Goal: Task Accomplishment & Management: Manage account settings

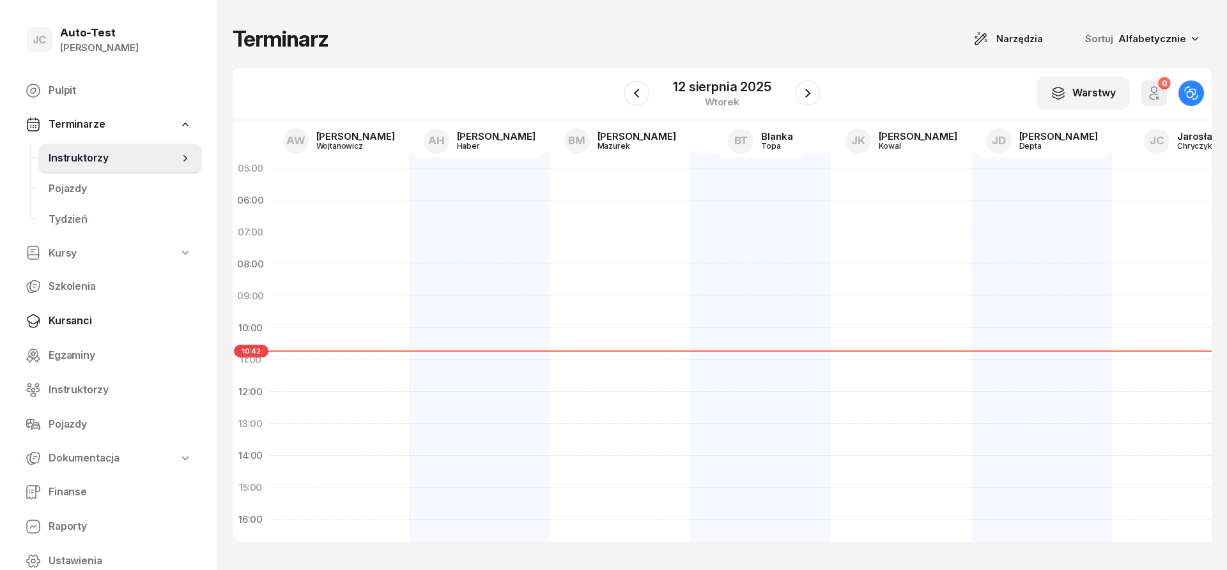
click at [104, 313] on link "Kursanci" at bounding box center [108, 321] width 187 height 31
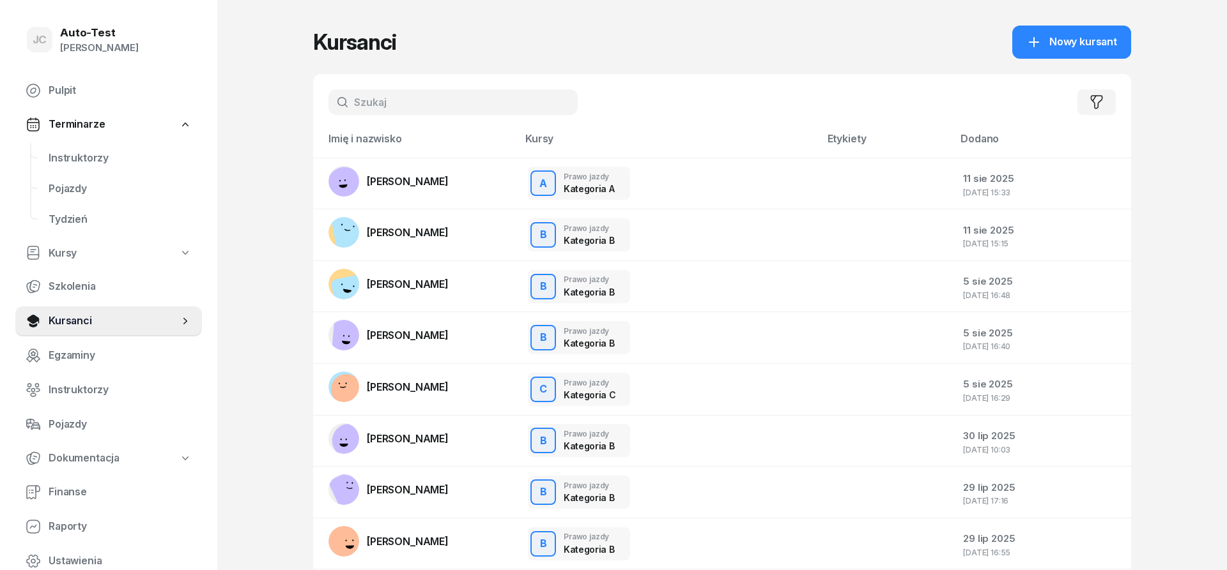
click at [367, 102] on input "text" at bounding box center [452, 102] width 249 height 26
type input "torba"
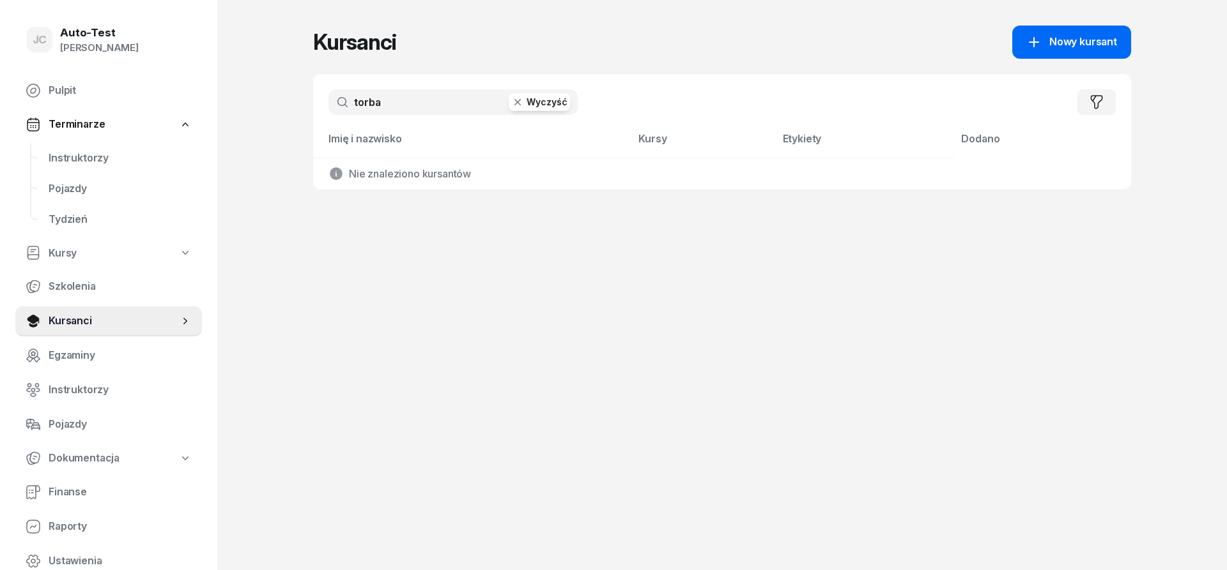
click at [1066, 55] on link "Nowy kursant" at bounding box center [1071, 42] width 119 height 33
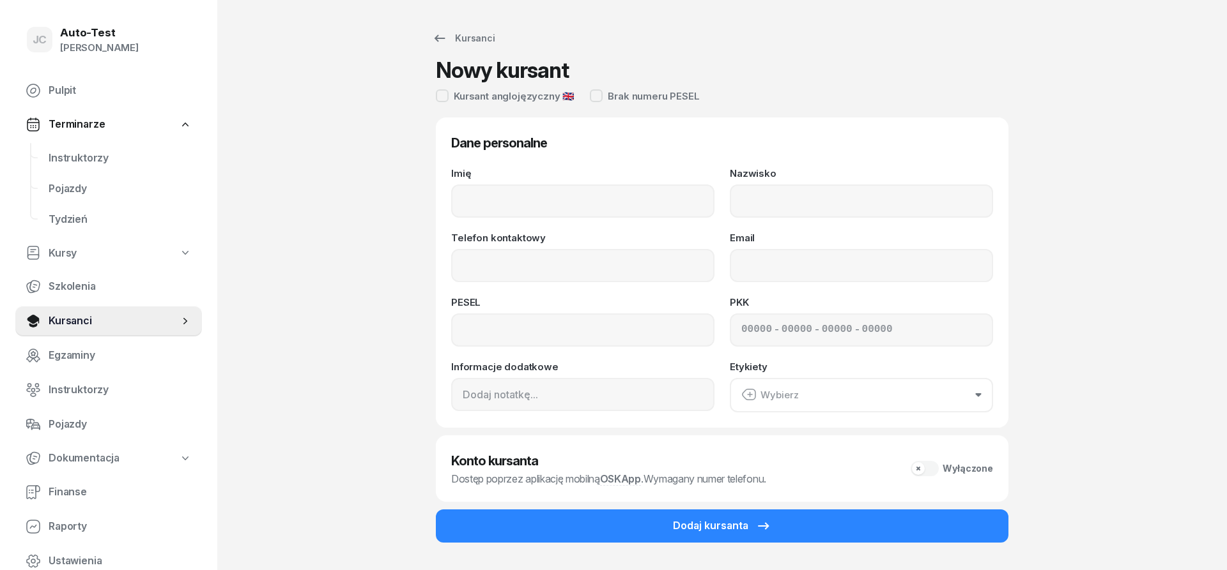
drag, startPoint x: 499, startPoint y: 222, endPoint x: 499, endPoint y: 196, distance: 26.2
click at [499, 221] on div "Imię Nazwisko Telefon kontaktowy Email PESEL PKK - - - Informacje dodatkowe Ety…" at bounding box center [722, 291] width 542 height 244
click at [499, 196] on input "Imię" at bounding box center [582, 201] width 263 height 33
type input "Bogusław"
type input "Torba"
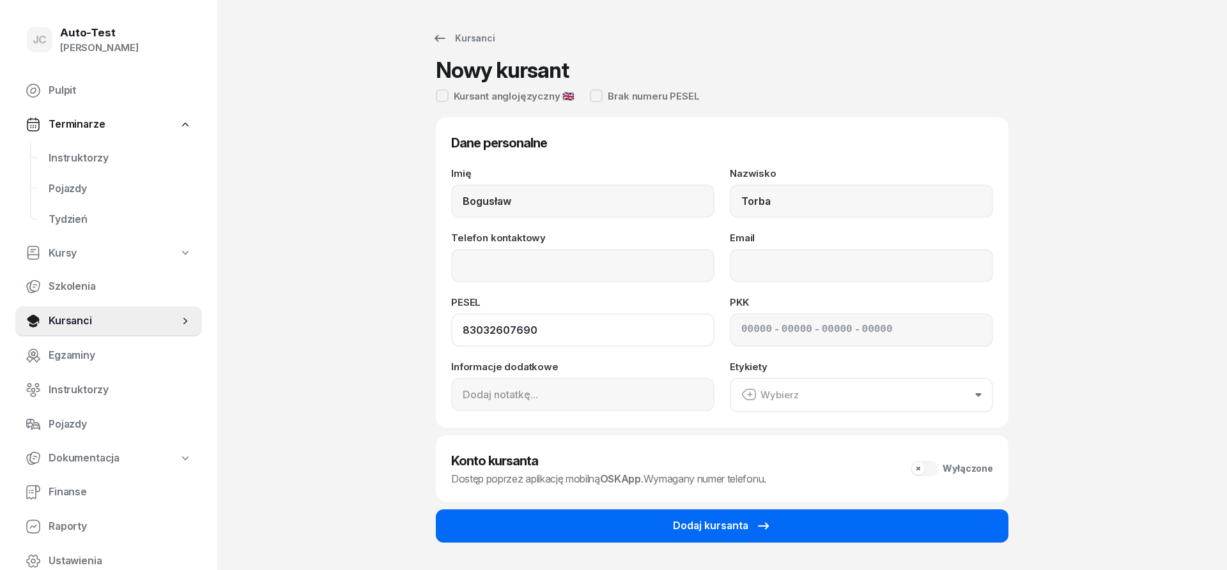
type input "83032607690"
click at [671, 531] on button "Dodaj kursanta" at bounding box center [722, 526] width 572 height 33
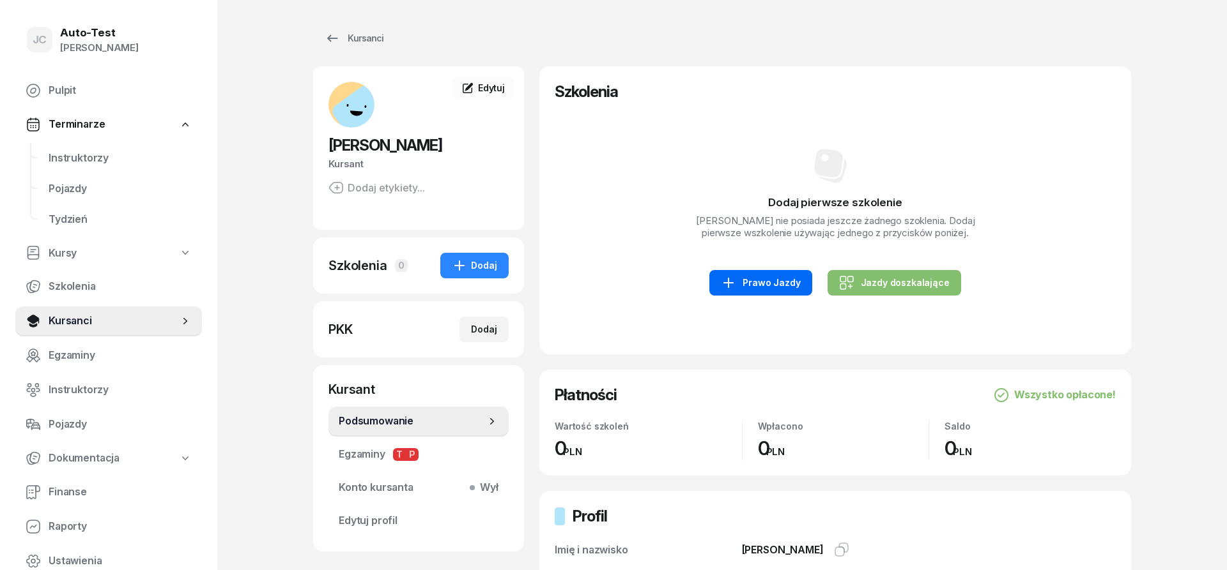
click at [744, 285] on div "Prawo Jazdy" at bounding box center [760, 282] width 79 height 15
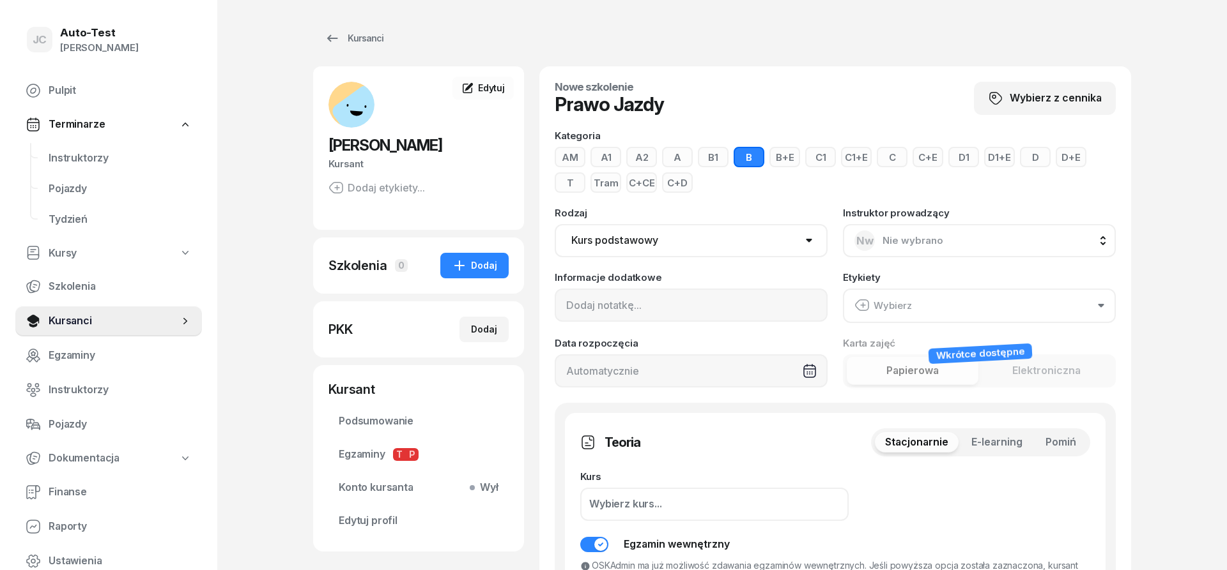
click at [1028, 160] on button "D" at bounding box center [1035, 157] width 31 height 20
click at [1055, 438] on span "Pomiń" at bounding box center [1060, 442] width 31 height 17
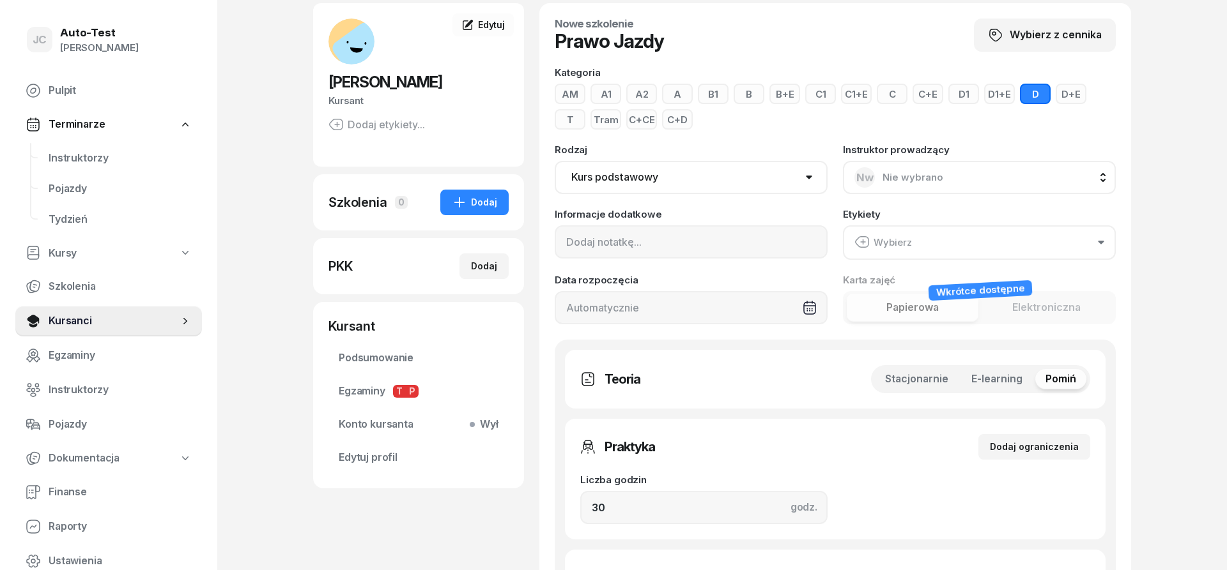
scroll to position [261, 0]
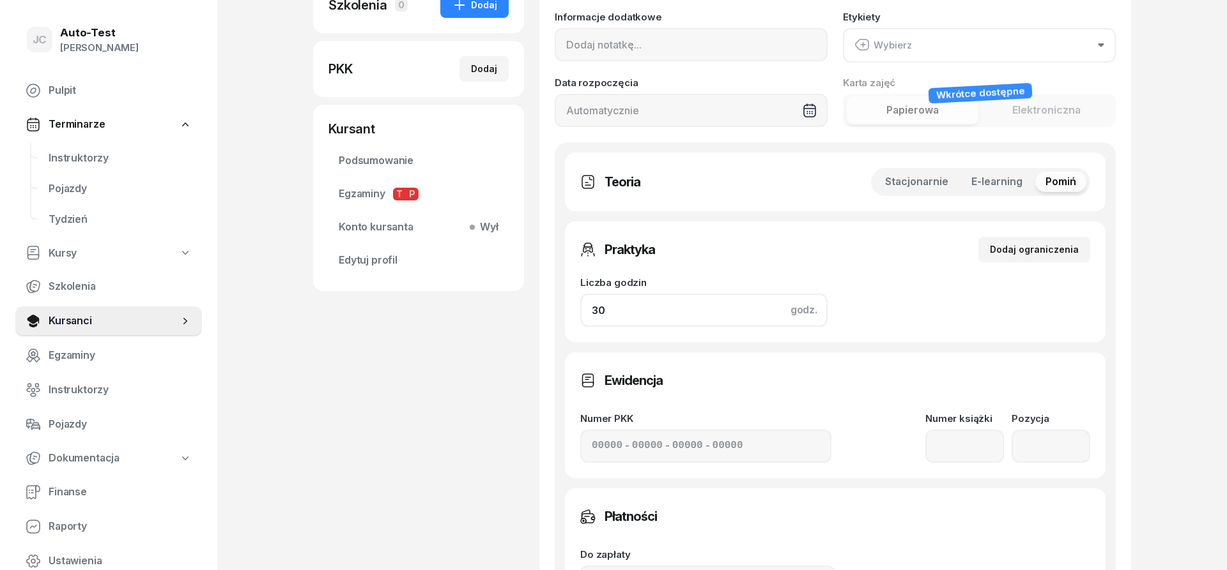
drag, startPoint x: 580, startPoint y: 314, endPoint x: 497, endPoint y: 323, distance: 83.5
click at [580, 323] on input "30" at bounding box center [703, 310] width 247 height 33
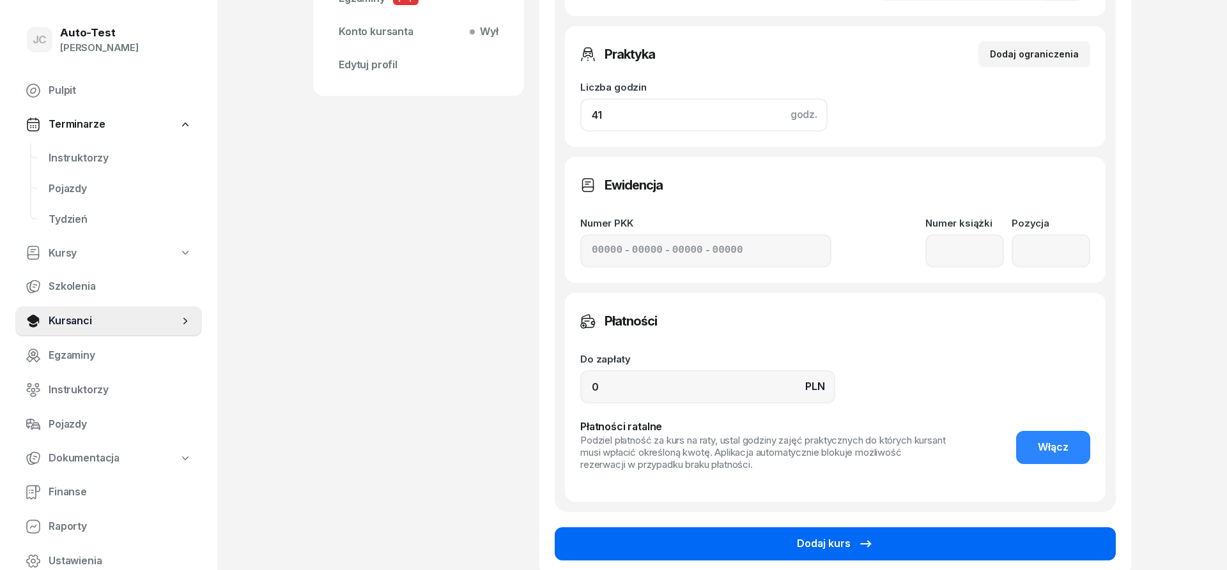
scroll to position [579, 0]
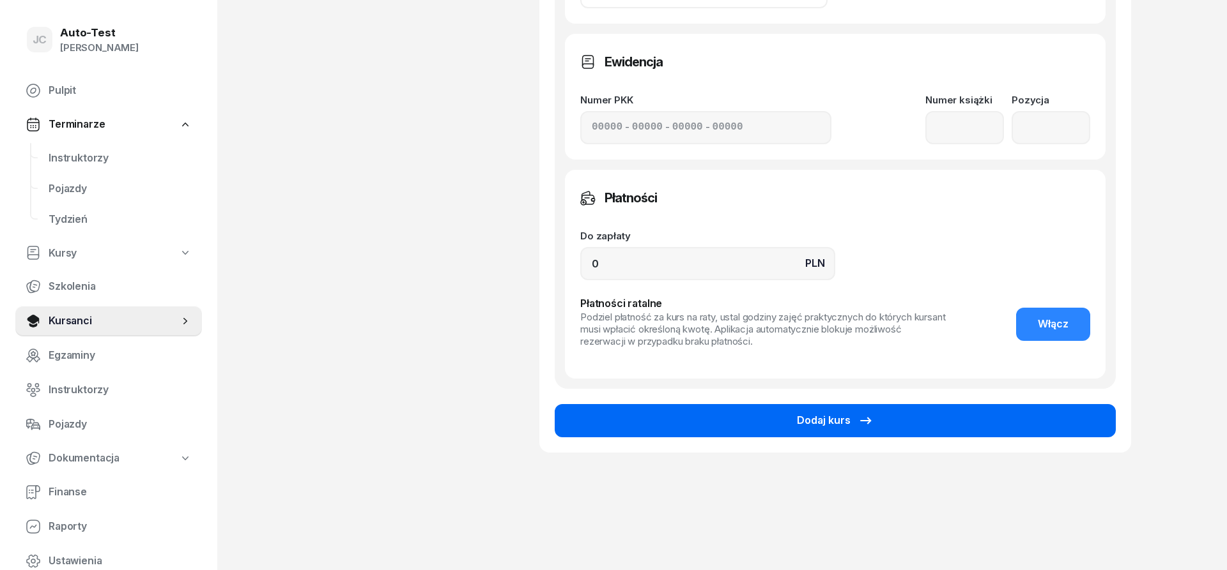
type input "41"
click at [767, 419] on button "Dodaj kurs" at bounding box center [834, 420] width 561 height 33
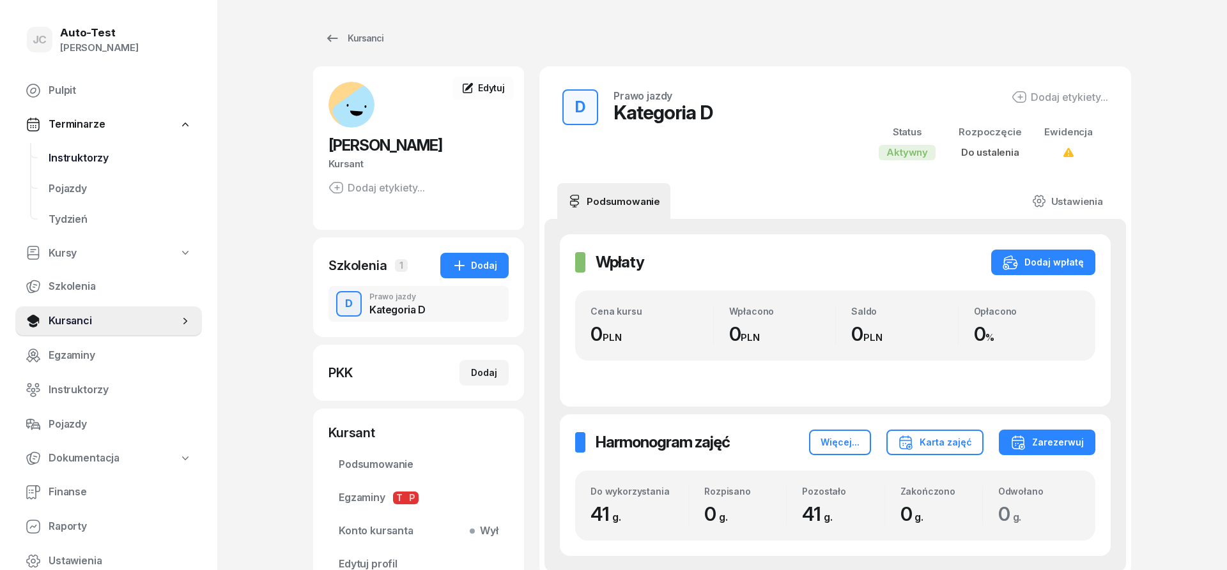
click at [104, 153] on span "Instruktorzy" at bounding box center [120, 158] width 143 height 17
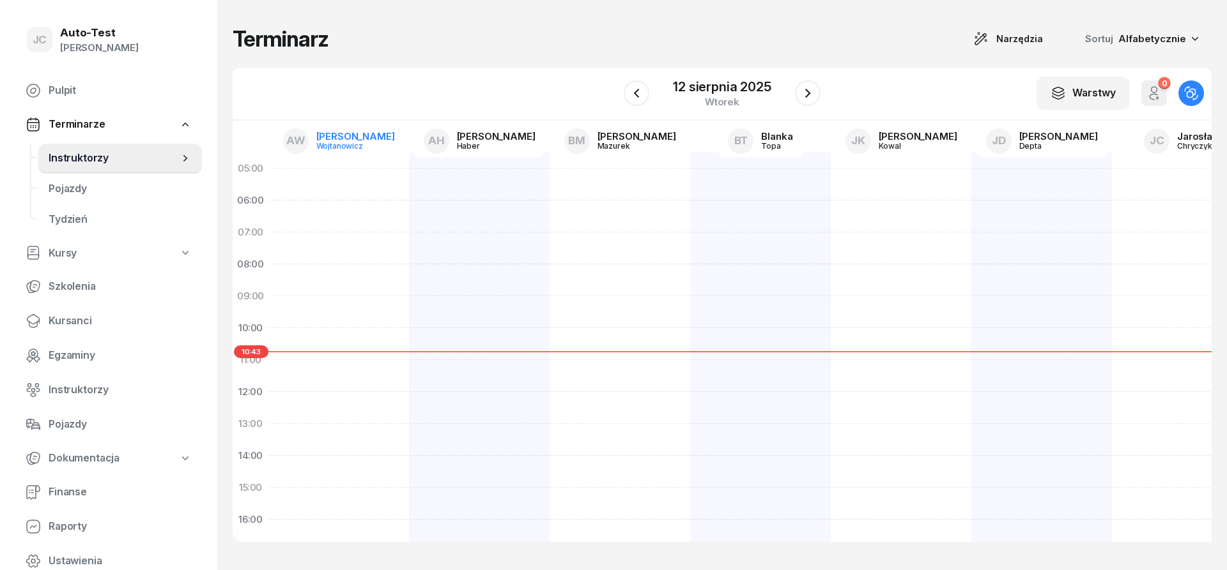
click at [354, 141] on div "[PERSON_NAME]" at bounding box center [355, 137] width 79 height 10
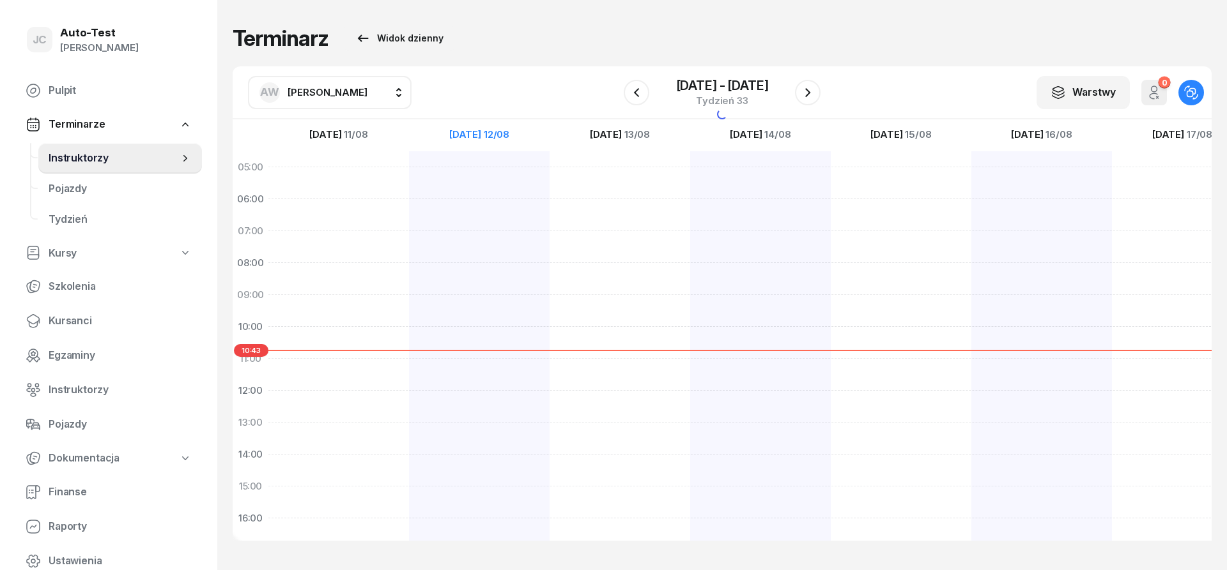
click at [340, 98] on span "[PERSON_NAME]" at bounding box center [327, 92] width 80 height 17
type input "du"
click at [344, 178] on span "[PERSON_NAME]" at bounding box center [333, 177] width 79 height 17
click at [641, 98] on icon "button" at bounding box center [636, 92] width 15 height 15
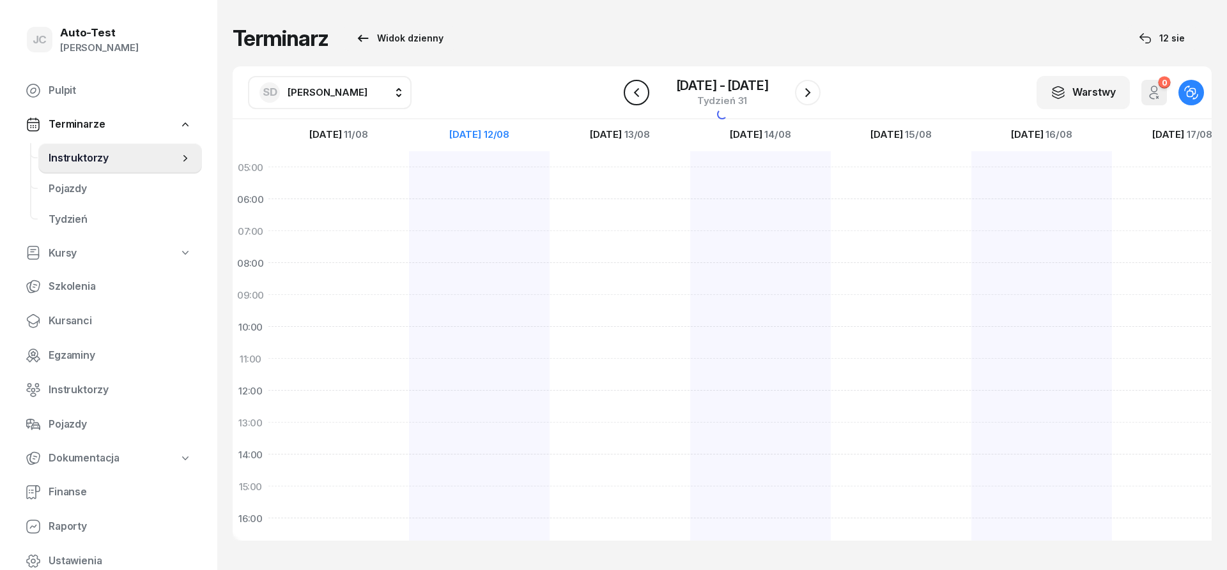
click at [641, 98] on icon "button" at bounding box center [636, 92] width 15 height 15
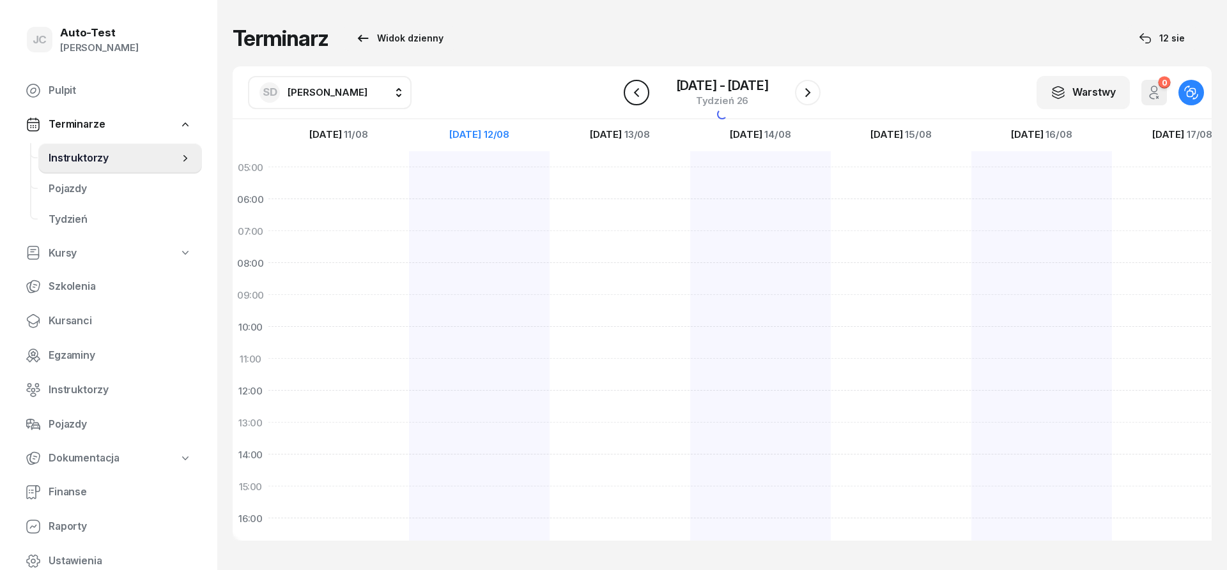
click at [641, 98] on icon "button" at bounding box center [636, 92] width 15 height 15
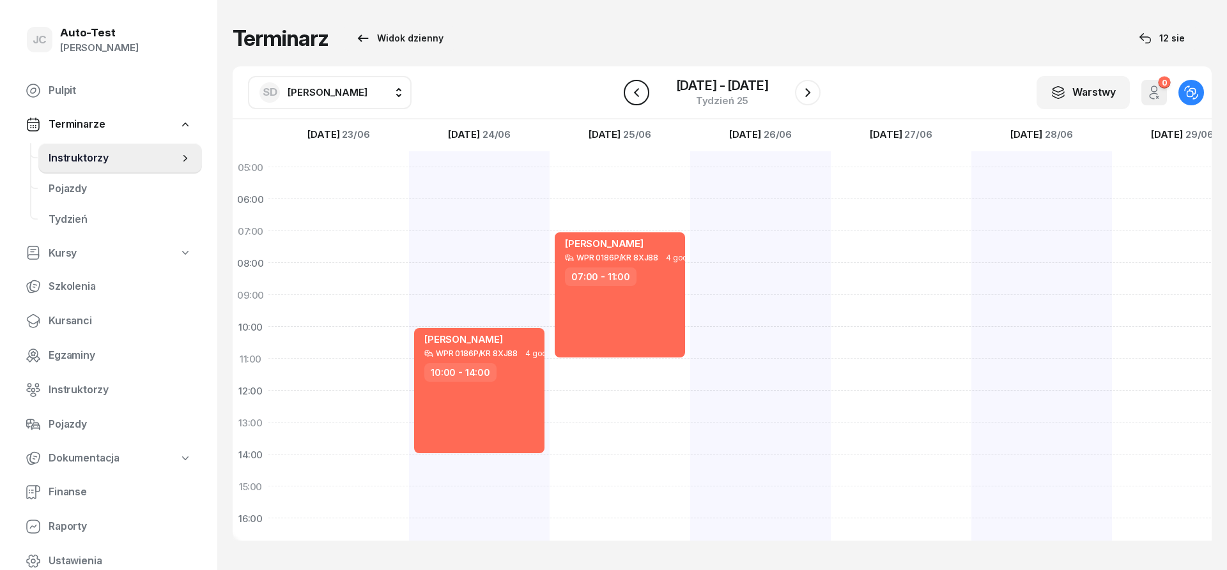
click at [641, 98] on icon "button" at bounding box center [636, 92] width 15 height 15
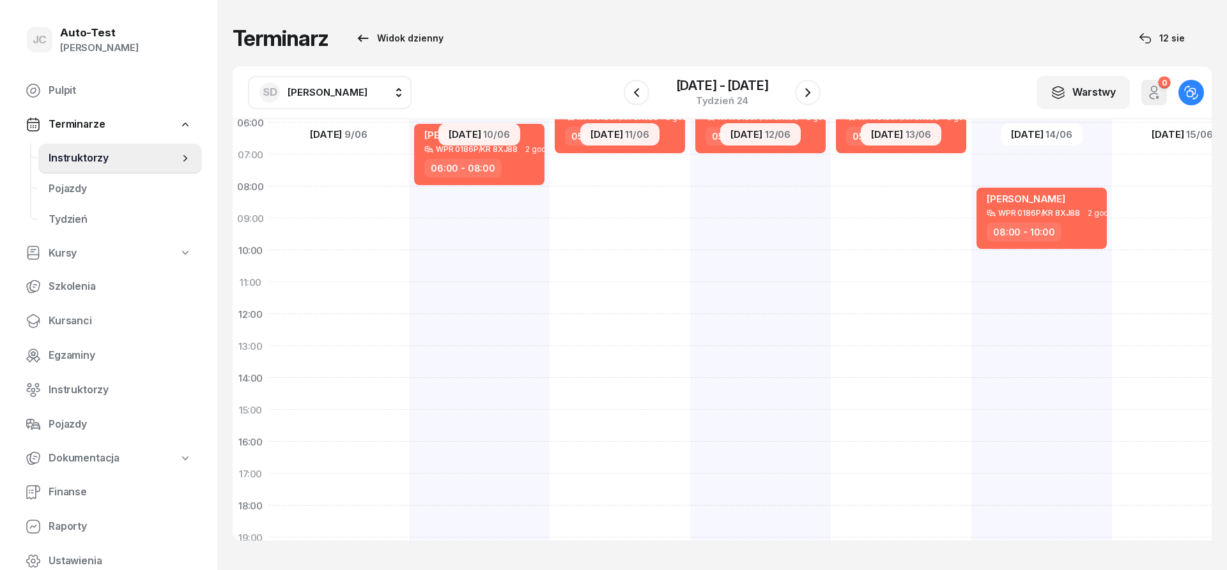
click at [971, 307] on div "[PERSON_NAME] WPR 0186P/KR 8XJ88 2 godz. 05:00 - 07:00" at bounding box center [1041, 394] width 141 height 639
select select "11"
select select "13"
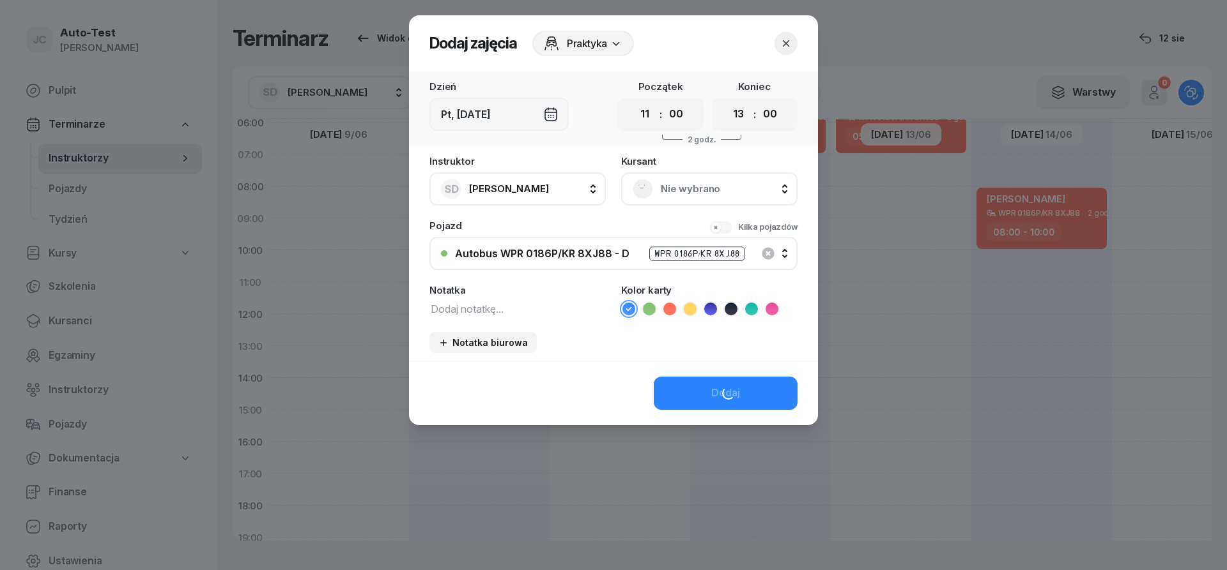
click at [684, 189] on span "Nie wybrano" at bounding box center [723, 189] width 125 height 17
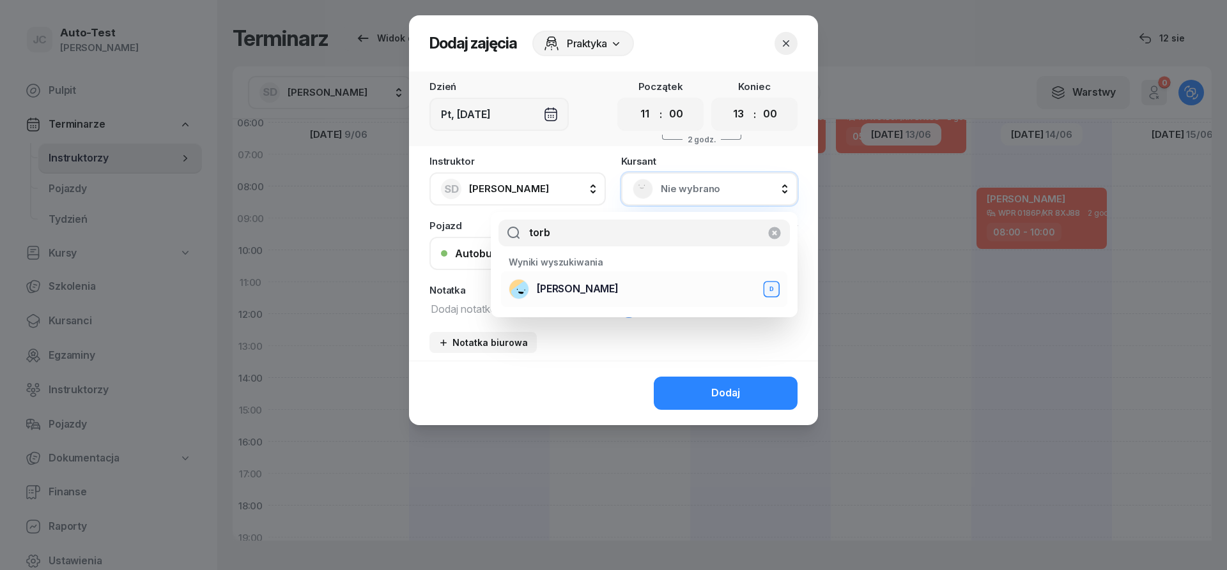
type input "torb"
click at [613, 295] on span "[PERSON_NAME]" at bounding box center [578, 289] width 82 height 17
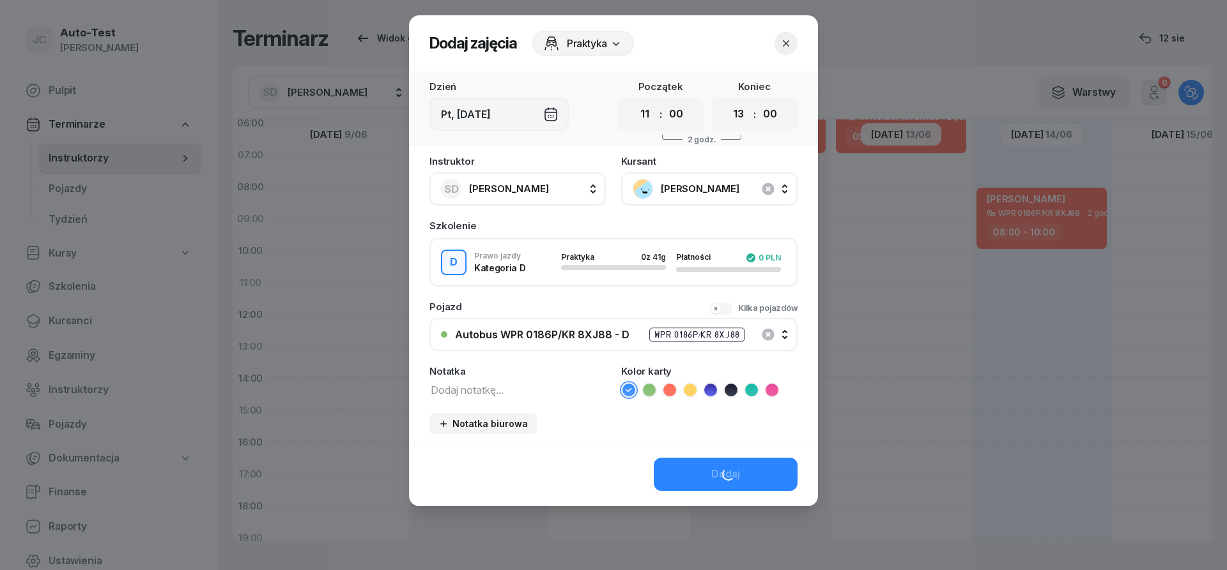
click at [668, 388] on icon at bounding box center [669, 390] width 13 height 13
click at [698, 477] on button "Dodaj" at bounding box center [726, 474] width 144 height 33
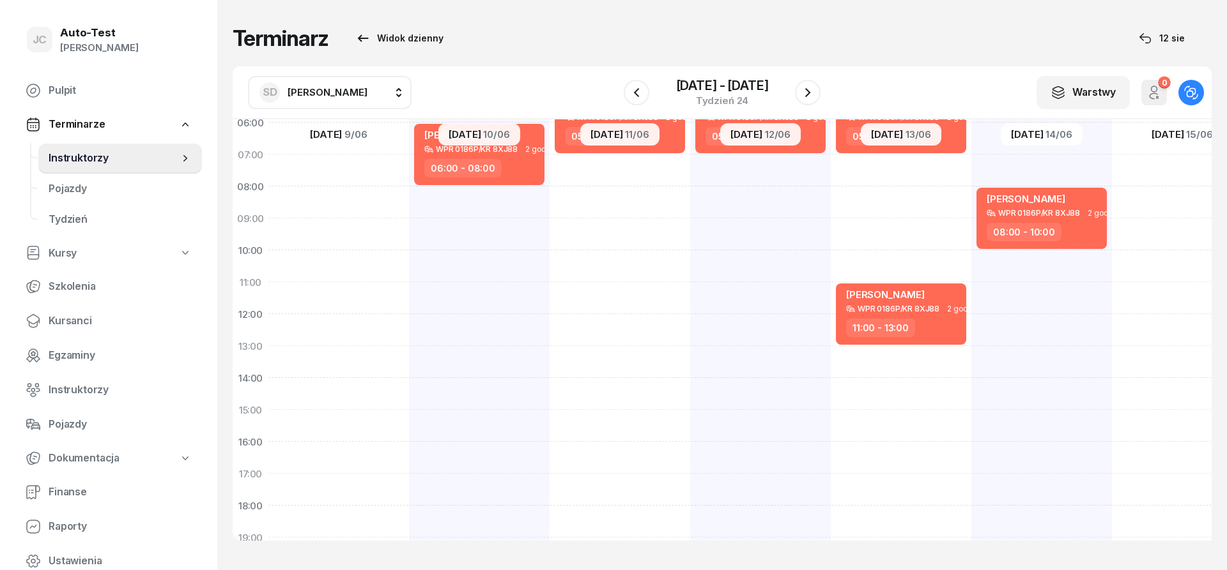
click at [1112, 383] on div "[PERSON_NAME] WPR 0186P/KR 8XJ88 2 godz. 08:00 - 10:00" at bounding box center [1182, 394] width 141 height 639
select select "14"
select select "16"
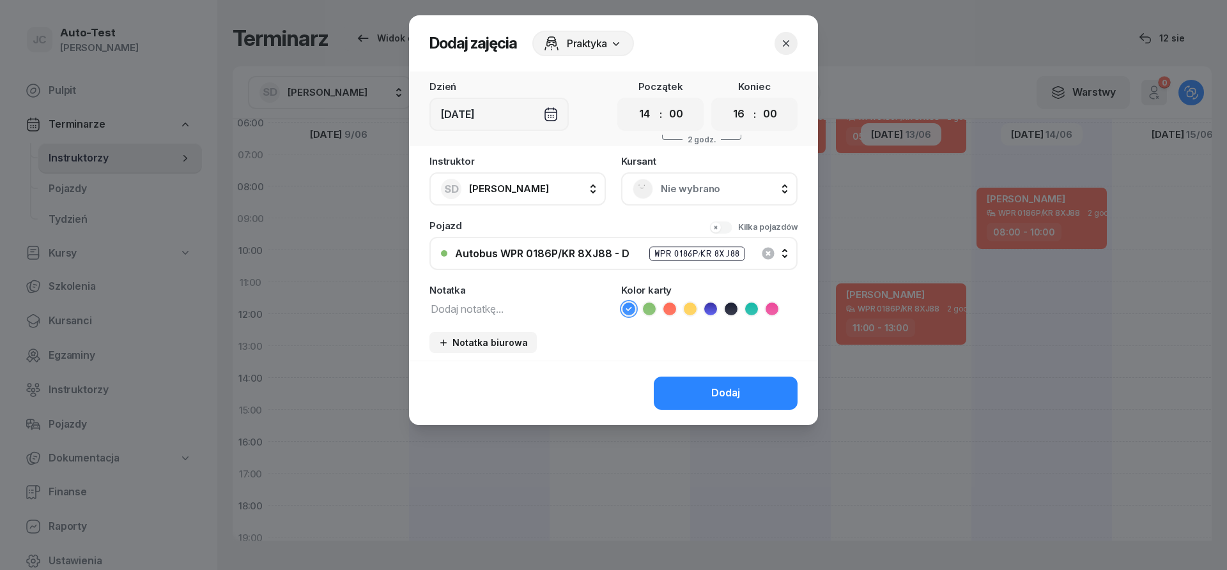
click at [669, 190] on span "Nie wybrano" at bounding box center [723, 189] width 125 height 17
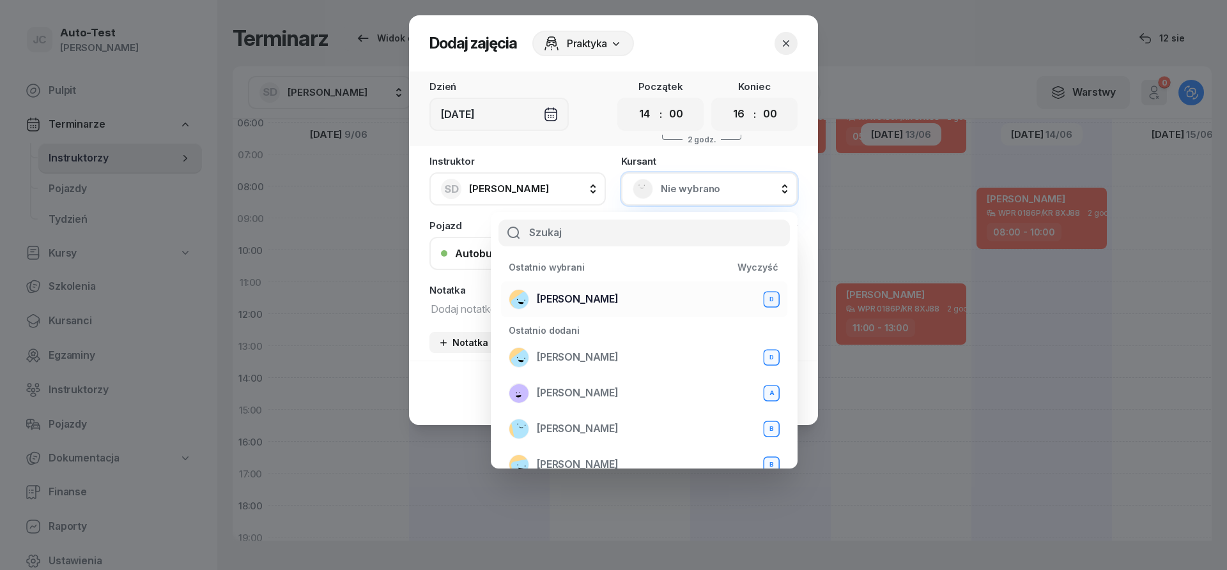
click at [605, 291] on div "[PERSON_NAME] D" at bounding box center [643, 299] width 271 height 20
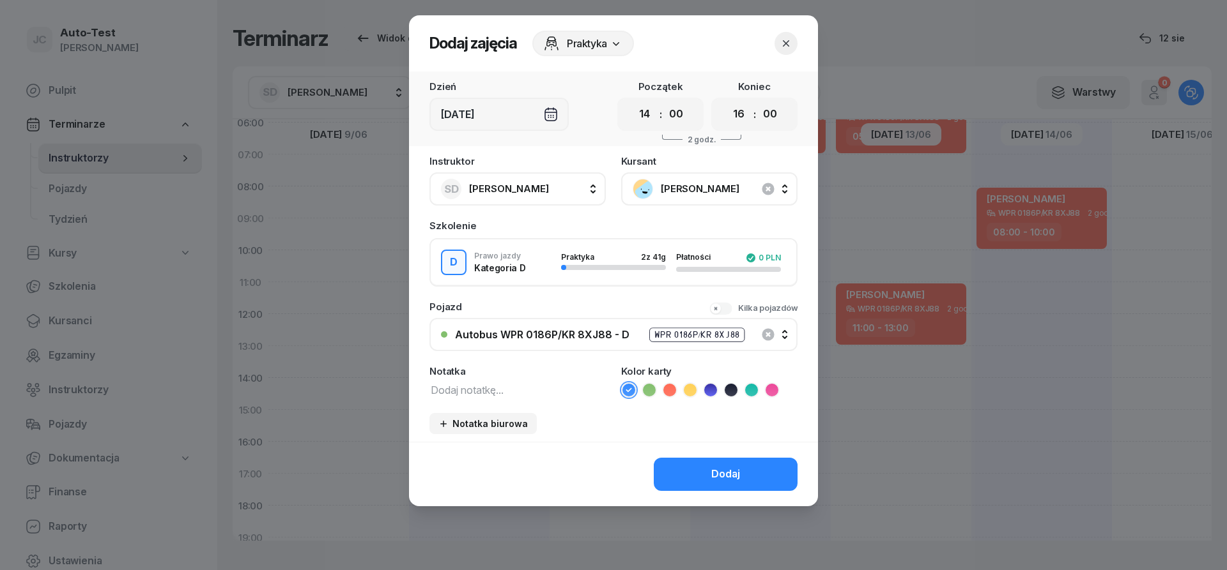
click at [673, 391] on icon at bounding box center [669, 390] width 13 height 13
click at [701, 470] on button "Dodaj" at bounding box center [726, 474] width 144 height 33
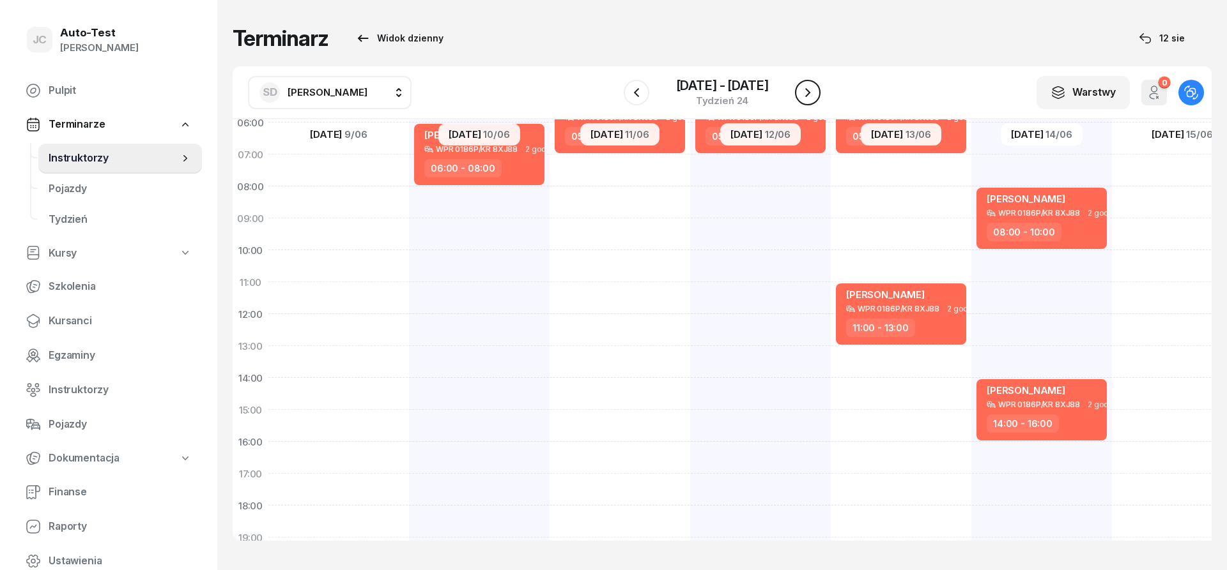
click at [806, 97] on icon "button" at bounding box center [807, 92] width 15 height 15
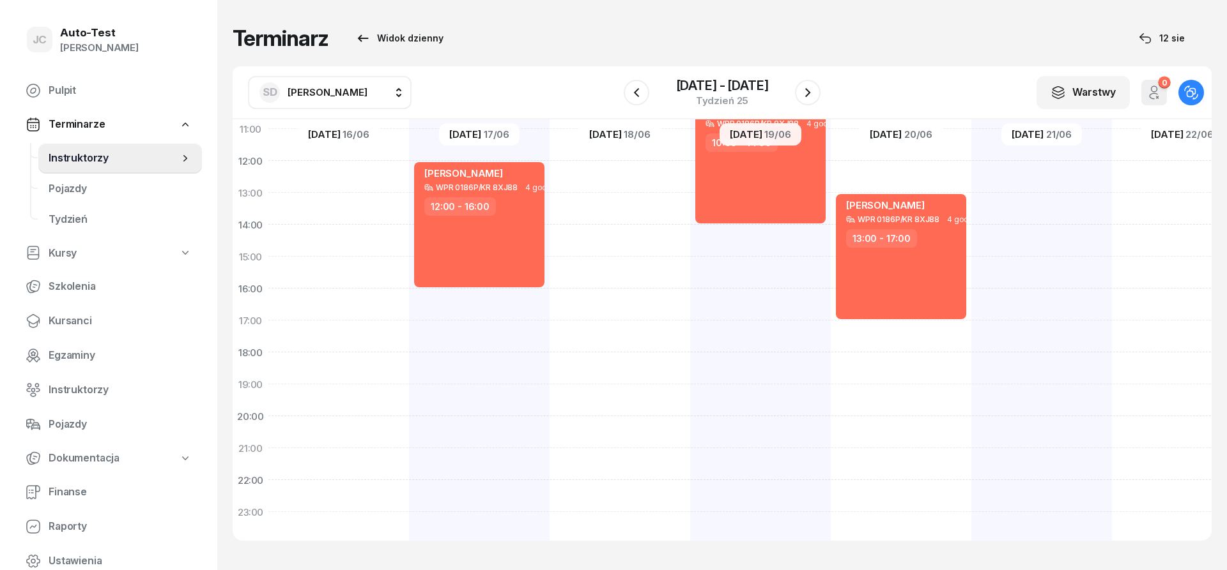
click at [549, 365] on div "[PERSON_NAME] WPR 0186P/KR 8XJ88 4 godz. 12:00 - 16:00" at bounding box center [619, 240] width 141 height 639
select select "18"
select select "20"
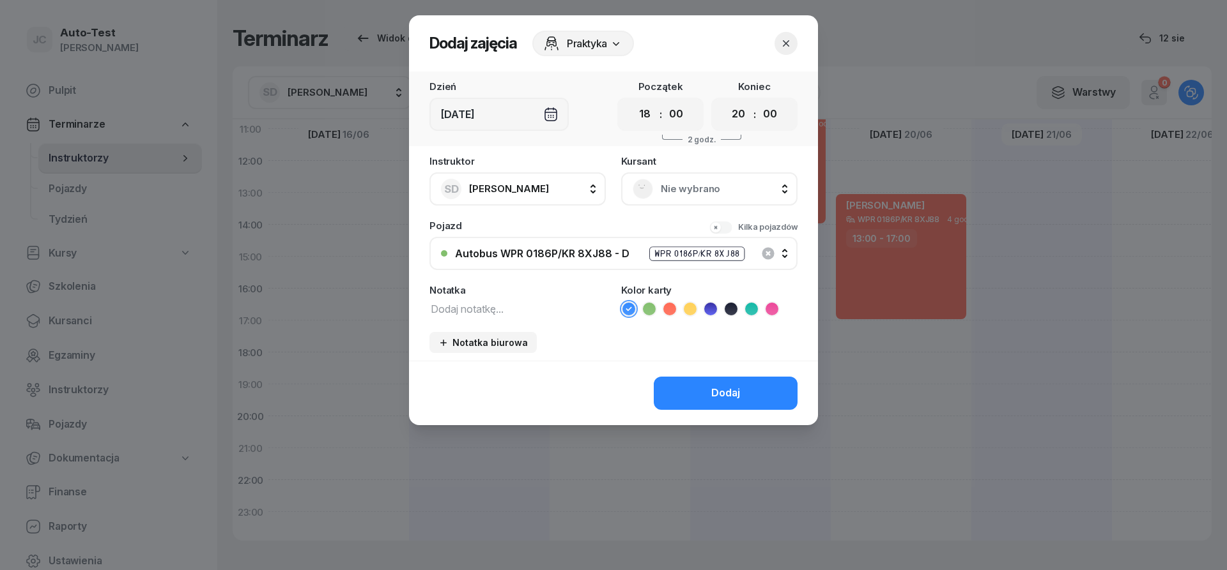
click at [662, 189] on span "Nie wybrano" at bounding box center [723, 189] width 125 height 17
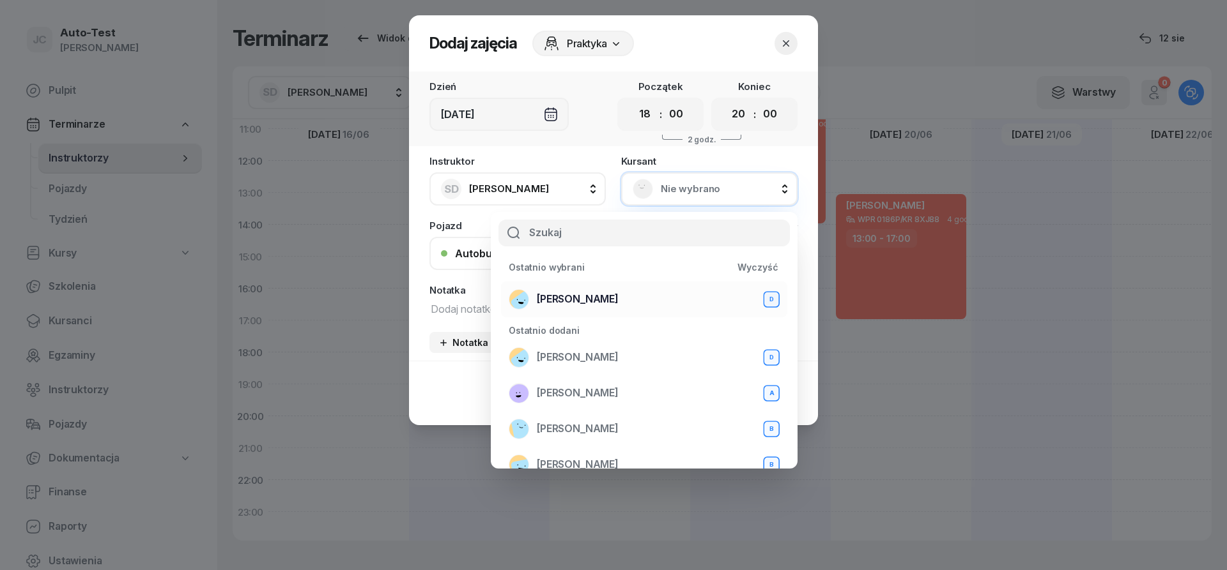
click at [616, 297] on div "[PERSON_NAME] D" at bounding box center [643, 299] width 271 height 20
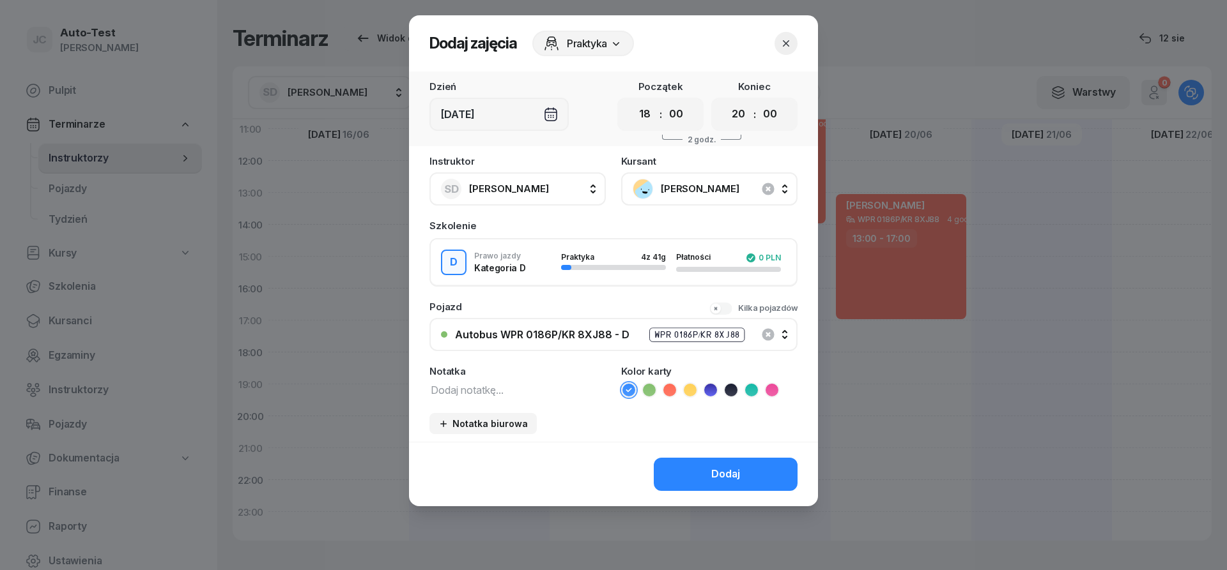
click at [669, 390] on icon at bounding box center [669, 390] width 13 height 13
click at [708, 465] on button "Dodaj" at bounding box center [726, 474] width 144 height 33
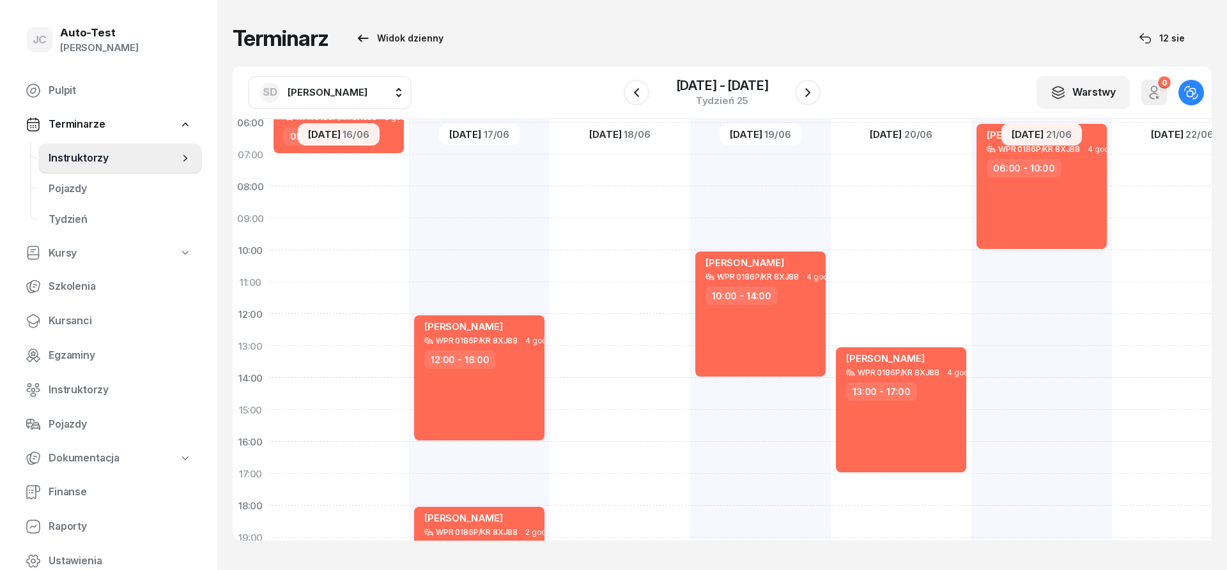
scroll to position [0, 0]
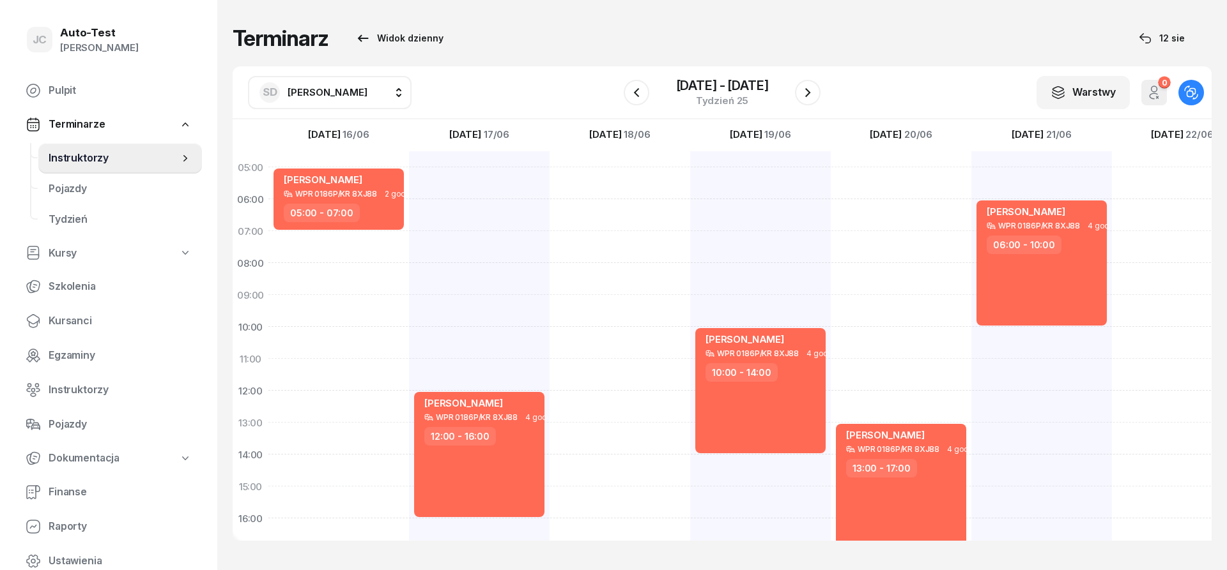
click at [830, 308] on div "[PERSON_NAME] WPR 0186P/KR 8XJ88 4 godz. 10:00 - 14:00" at bounding box center [900, 470] width 141 height 639
select select "09"
select select "10"
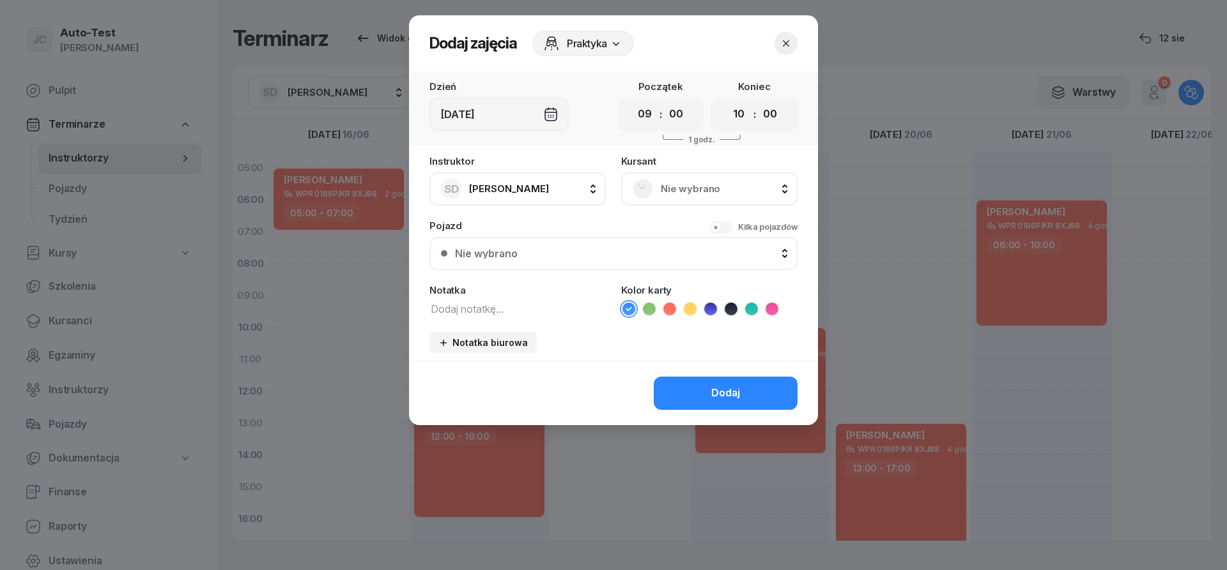
drag, startPoint x: 691, startPoint y: 171, endPoint x: 692, endPoint y: 203, distance: 31.3
click at [691, 172] on div "[DEMOGRAPHIC_DATA] Nie wybrano" at bounding box center [709, 181] width 176 height 49
click at [692, 203] on div "Nie wybrano" at bounding box center [709, 188] width 176 height 33
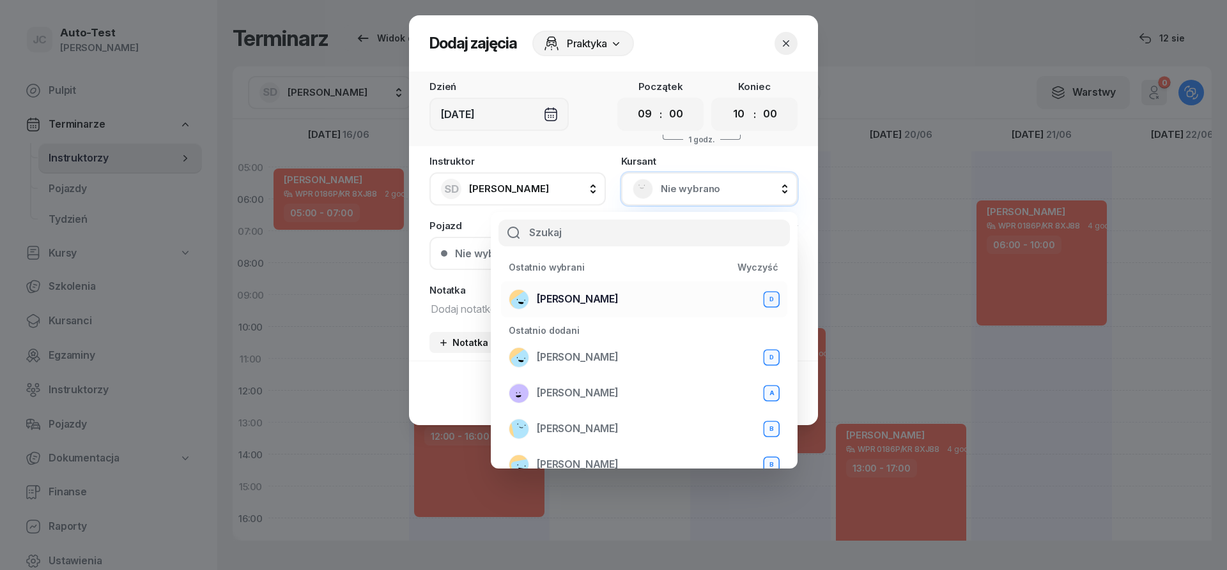
click at [616, 299] on div "[PERSON_NAME] D" at bounding box center [643, 299] width 271 height 20
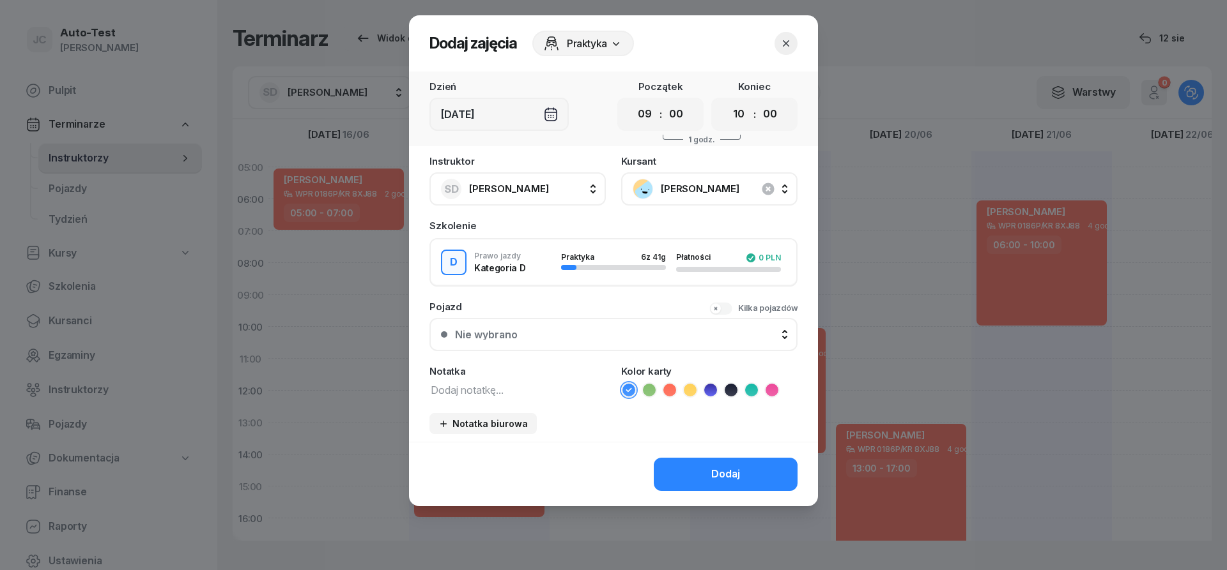
click at [673, 394] on icon at bounding box center [669, 390] width 13 height 13
click at [580, 332] on div "Nie wybrano" at bounding box center [620, 335] width 331 height 10
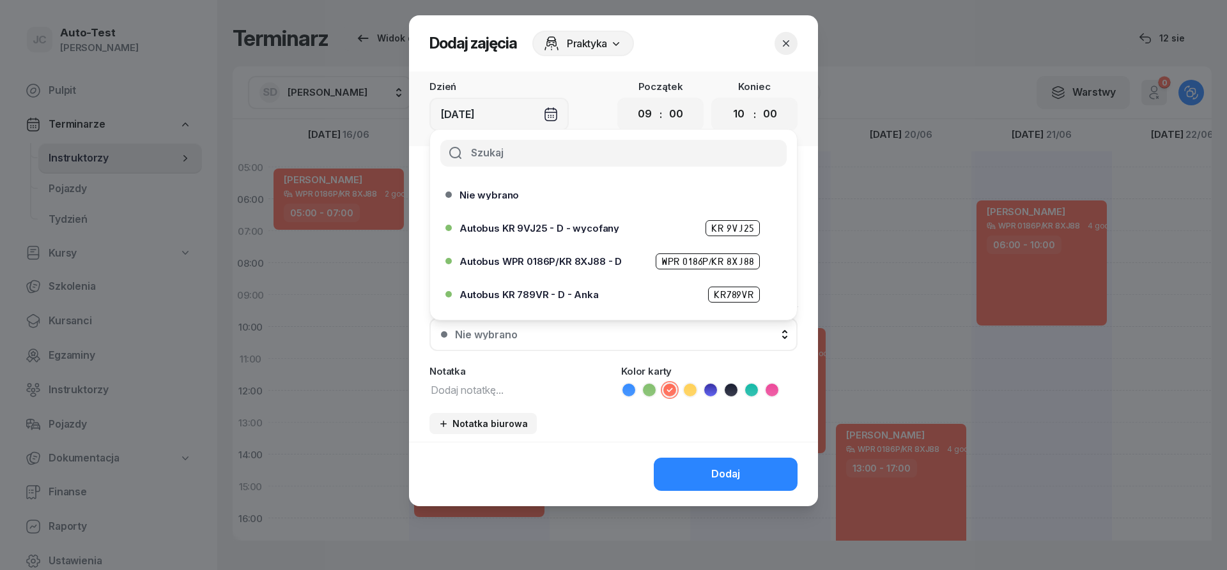
click at [561, 259] on span "Autobus WPR 0186P/KR 8XJ88 - D" at bounding box center [540, 262] width 162 height 10
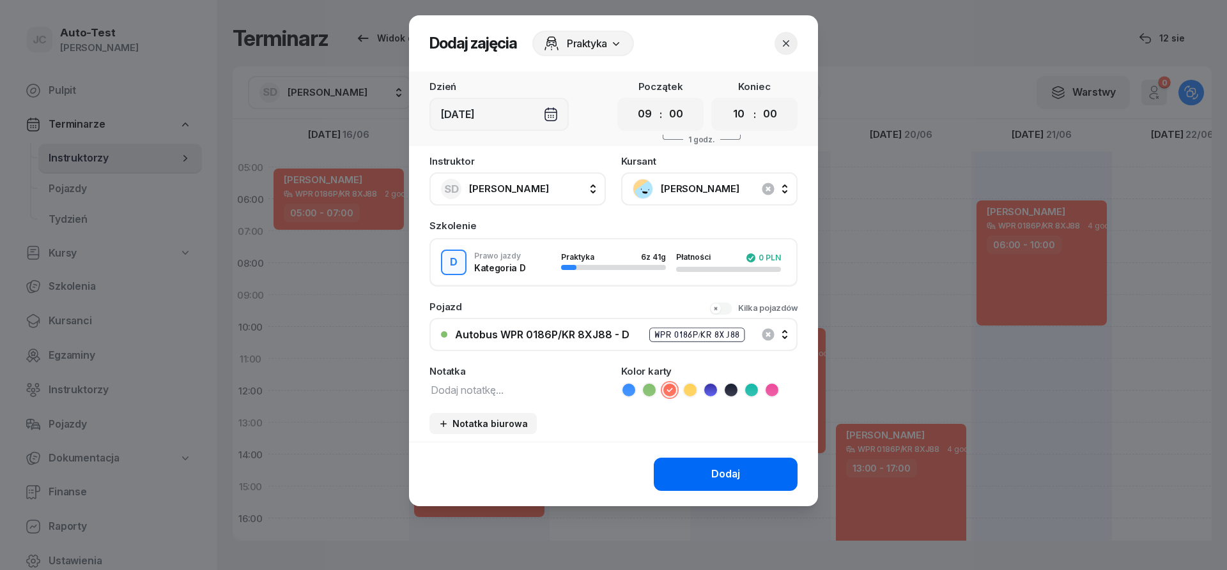
click at [722, 483] on div "Dodaj" at bounding box center [725, 474] width 29 height 17
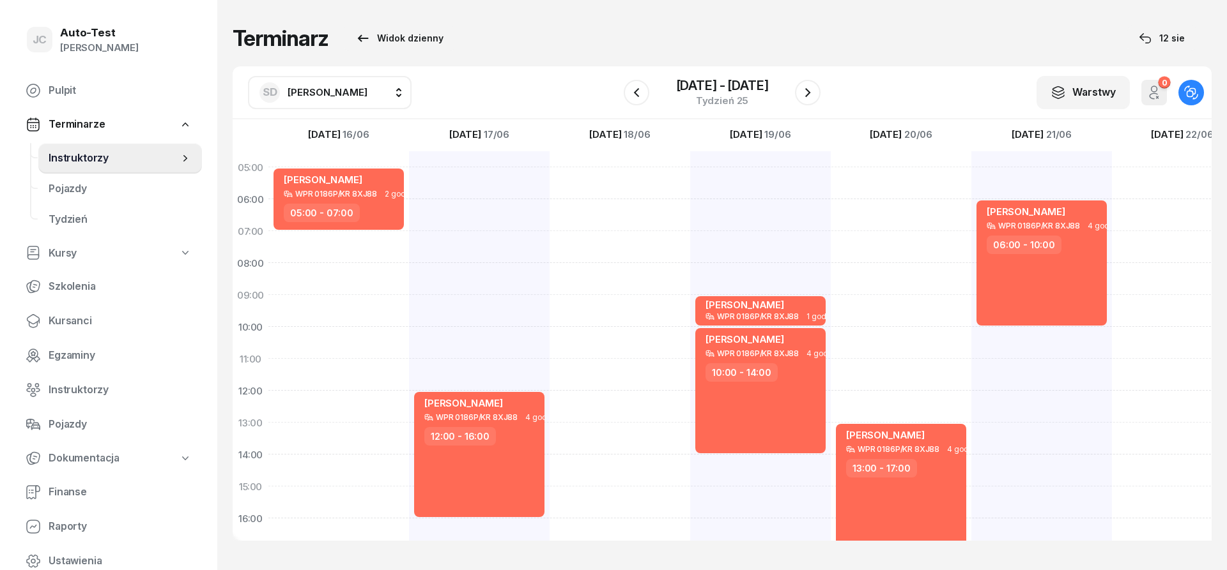
click at [971, 367] on div "[PERSON_NAME] WPR 0186P/KR 8XJ88 4 godz. 13:00 - 17:00" at bounding box center [1041, 470] width 141 height 639
select select "11"
select select "13"
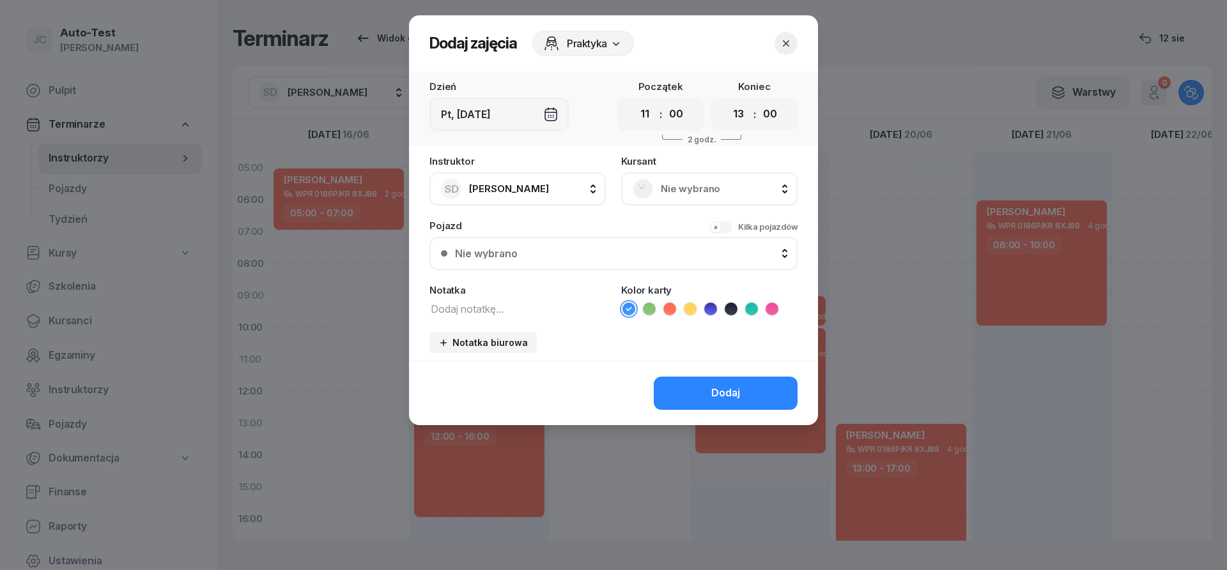
click at [689, 191] on span "Nie wybrano" at bounding box center [723, 189] width 125 height 17
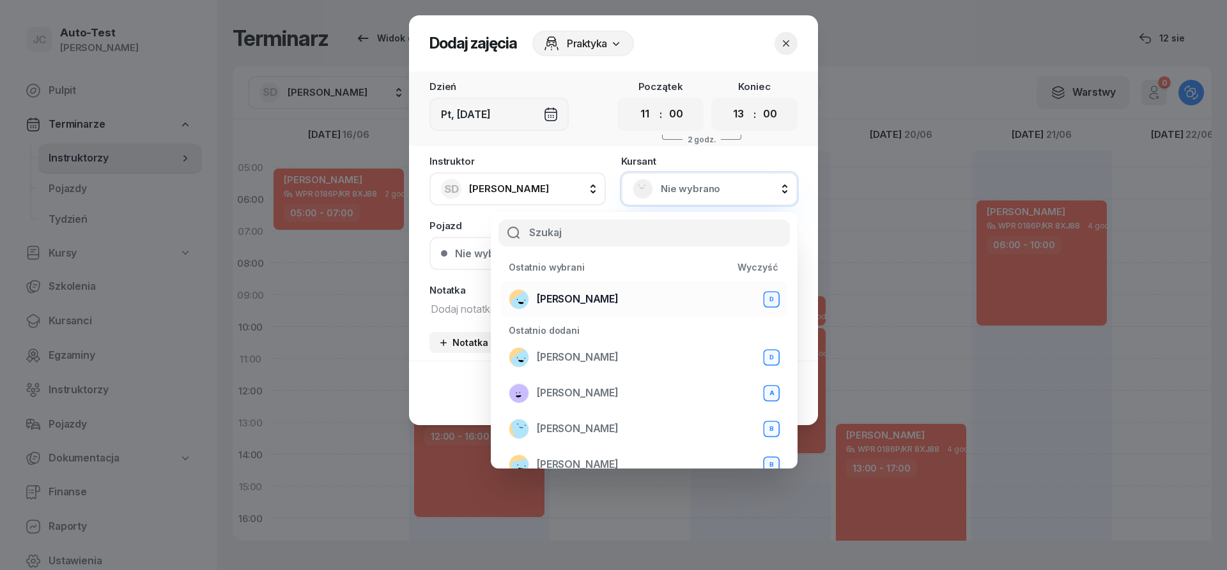
click at [606, 301] on span "[PERSON_NAME]" at bounding box center [578, 299] width 82 height 17
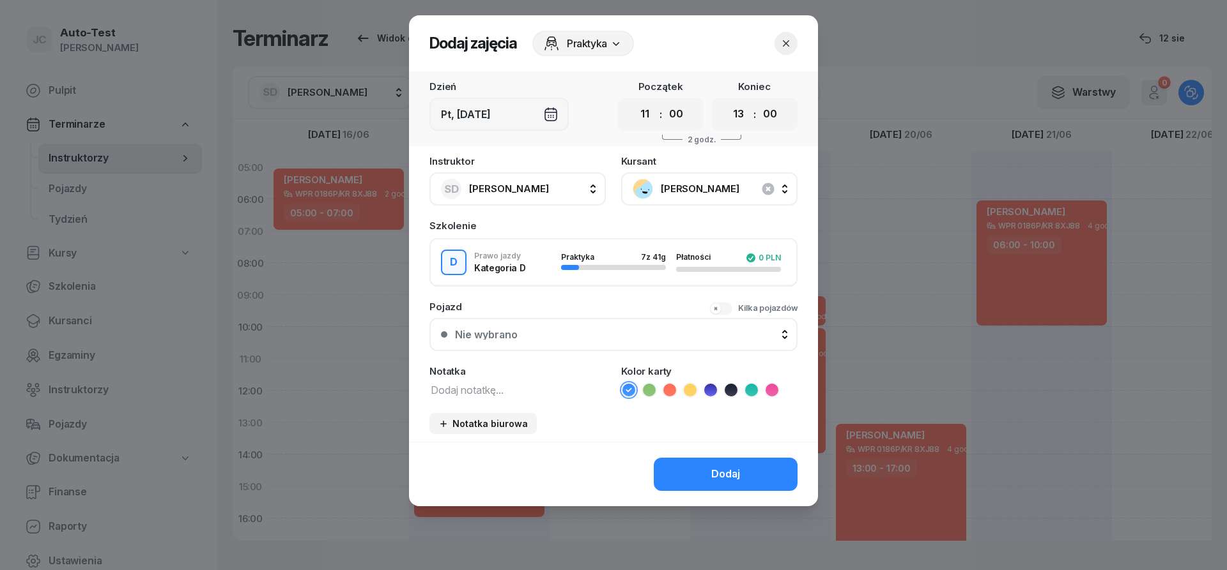
click at [601, 339] on div "Nie wybrano" at bounding box center [620, 335] width 331 height 10
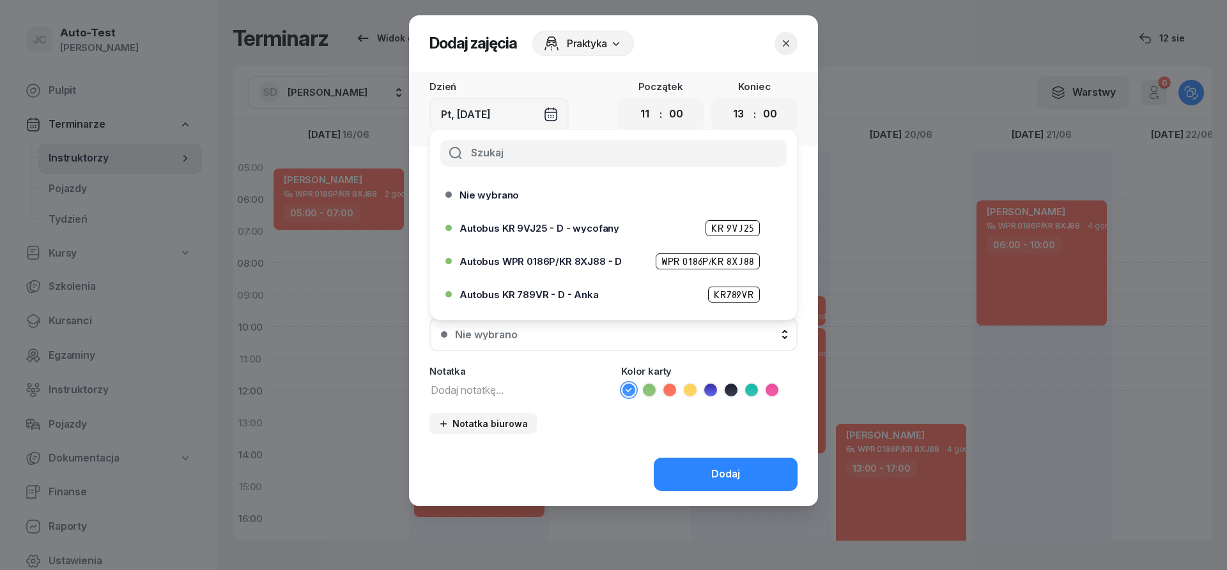
click at [608, 263] on span "Autobus WPR 0186P/KR 8XJ88 - D" at bounding box center [540, 262] width 162 height 10
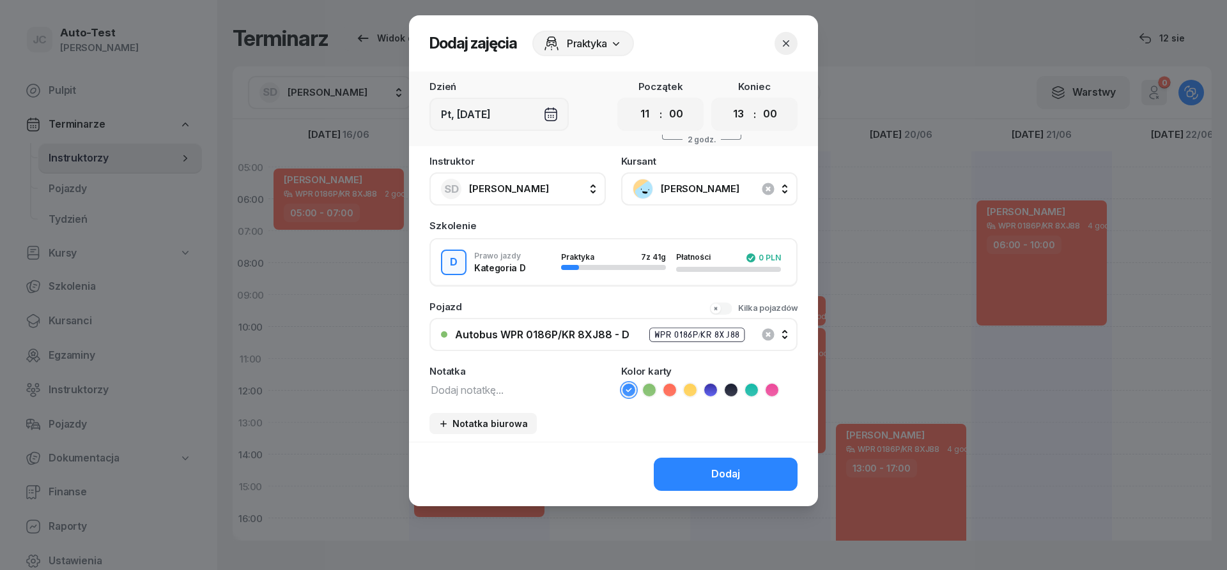
click at [667, 384] on icon at bounding box center [669, 390] width 13 height 13
click at [701, 471] on button "Dodaj" at bounding box center [726, 474] width 144 height 33
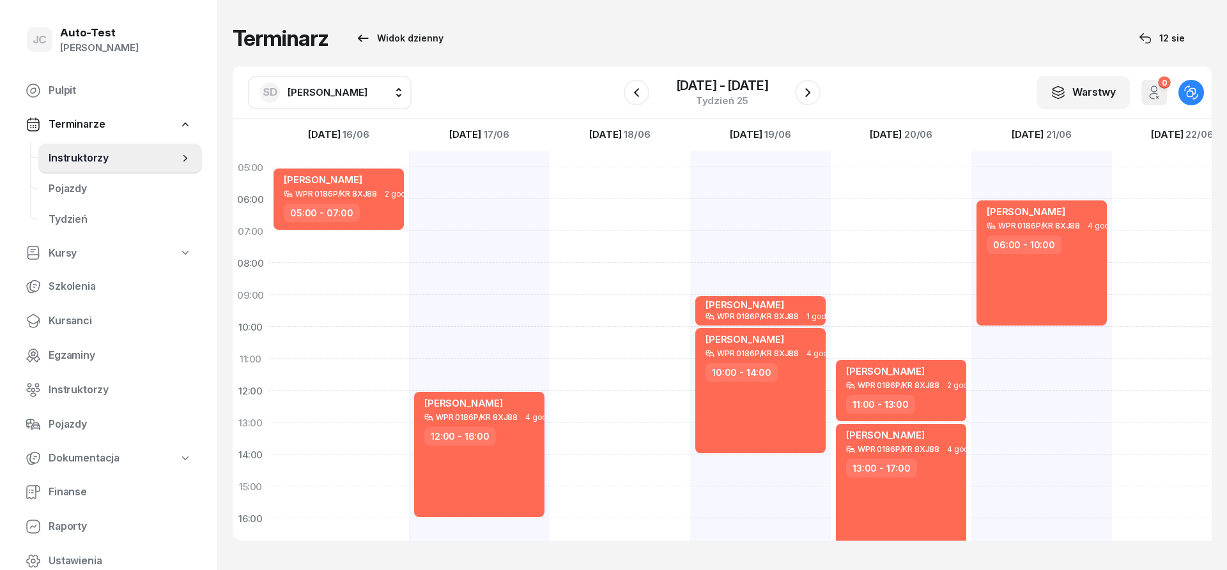
click at [1112, 404] on div "[PERSON_NAME] WPR 0186P/KR 8XJ88 4 godz. 06:00 - 10:00" at bounding box center [1182, 470] width 141 height 639
select select "12"
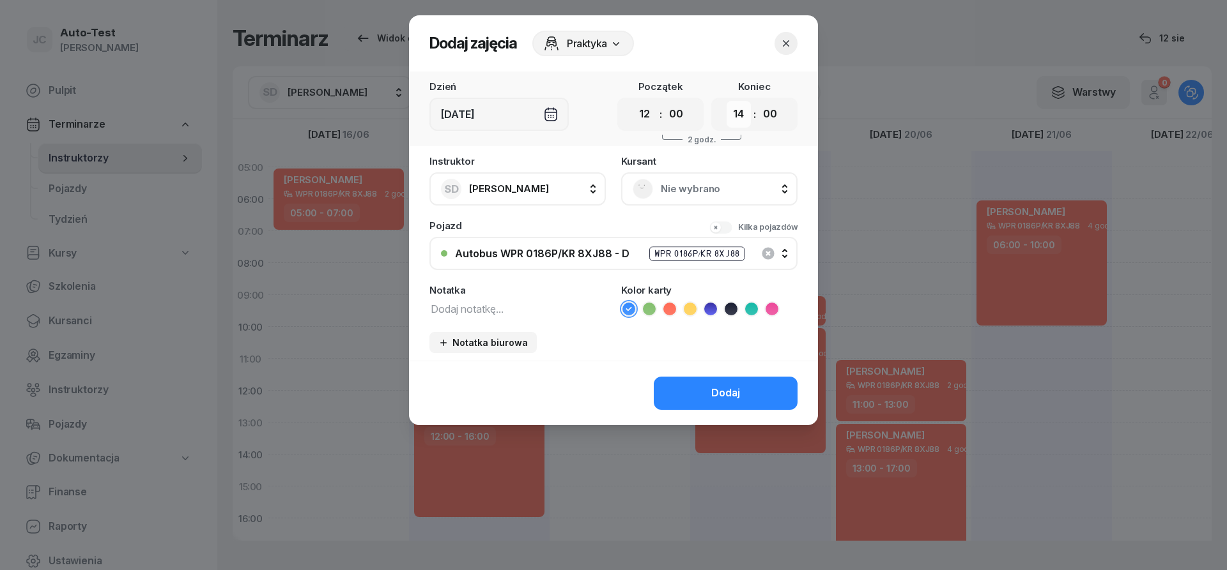
click at [726, 101] on select "00 01 02 03 04 05 06 07 08 09 10 11 12 13 14 15 16 17 18 19 20 21 22 23" at bounding box center [738, 114] width 24 height 27
select select "13"
click option "13" at bounding box center [0, 0] width 0 height 0
click at [675, 192] on span "Nie wybrano" at bounding box center [723, 189] width 125 height 17
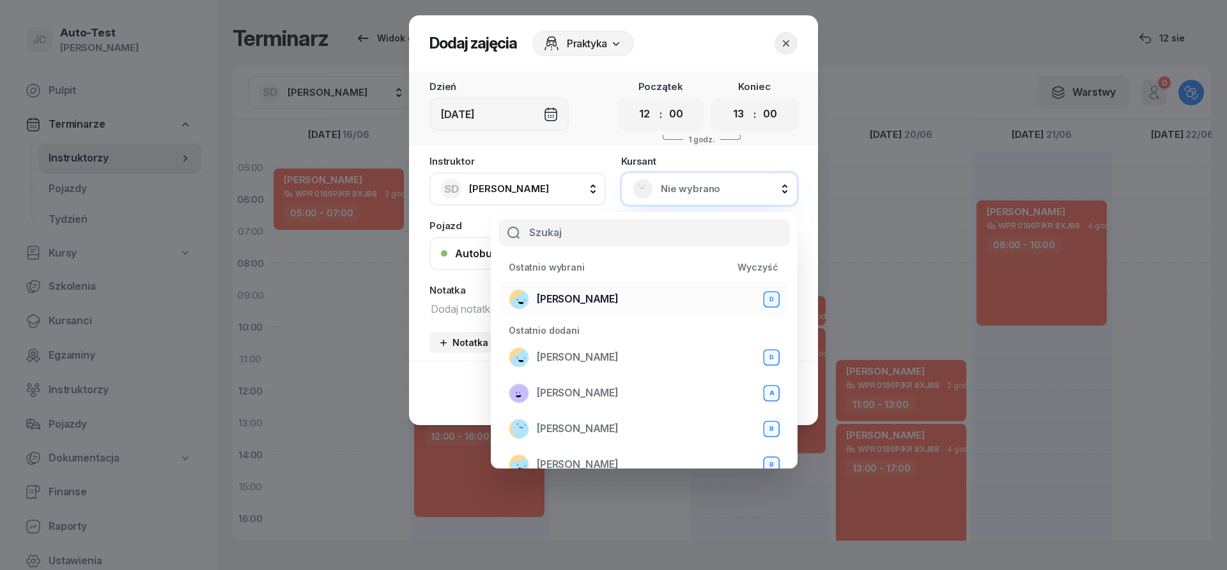
click at [615, 299] on div "[PERSON_NAME] D" at bounding box center [643, 299] width 271 height 20
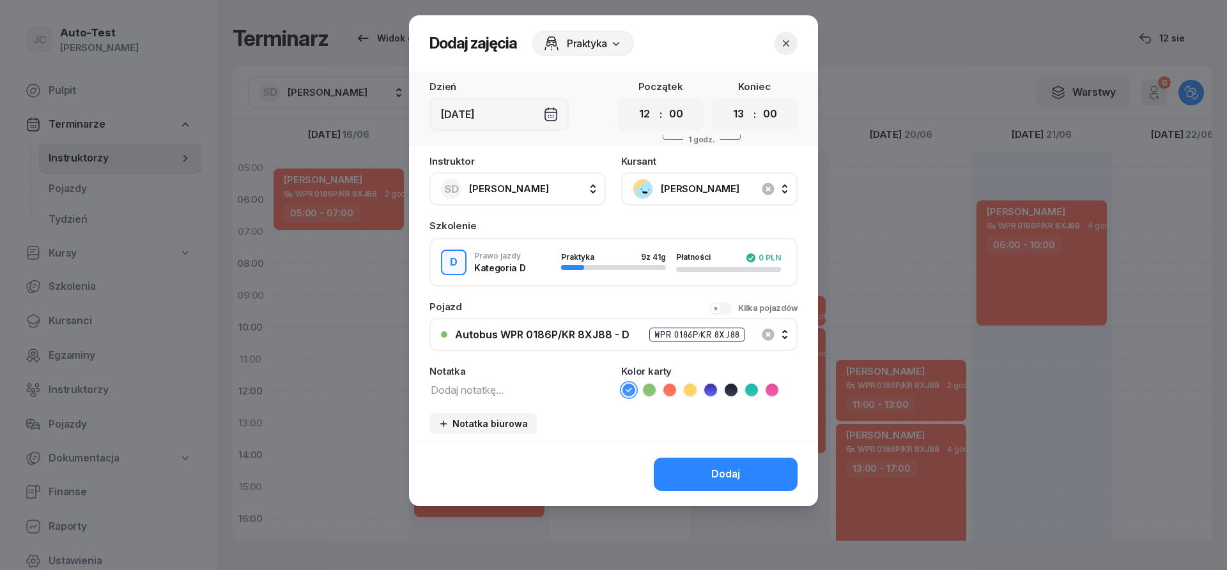
click at [670, 389] on icon at bounding box center [669, 390] width 13 height 13
click at [707, 470] on button "Dodaj" at bounding box center [726, 474] width 144 height 33
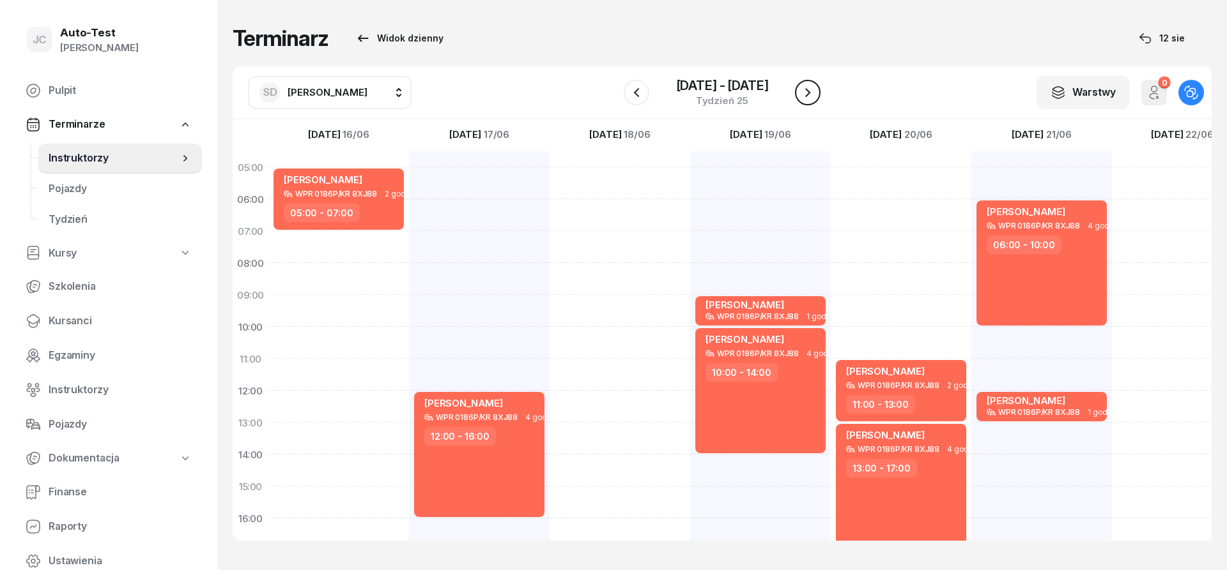
click at [803, 90] on icon "button" at bounding box center [807, 92] width 15 height 15
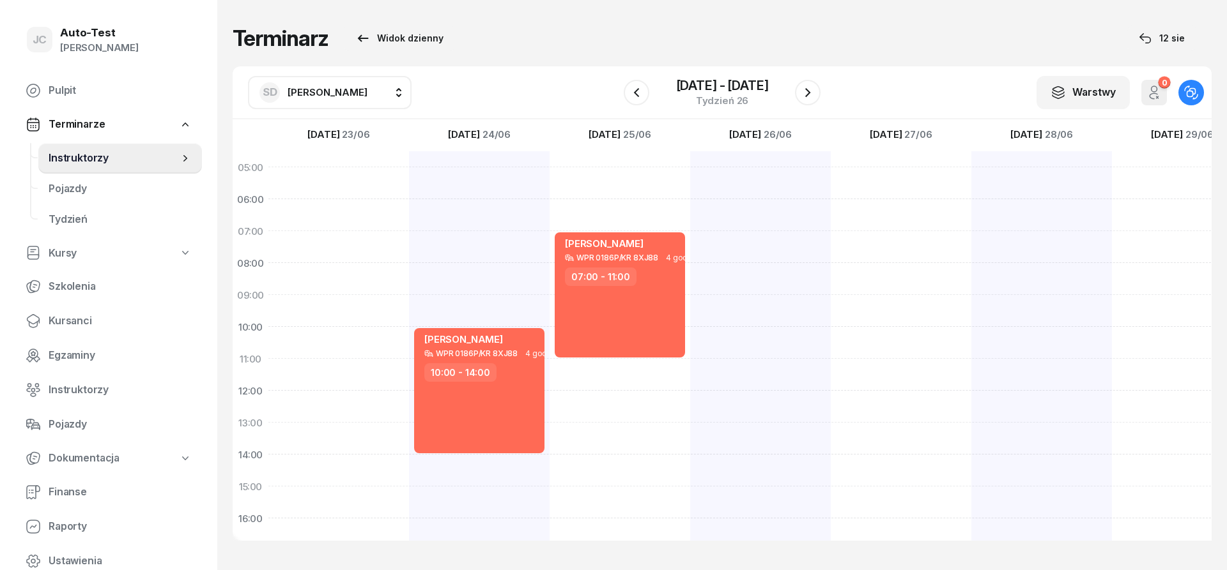
click at [409, 400] on div at bounding box center [479, 470] width 141 height 639
select select "12"
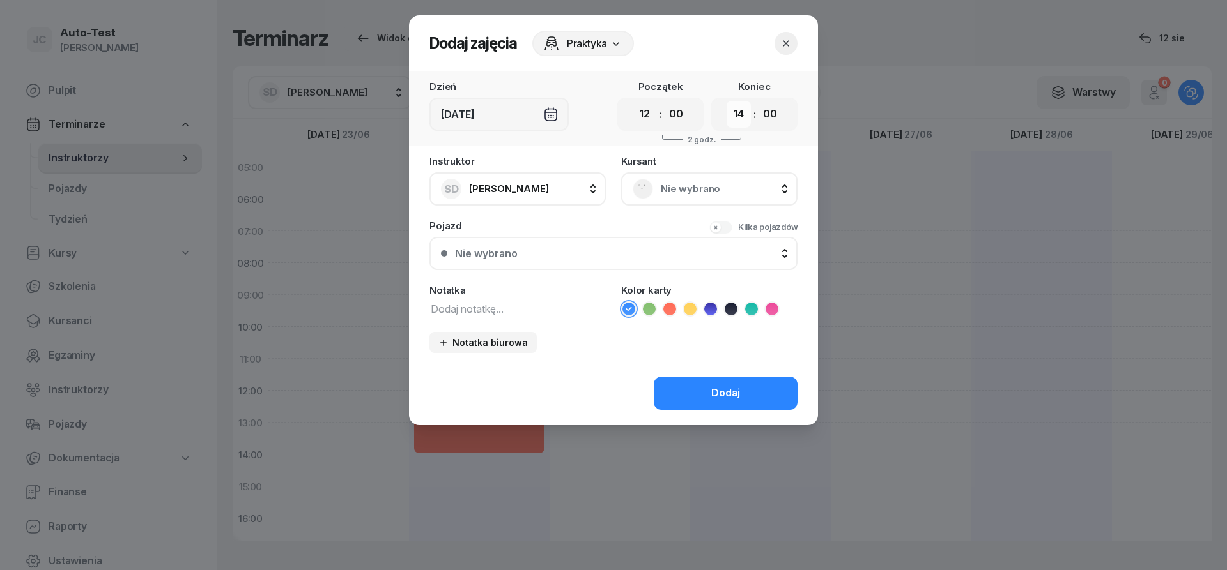
click at [726, 101] on select "00 01 02 03 04 05 06 07 08 09 10 11 12 13 14 15 16 17 18 19 20 21 22 23" at bounding box center [738, 114] width 24 height 27
select select "15"
click option "15" at bounding box center [0, 0] width 0 height 0
click at [689, 184] on span "Nie wybrano" at bounding box center [723, 189] width 125 height 17
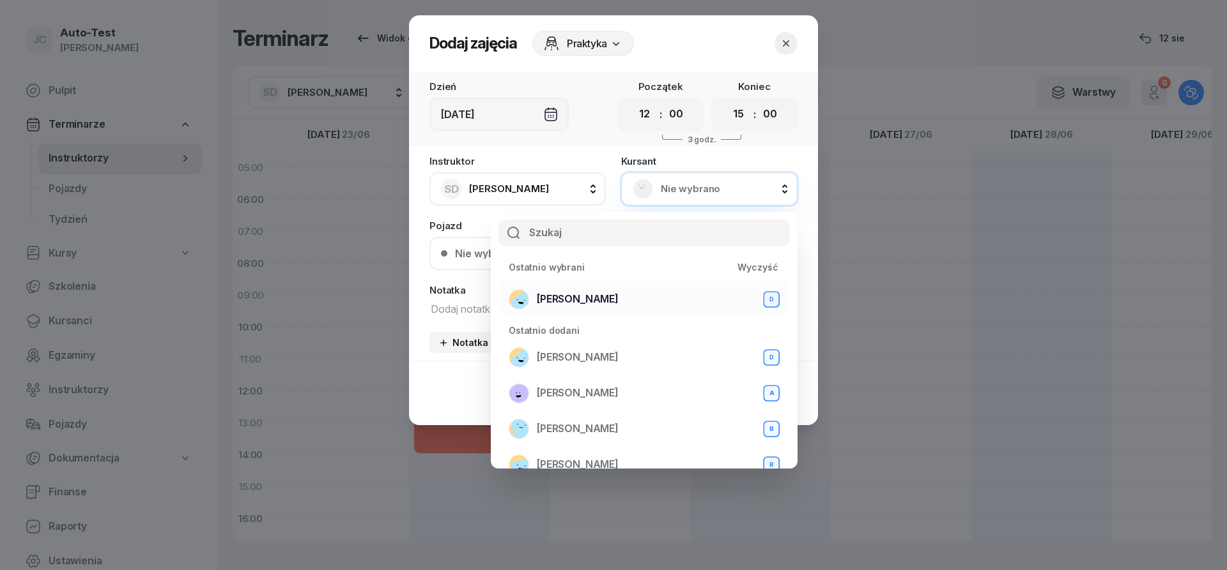
click at [616, 307] on div "[PERSON_NAME] D" at bounding box center [643, 299] width 271 height 20
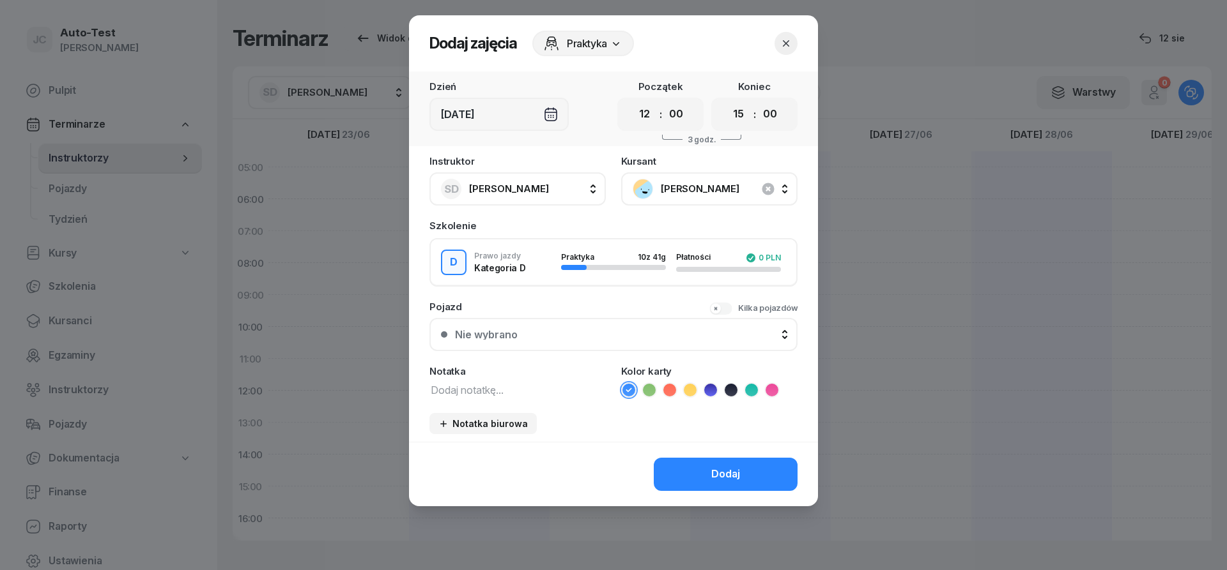
click at [593, 330] on button "Nie wybrano" at bounding box center [613, 334] width 368 height 33
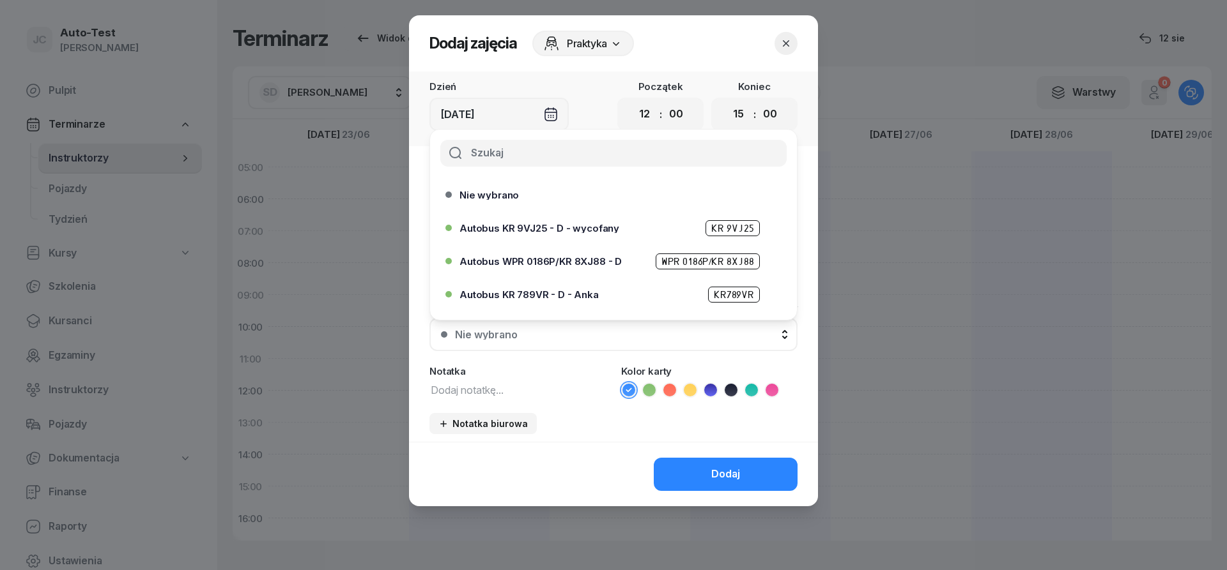
click at [608, 261] on span "Autobus WPR 0186P/KR 8XJ88 - D" at bounding box center [540, 262] width 162 height 10
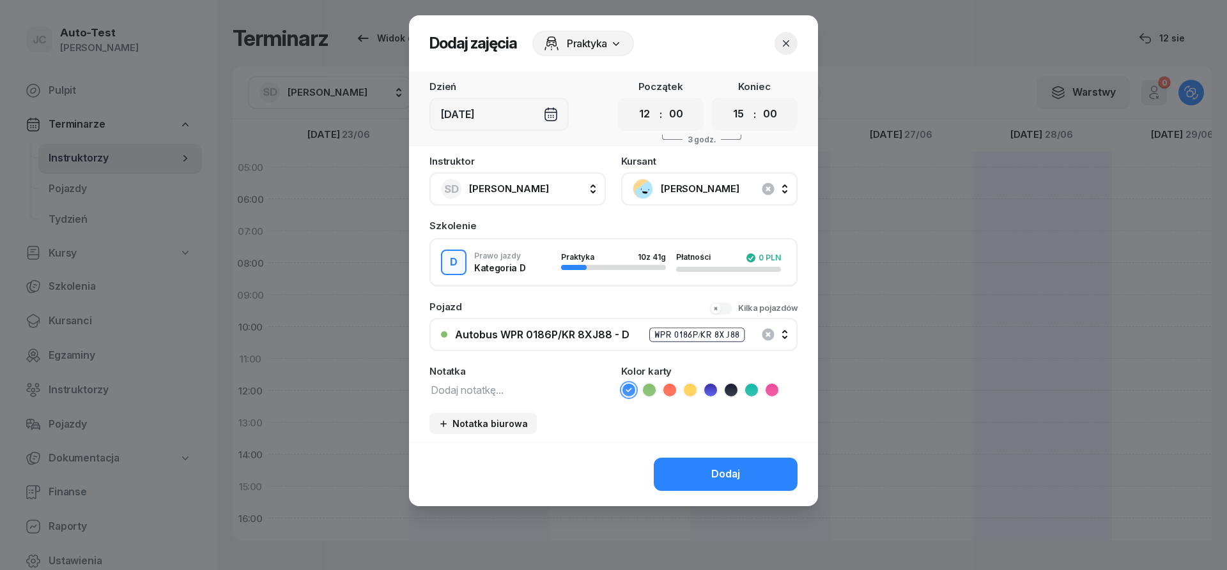
click at [672, 392] on icon at bounding box center [669, 390] width 13 height 13
click at [693, 489] on button "Dodaj" at bounding box center [726, 474] width 144 height 33
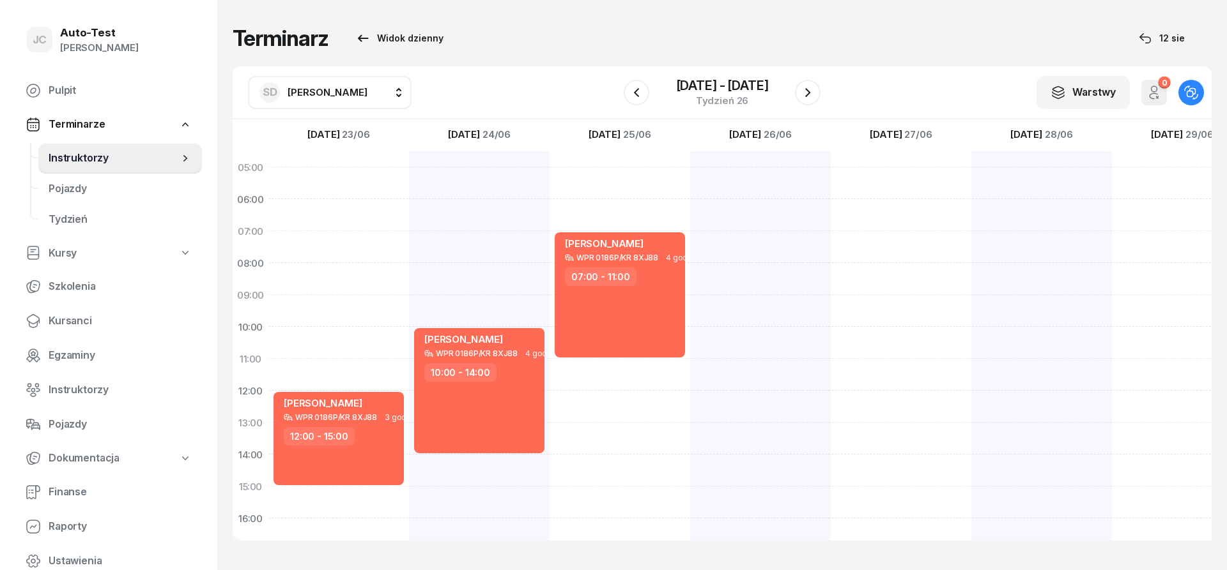
click at [549, 304] on div "[PERSON_NAME] WPR 0186P/KR 8XJ88 4 godz. 10:00 - 14:00" at bounding box center [619, 470] width 141 height 639
select select "09"
select select "10"
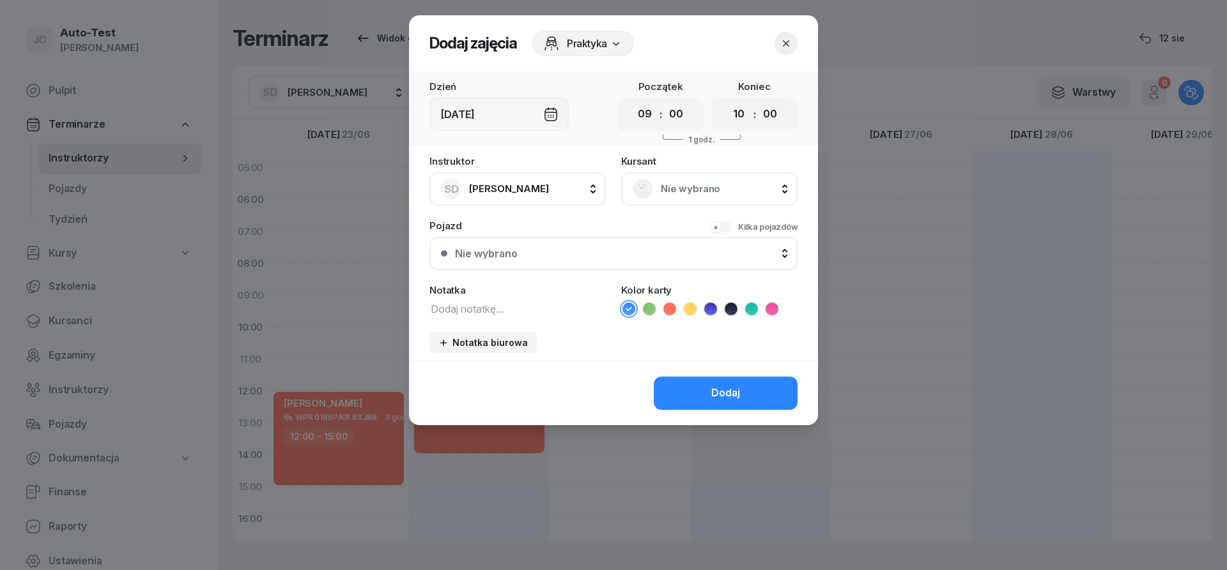
click at [654, 195] on div "Nie wybrano" at bounding box center [708, 189] width 153 height 20
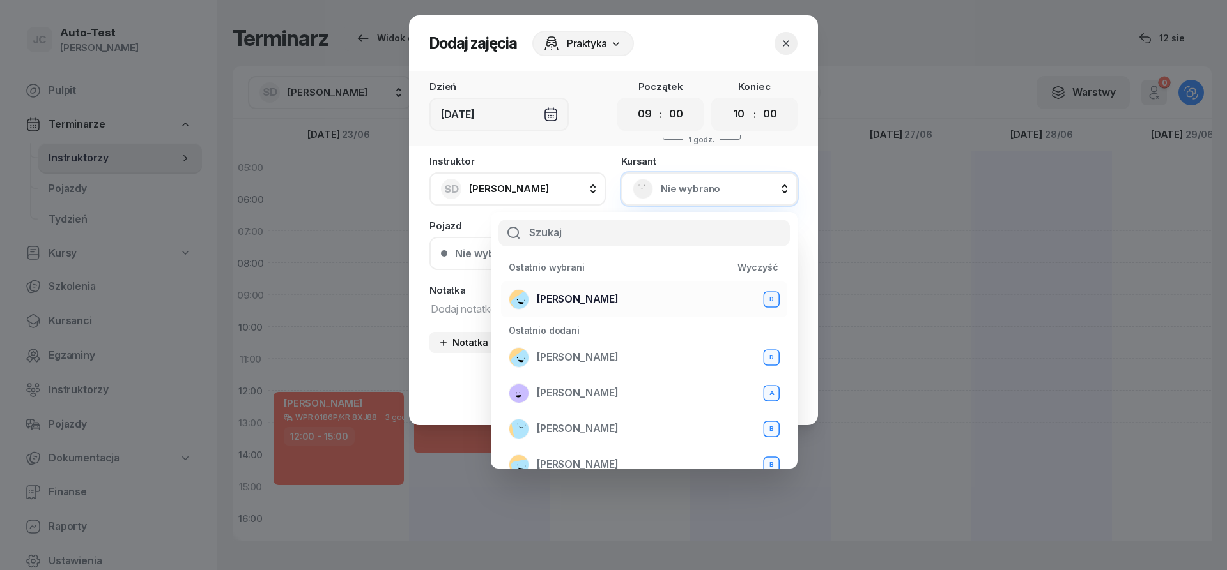
drag, startPoint x: 636, startPoint y: 290, endPoint x: 639, endPoint y: 311, distance: 21.2
click at [636, 293] on div "[PERSON_NAME] D" at bounding box center [643, 299] width 271 height 20
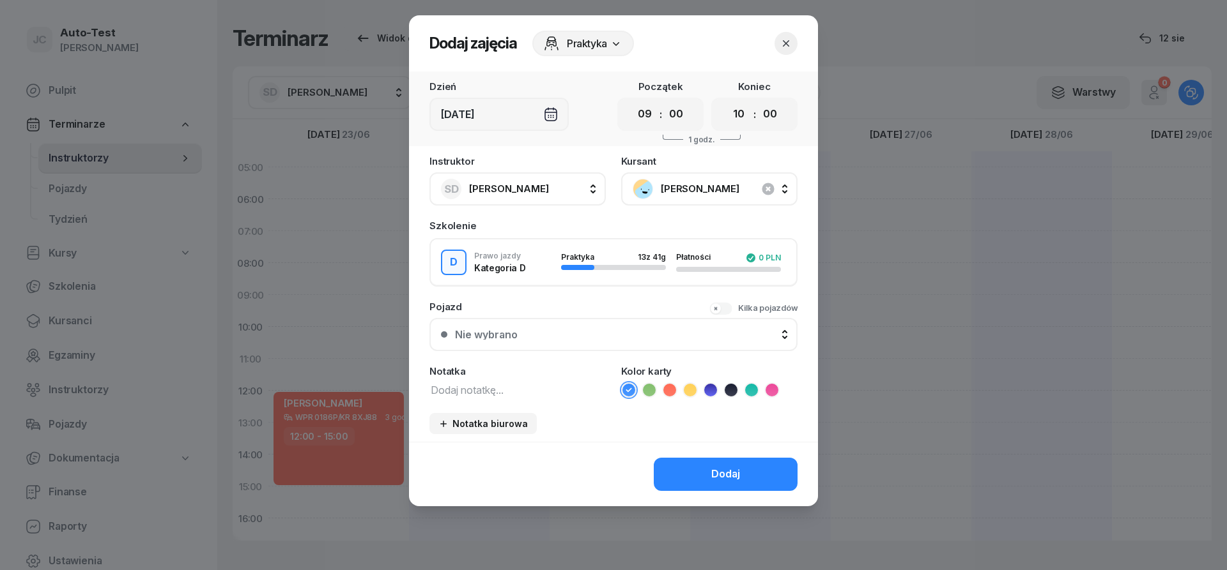
click at [595, 336] on div "Nie wybrano" at bounding box center [620, 335] width 331 height 10
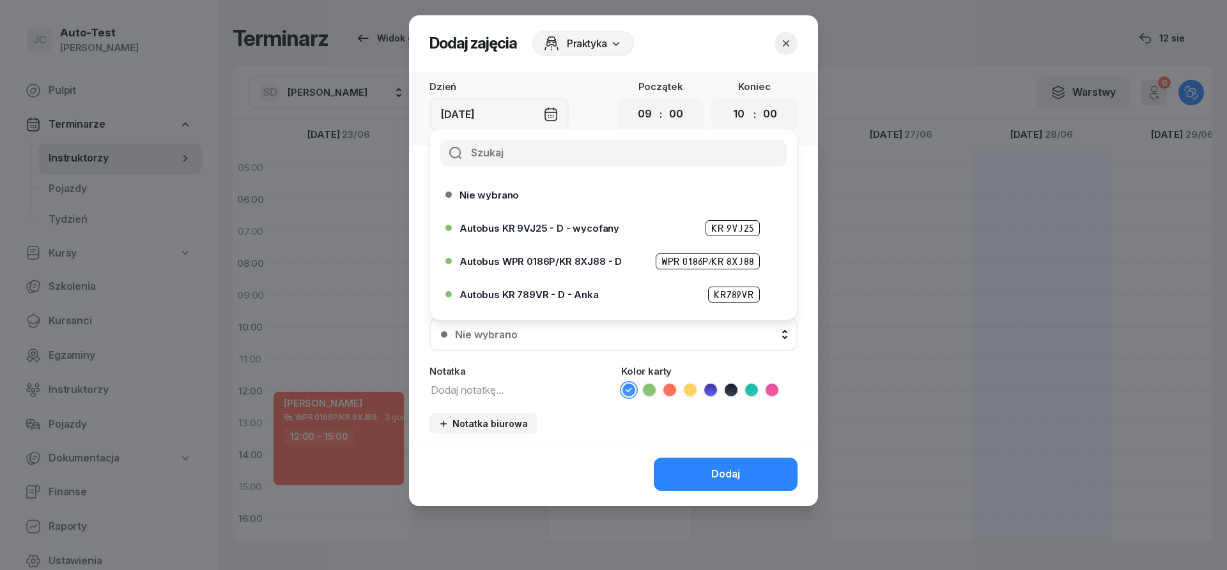
click at [604, 263] on span "Autobus WPR 0186P/KR 8XJ88 - D" at bounding box center [540, 262] width 162 height 10
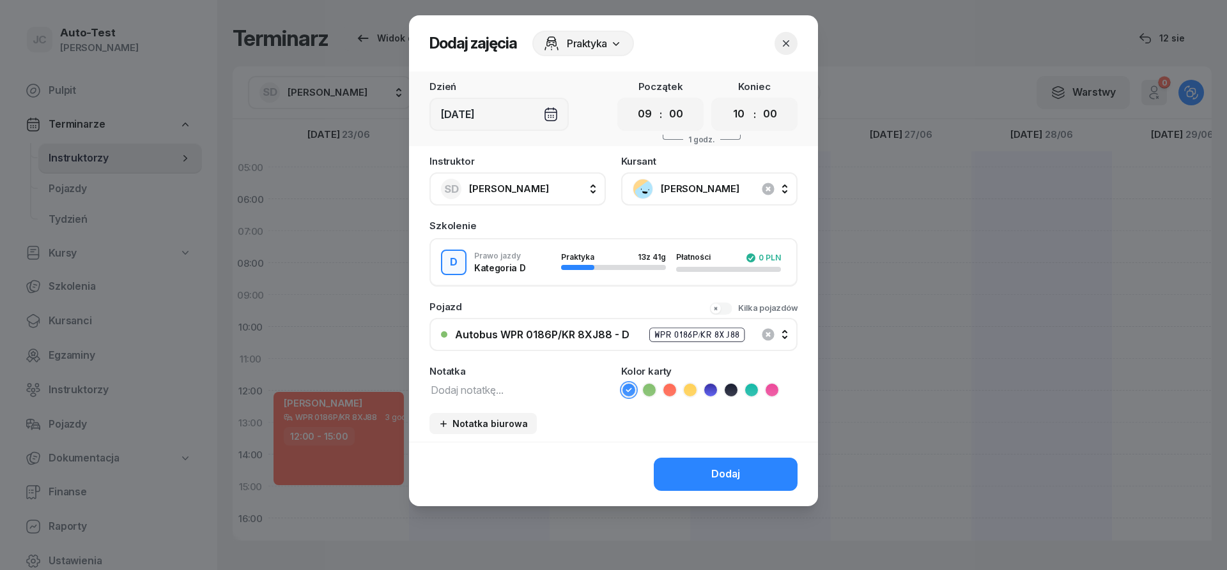
click at [671, 396] on icon at bounding box center [669, 390] width 13 height 13
click at [693, 462] on button "Dodaj" at bounding box center [726, 474] width 144 height 33
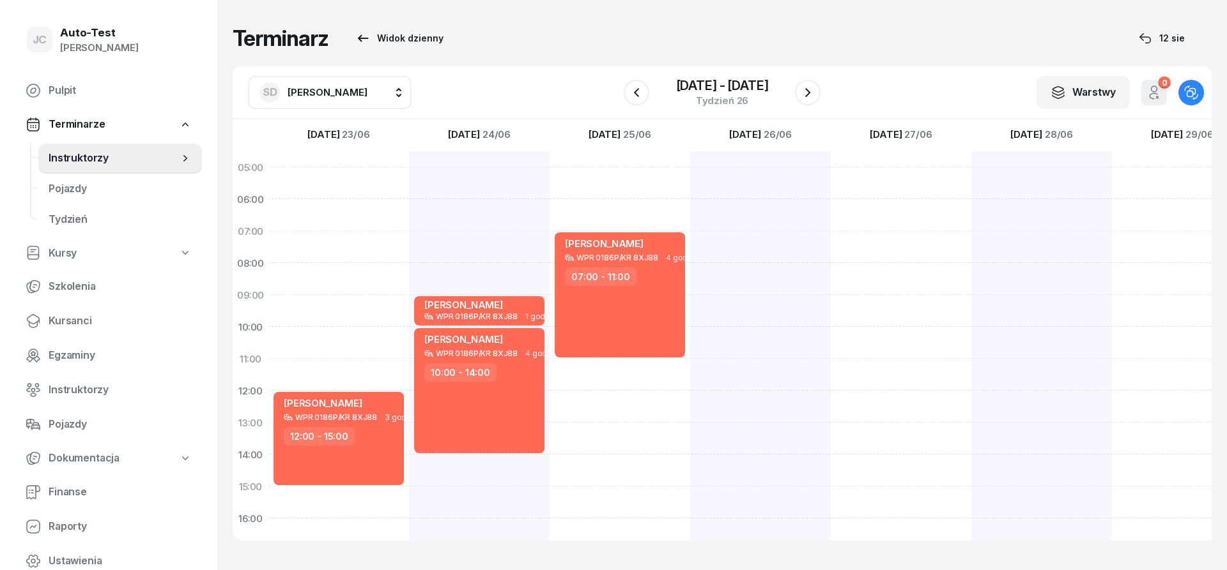
scroll to position [230, 0]
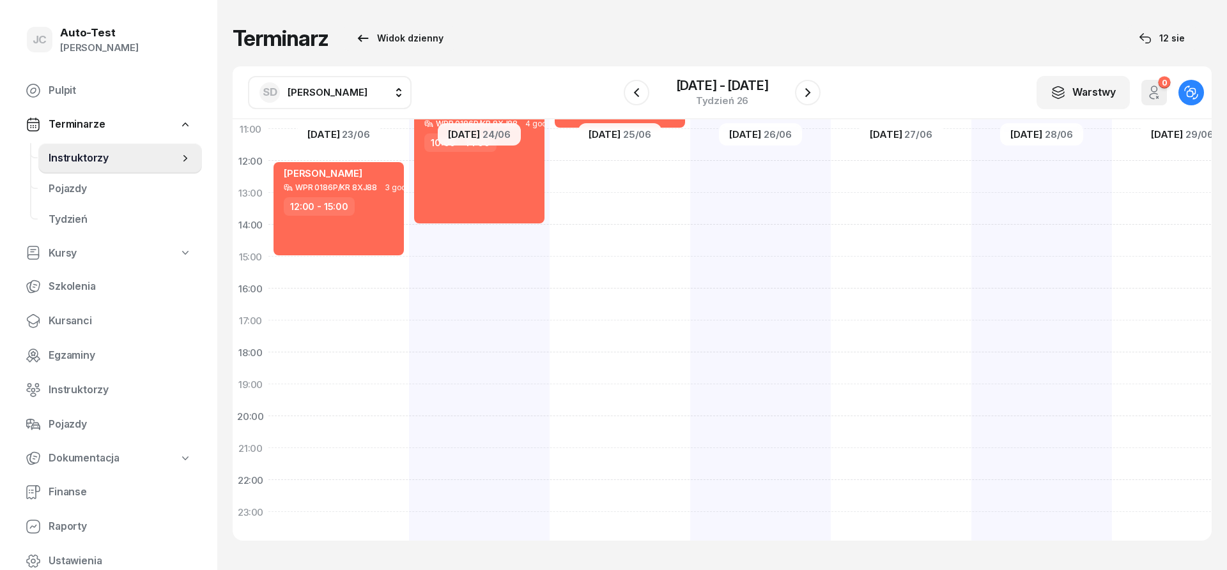
click at [690, 370] on div "[PERSON_NAME] WPR 0186P/KR 8XJ88 4 godz. 07:00 - 11:00" at bounding box center [760, 240] width 141 height 639
select select "18"
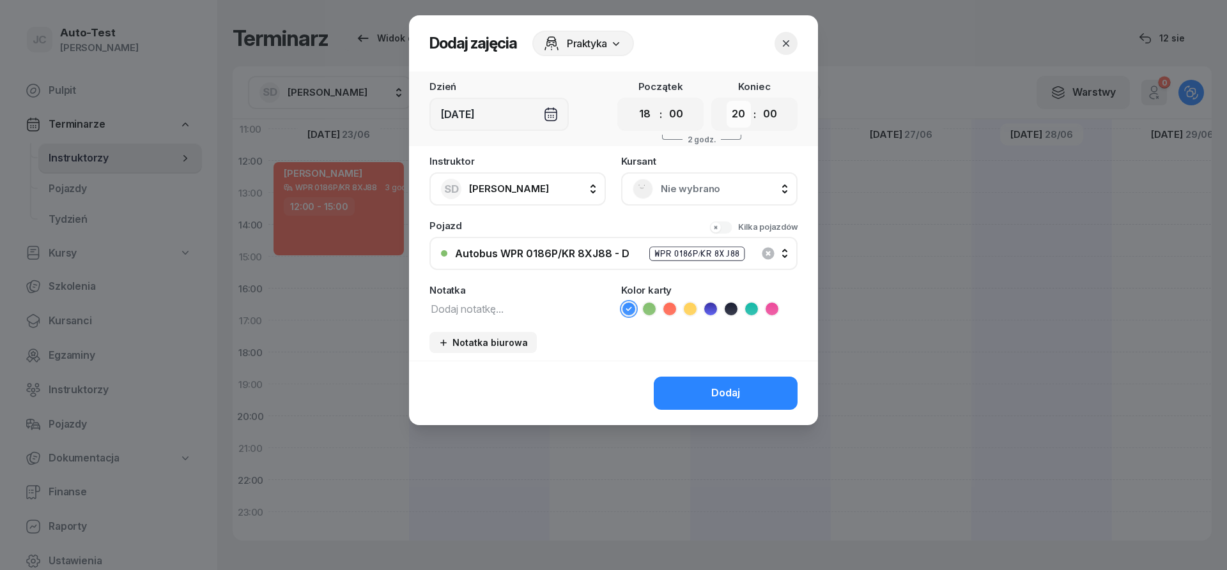
click at [726, 101] on select "00 01 02 03 04 05 06 07 08 09 10 11 12 13 14 15 16 17 18 19 20 21 22 23" at bounding box center [738, 114] width 24 height 27
select select "21"
click option "21" at bounding box center [0, 0] width 0 height 0
click at [673, 174] on div "Nie wybrano" at bounding box center [709, 188] width 176 height 33
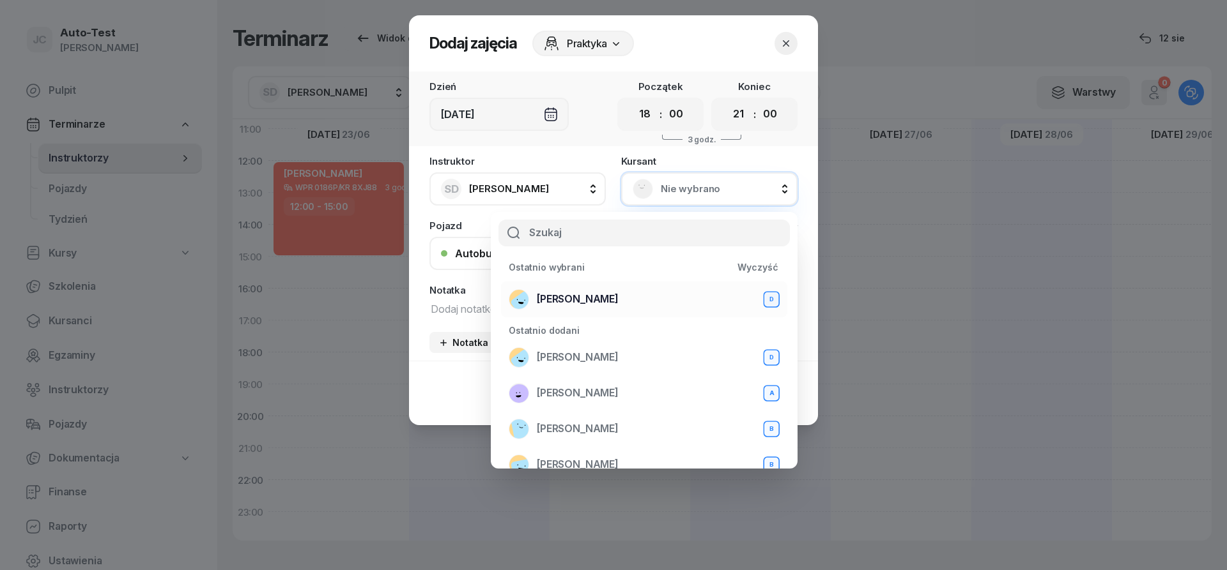
click at [610, 298] on span "[PERSON_NAME]" at bounding box center [578, 299] width 82 height 17
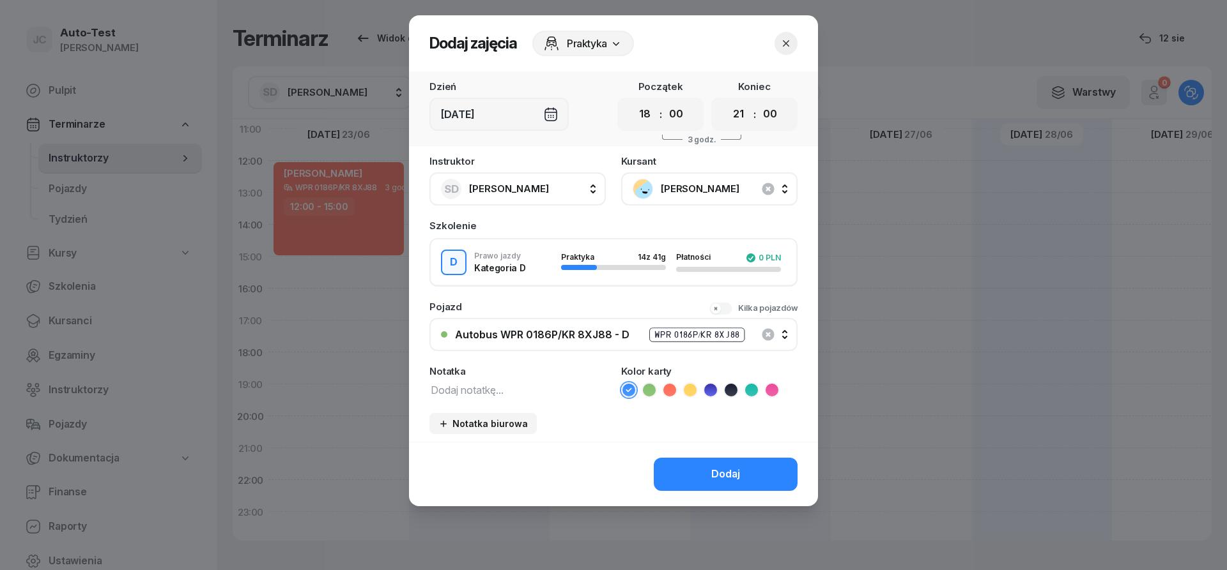
click at [665, 390] on icon at bounding box center [669, 390] width 13 height 13
click at [696, 468] on button "Dodaj" at bounding box center [726, 474] width 144 height 33
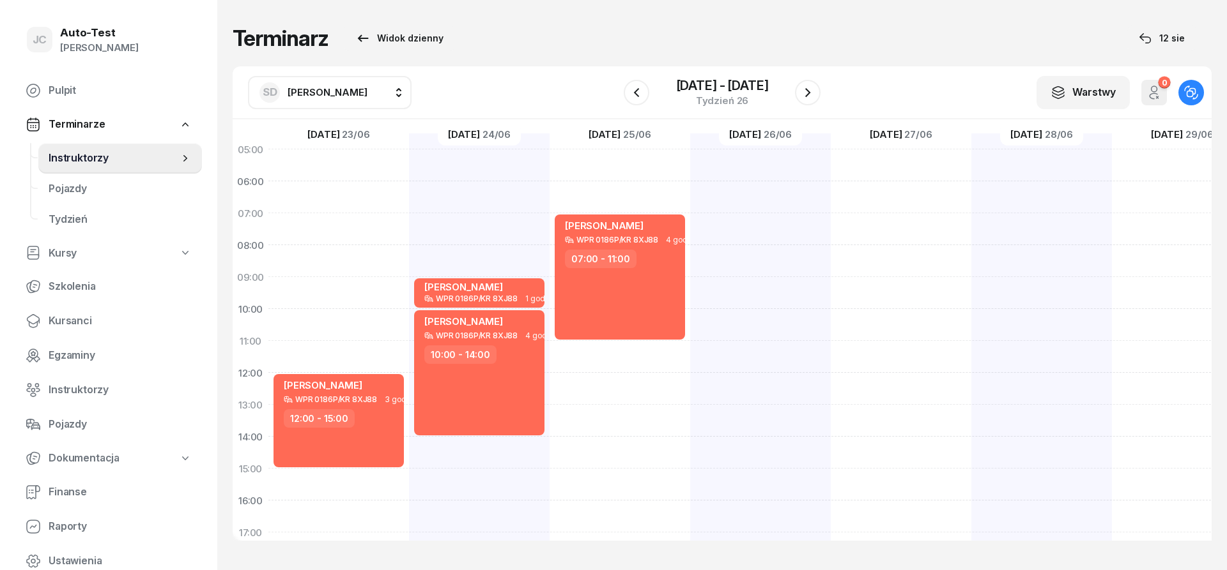
scroll to position [0, 0]
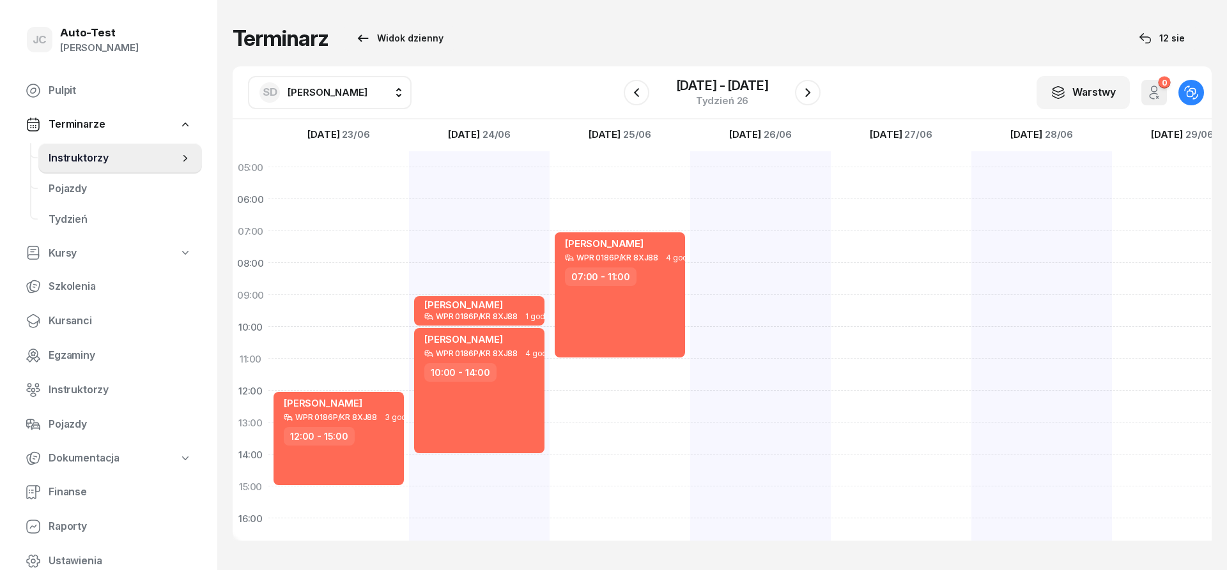
click at [830, 303] on div at bounding box center [900, 470] width 141 height 639
select select "09"
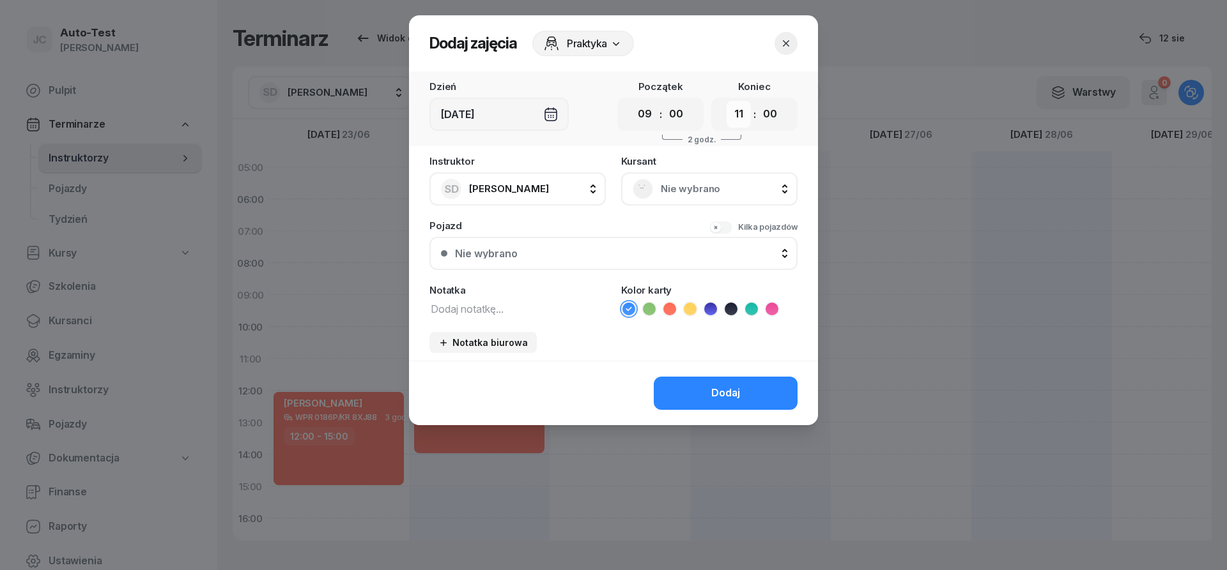
click at [726, 101] on select "00 01 02 03 04 05 06 07 08 09 10 11 12 13 14 15 16 17 18 19 20 21 22 23" at bounding box center [738, 114] width 24 height 27
select select "10"
click option "10" at bounding box center [0, 0] width 0 height 0
click at [662, 193] on span "Nie wybrano" at bounding box center [723, 189] width 125 height 17
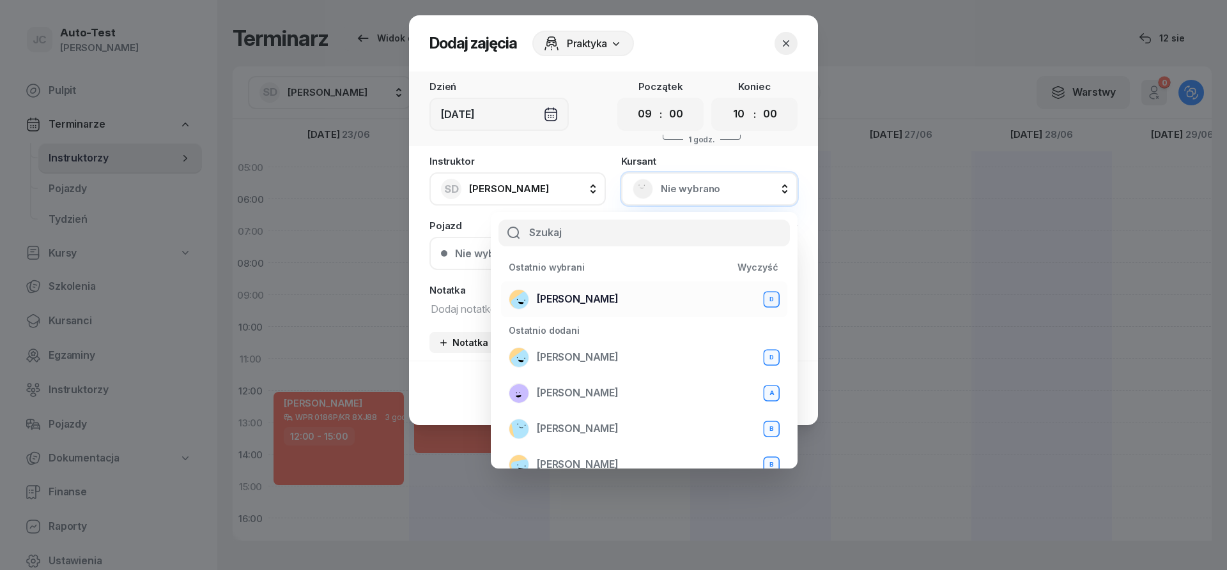
click at [631, 303] on div "[PERSON_NAME] D" at bounding box center [643, 299] width 271 height 20
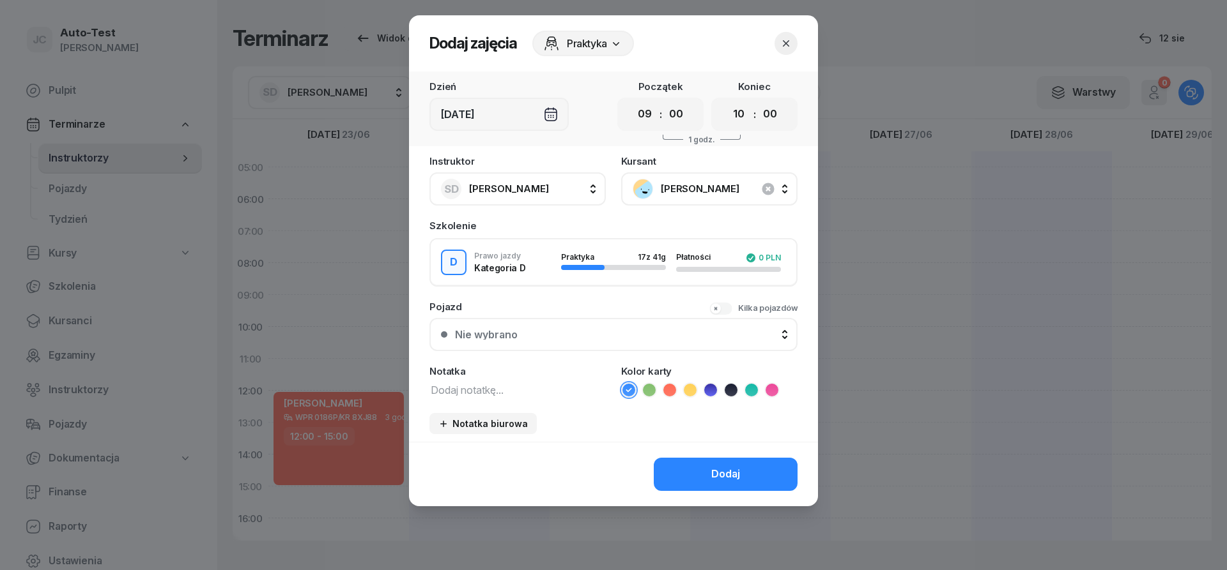
click at [608, 335] on div "Nie wybrano" at bounding box center [620, 335] width 331 height 10
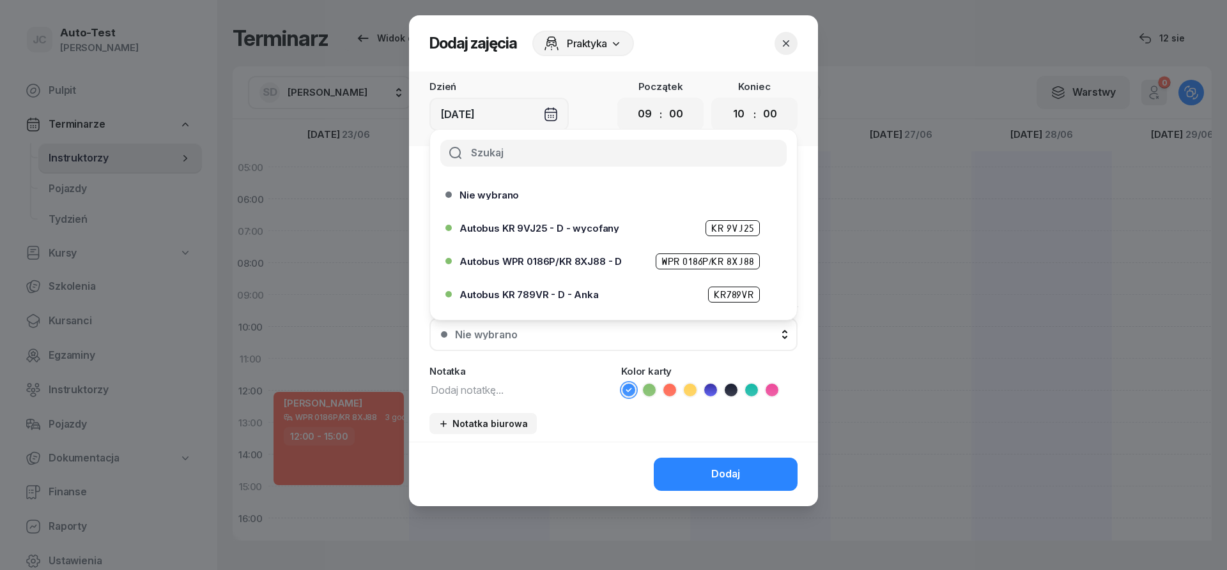
click at [605, 257] on span "Autobus WPR 0186P/KR 8XJ88 - D" at bounding box center [540, 262] width 162 height 10
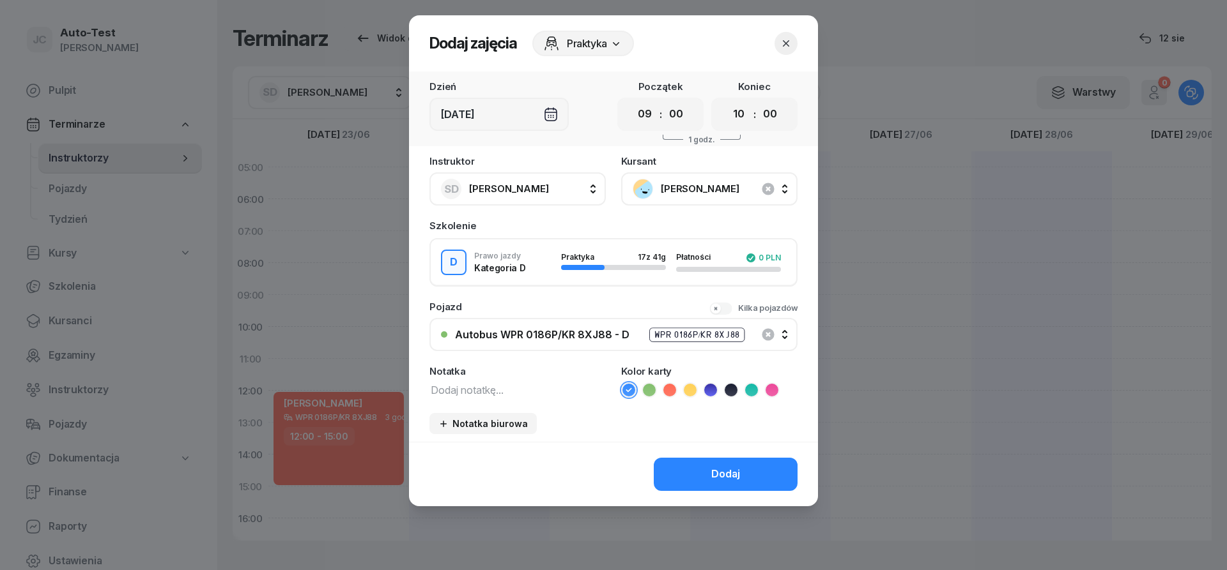
click at [673, 392] on icon at bounding box center [669, 390] width 13 height 13
click at [698, 493] on div "Dodaj" at bounding box center [613, 474] width 409 height 65
click at [698, 482] on button "Dodaj" at bounding box center [726, 474] width 144 height 33
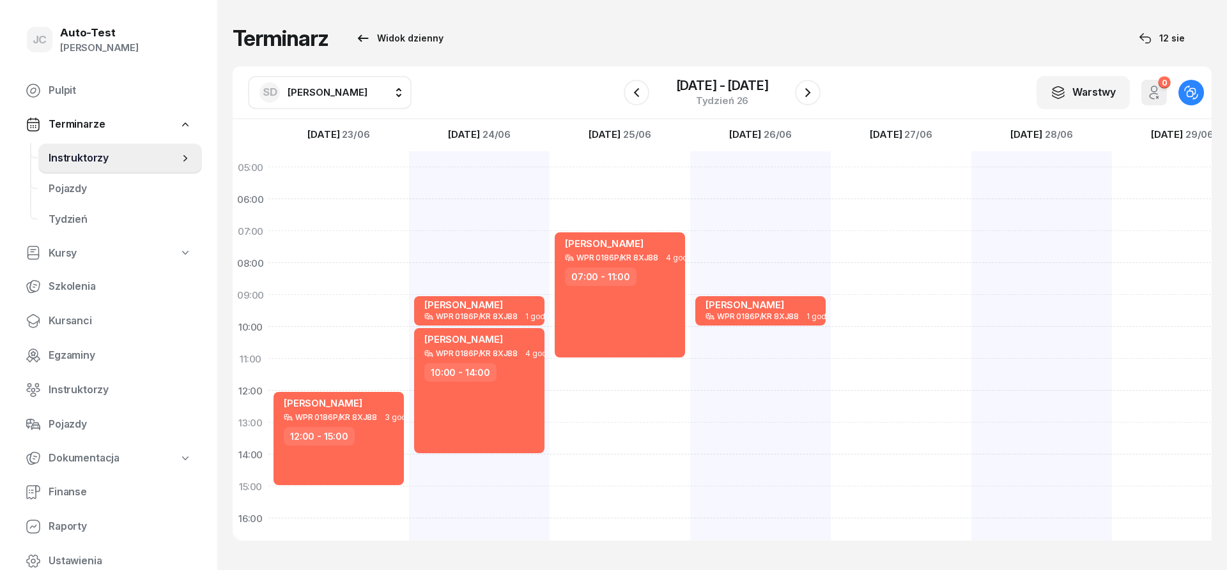
scroll to position [153, 0]
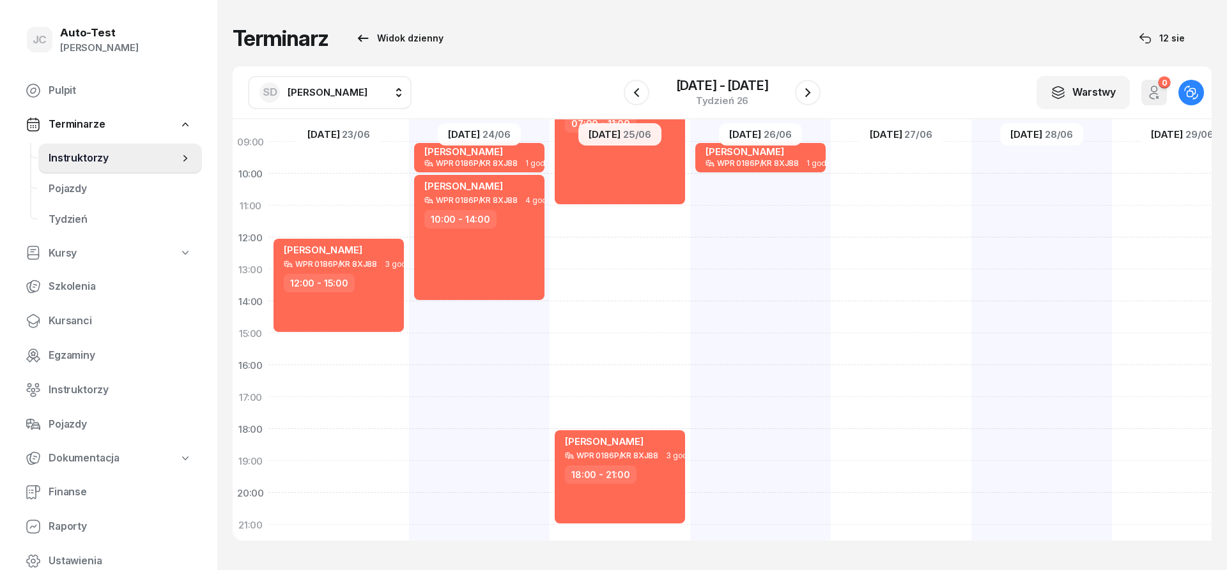
click at [971, 413] on div at bounding box center [1041, 317] width 141 height 639
select select "17"
select select "19"
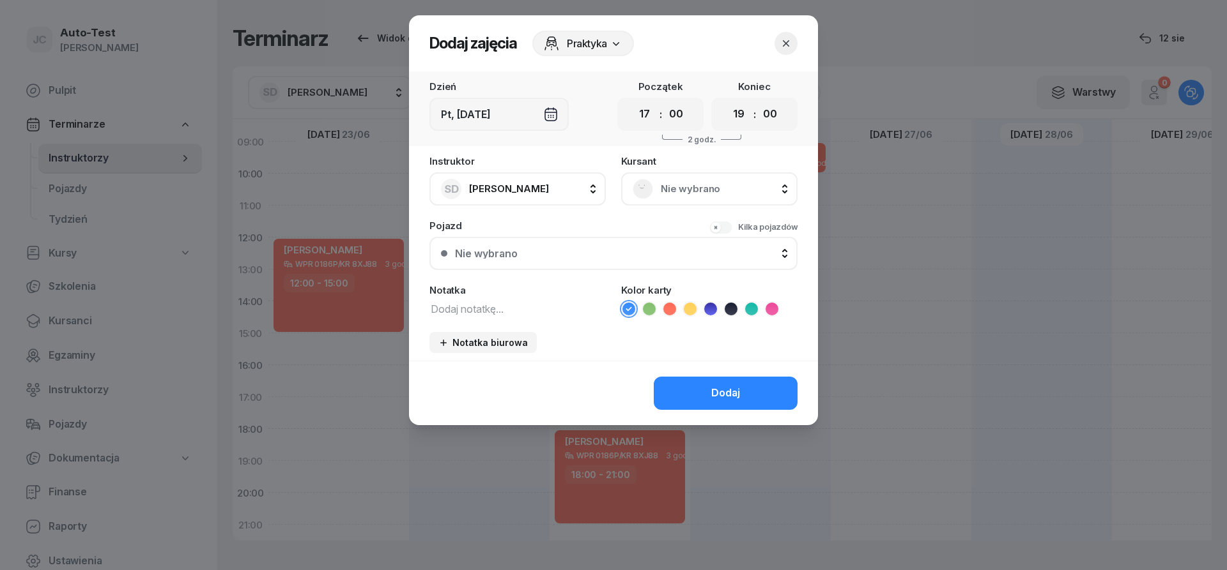
click at [717, 194] on span "Nie wybrano" at bounding box center [723, 189] width 125 height 17
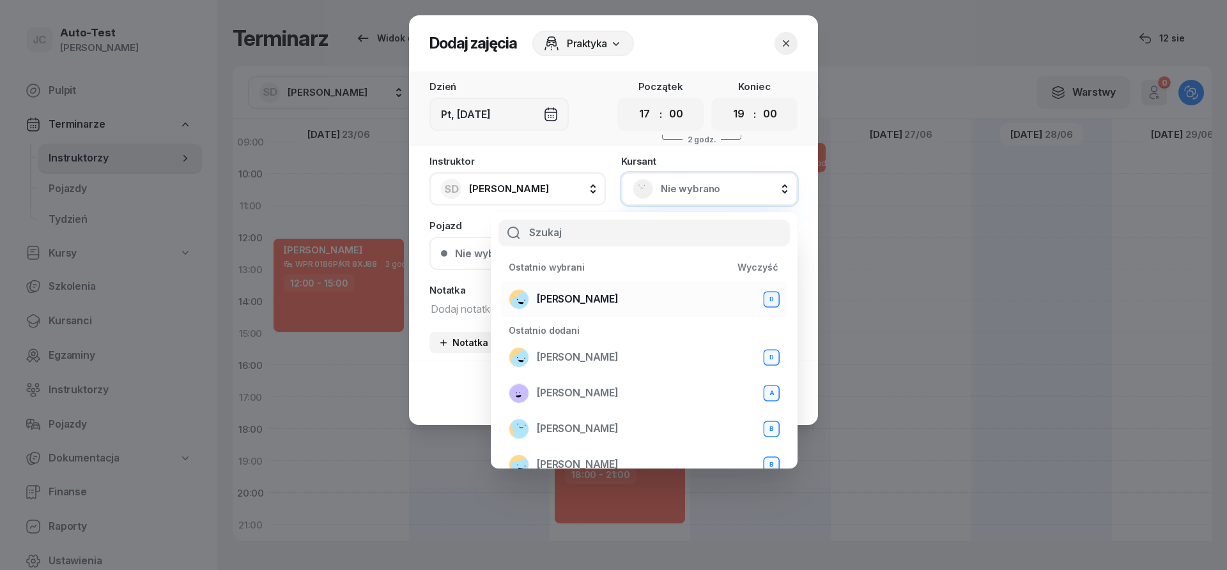
click at [599, 308] on div "[PERSON_NAME] D" at bounding box center [643, 299] width 271 height 20
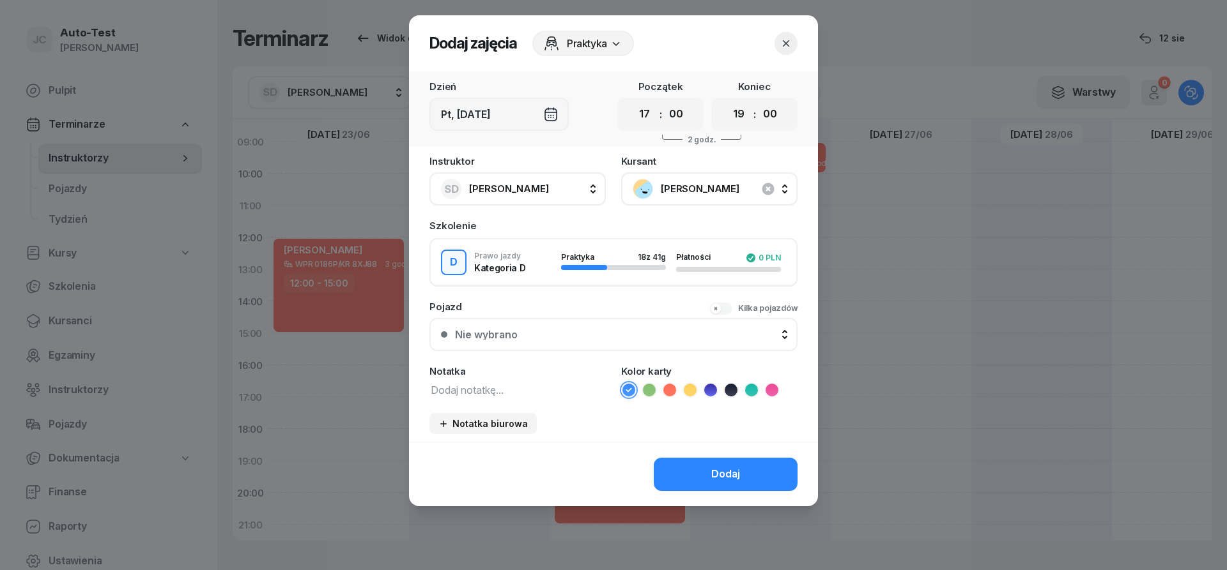
click at [569, 339] on div "Nie wybrano" at bounding box center [620, 335] width 331 height 10
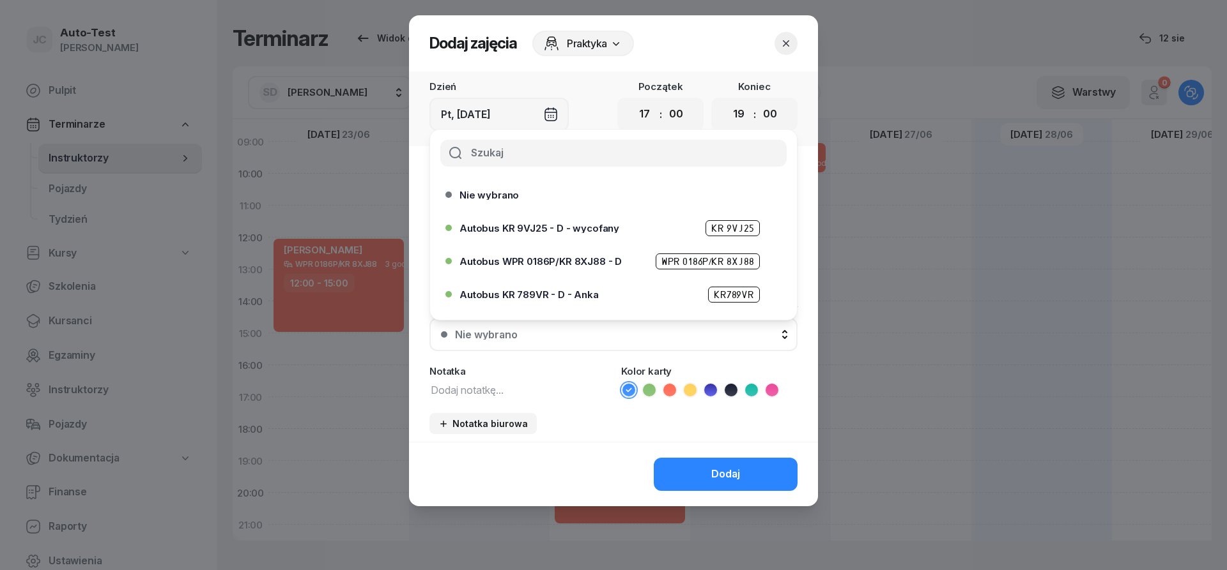
click at [570, 268] on div "Autobus WPR 0186P/KR 8XJ88 - D WPR 0186P/KR 8XJ88" at bounding box center [616, 262] width 314 height 16
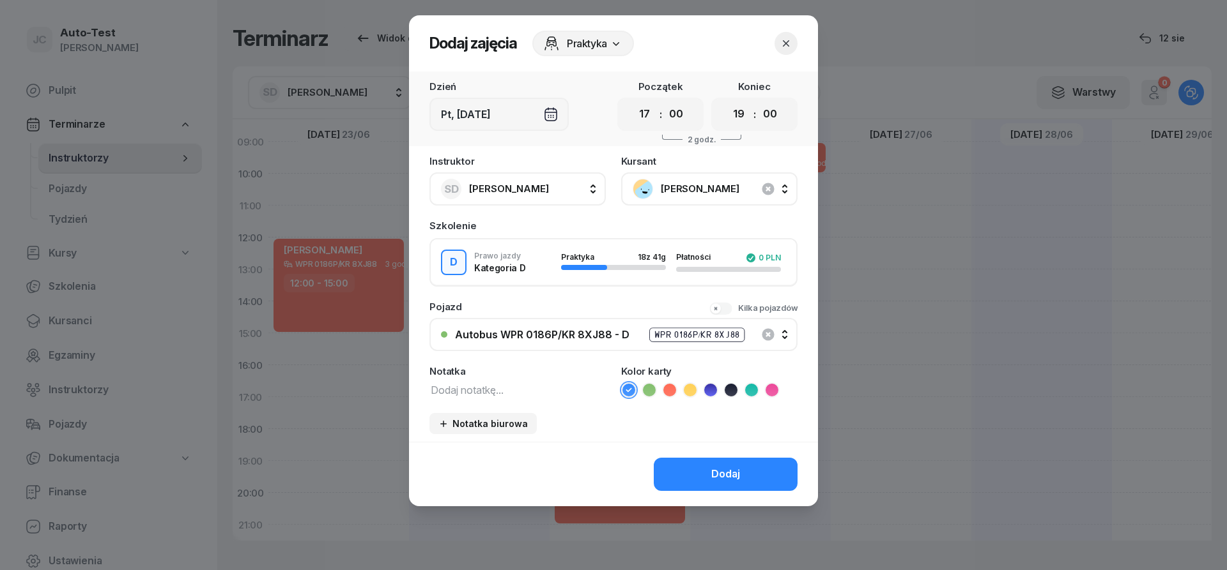
click at [669, 388] on icon at bounding box center [669, 390] width 13 height 13
click at [703, 477] on button "Dodaj" at bounding box center [726, 474] width 144 height 33
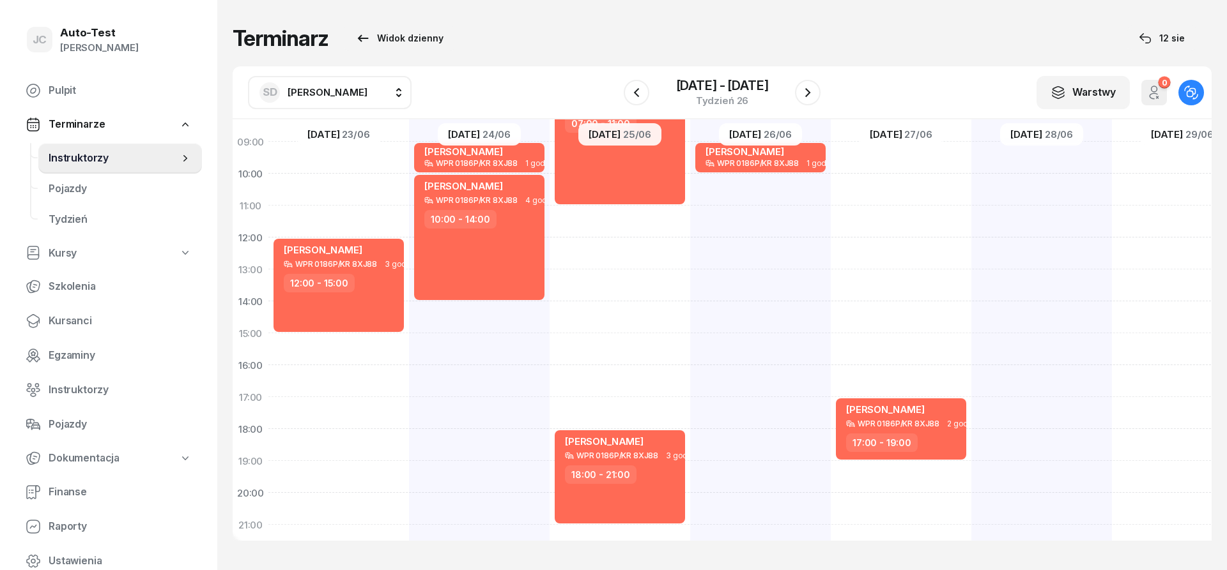
scroll to position [0, 0]
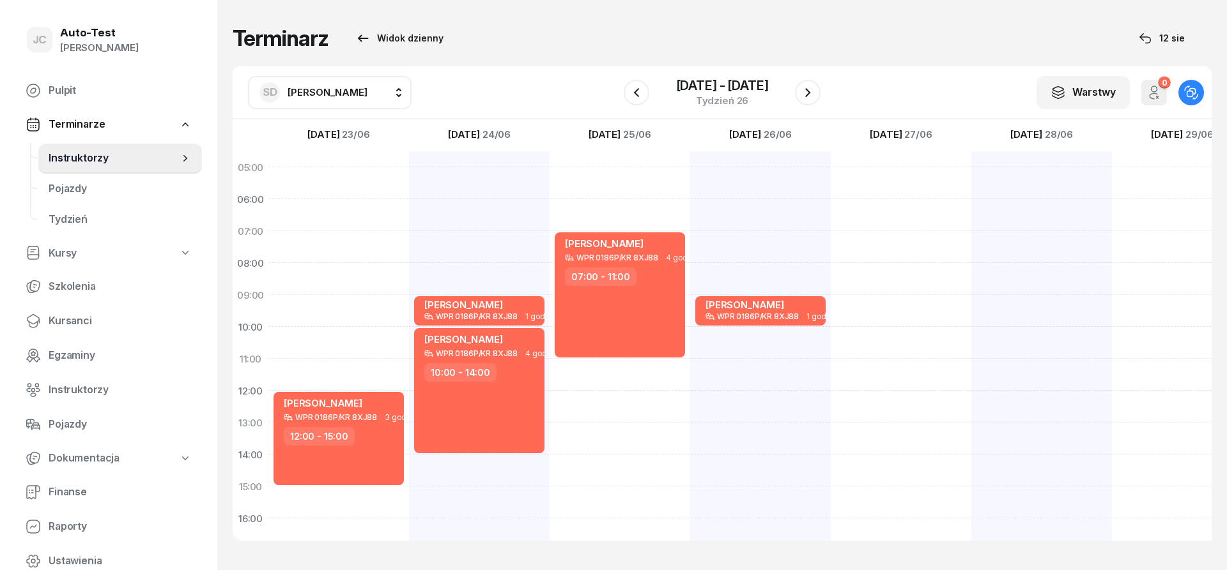
click at [1112, 243] on div at bounding box center [1182, 470] width 141 height 639
select select "07"
select select "09"
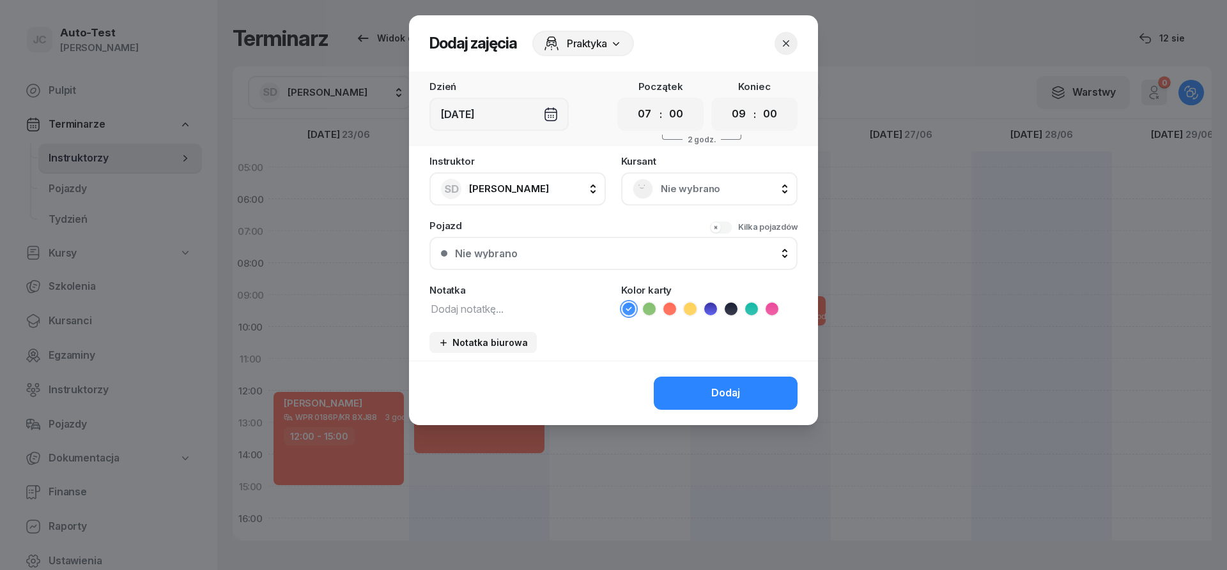
click at [727, 181] on div "Nie wybrano" at bounding box center [708, 189] width 153 height 20
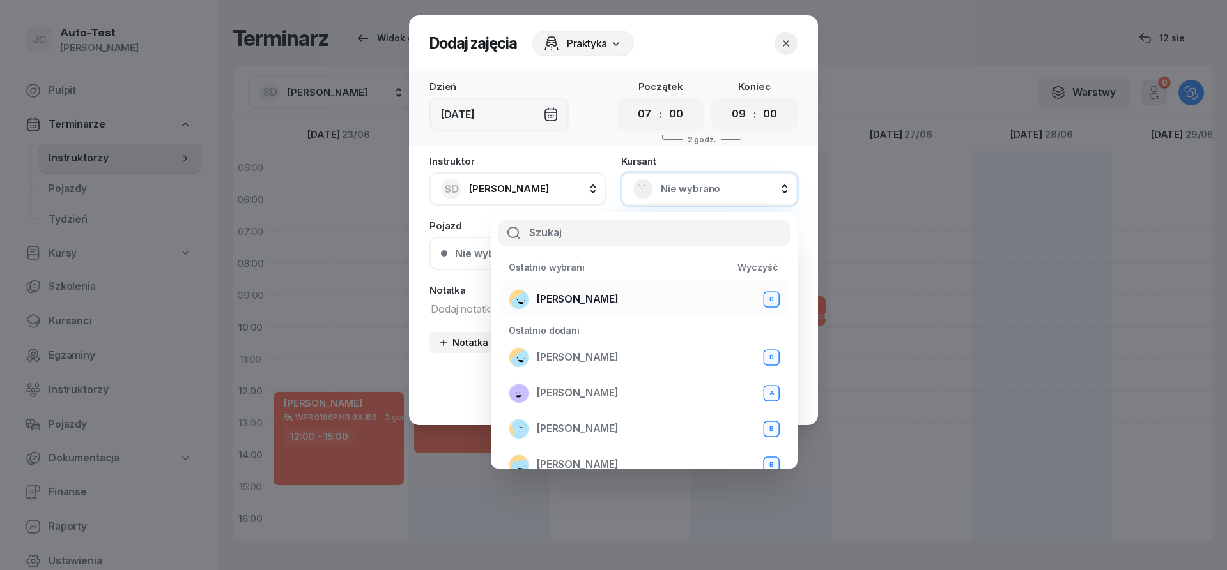
click at [626, 301] on div "[PERSON_NAME] D" at bounding box center [643, 299] width 271 height 20
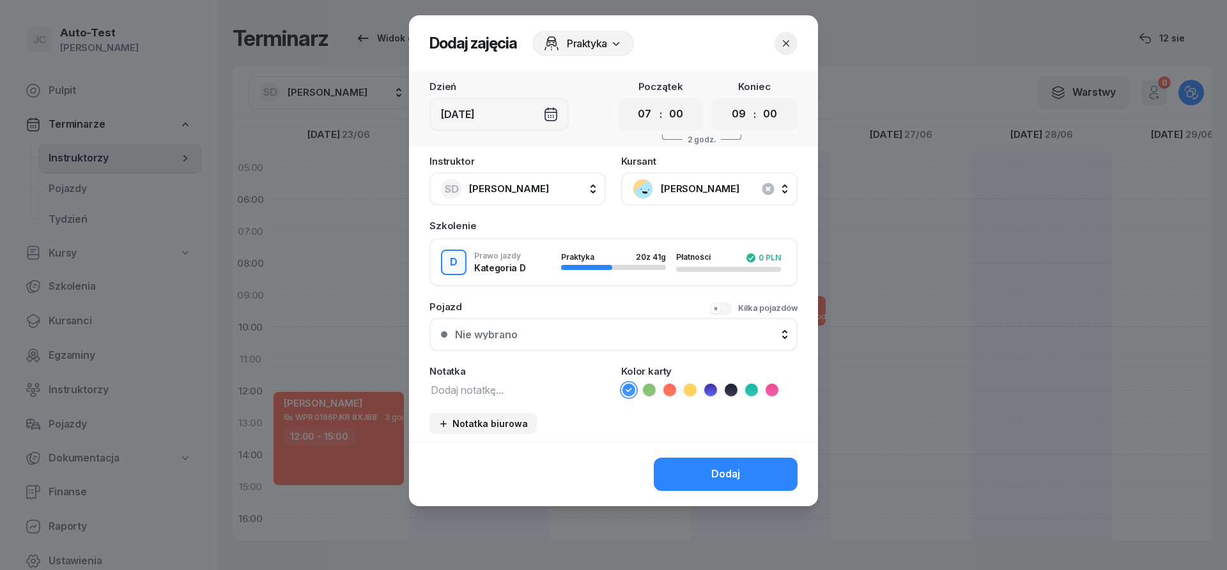
click at [611, 332] on div "Nie wybrano" at bounding box center [620, 335] width 331 height 10
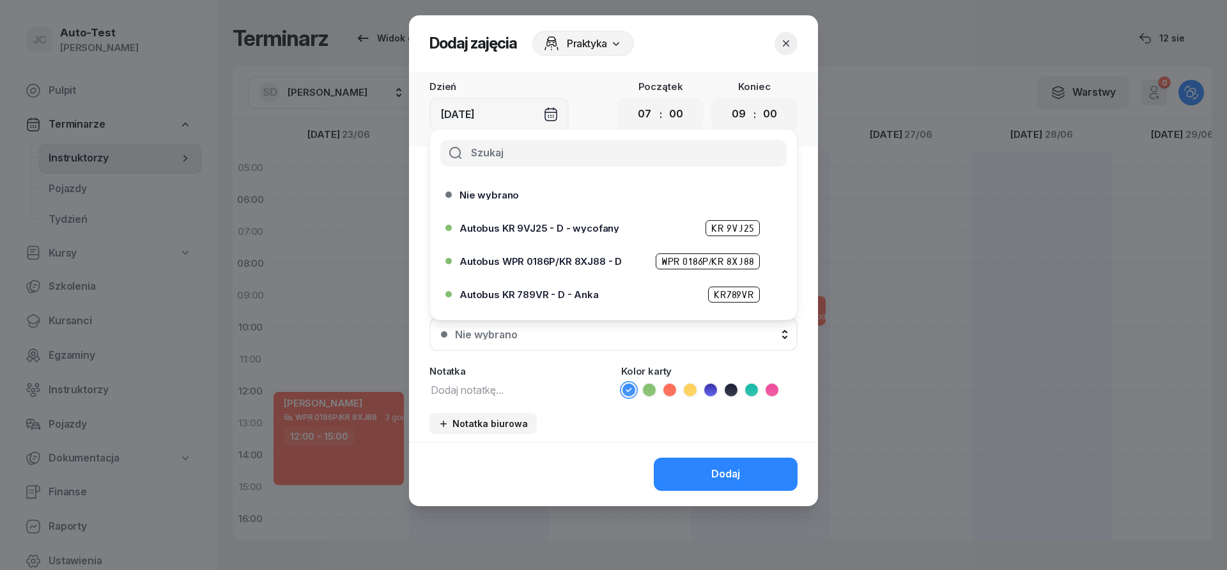
click at [593, 261] on span "Autobus WPR 0186P/KR 8XJ88 - D" at bounding box center [540, 262] width 162 height 10
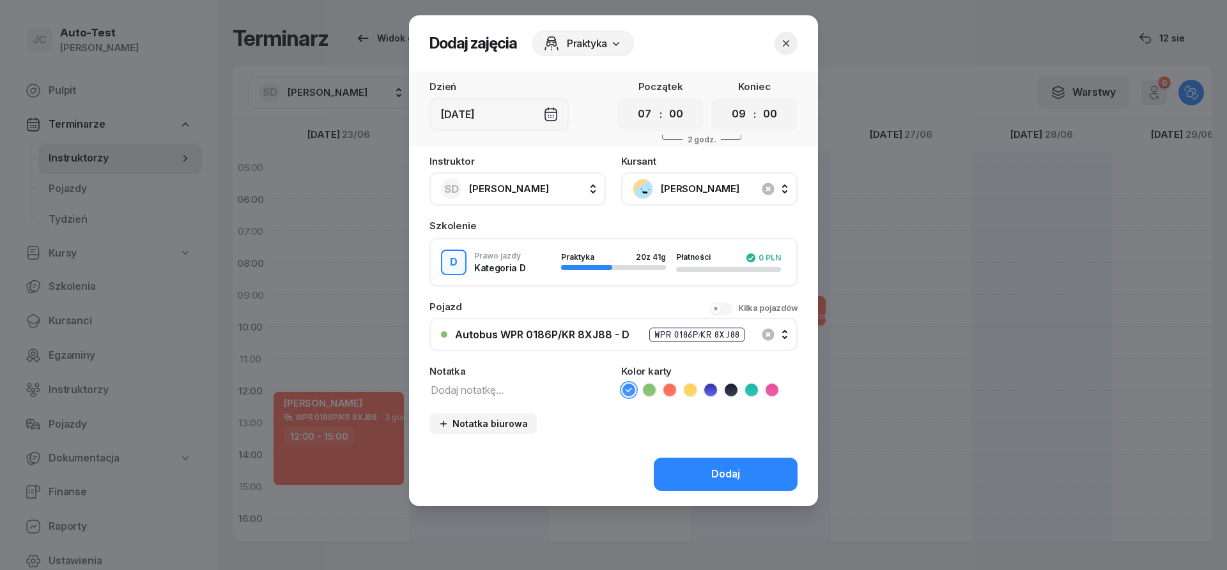
drag, startPoint x: 668, startPoint y: 390, endPoint x: 677, endPoint y: 448, distance: 59.4
click at [669, 389] on icon at bounding box center [669, 390] width 13 height 13
click at [682, 468] on button "Dodaj" at bounding box center [726, 474] width 144 height 33
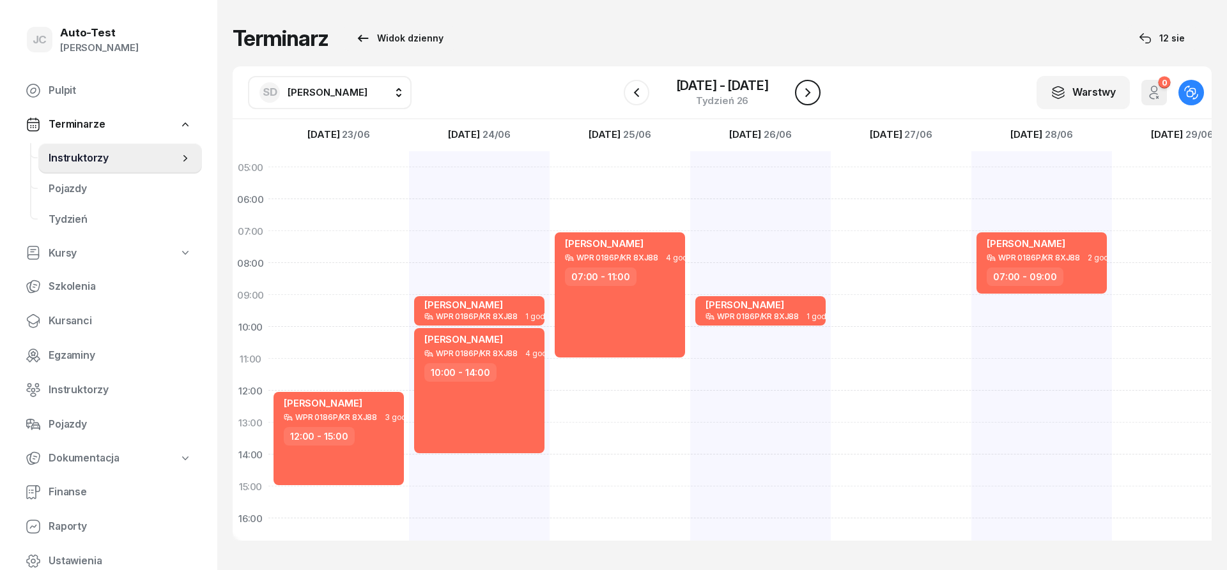
click at [806, 95] on icon "button" at bounding box center [807, 92] width 15 height 15
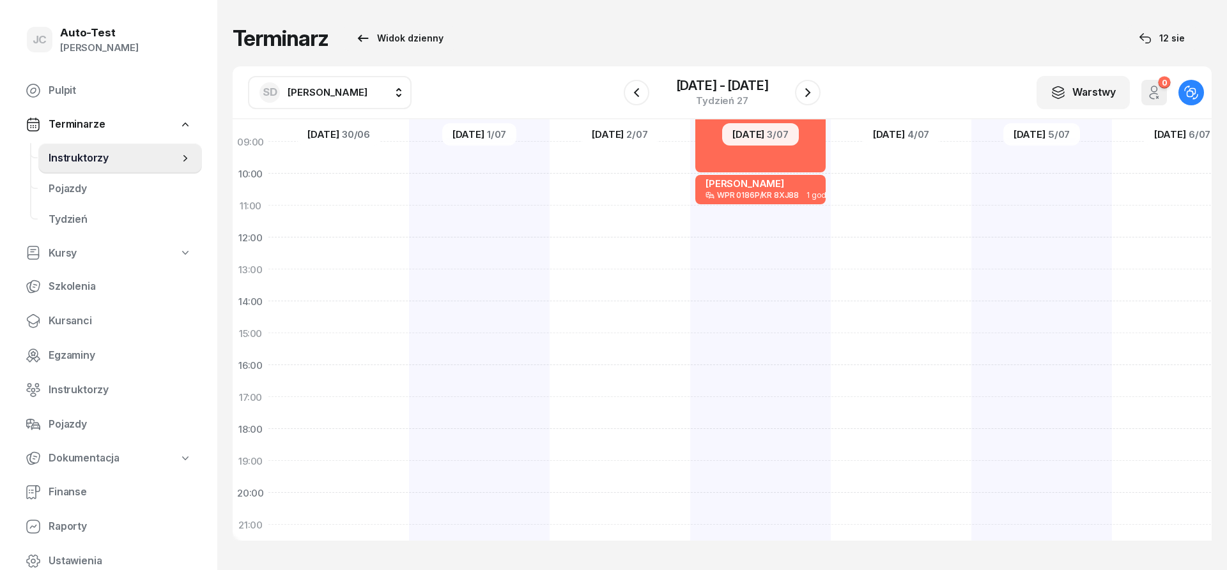
click at [409, 190] on div at bounding box center [479, 317] width 141 height 639
select select "10"
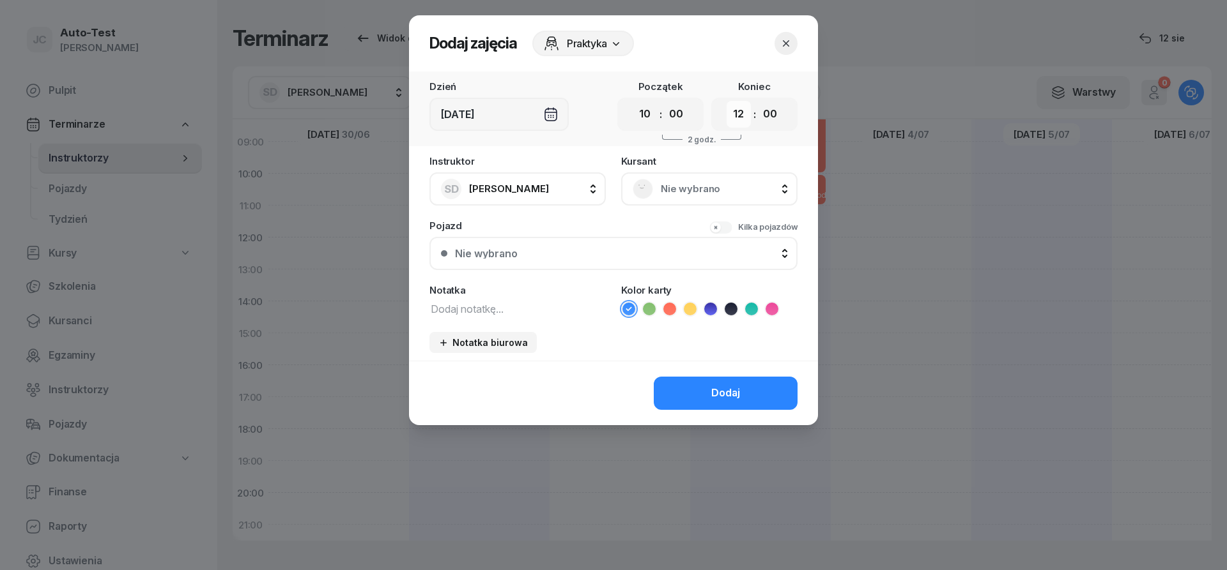
click at [726, 101] on select "00 01 02 03 04 05 06 07 08 09 10 11 12 13 14 15 16 17 18 19 20 21 22 23" at bounding box center [738, 114] width 24 height 27
select select "13"
click option "13" at bounding box center [0, 0] width 0 height 0
click at [660, 192] on div "Nie wybrano" at bounding box center [708, 189] width 153 height 20
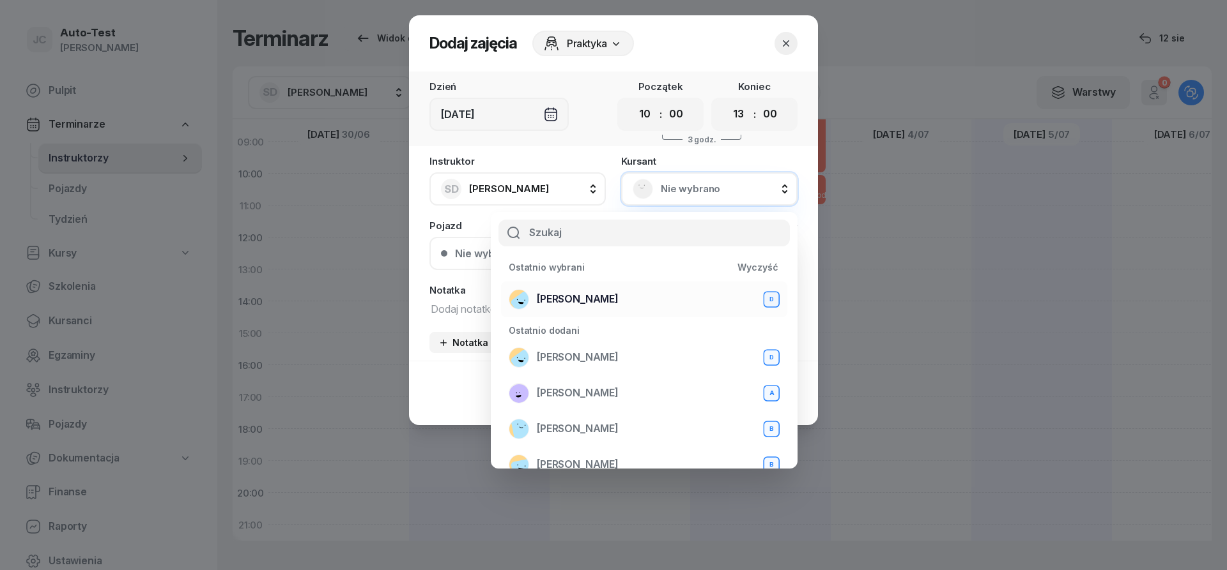
click at [612, 302] on span "[PERSON_NAME]" at bounding box center [578, 299] width 82 height 17
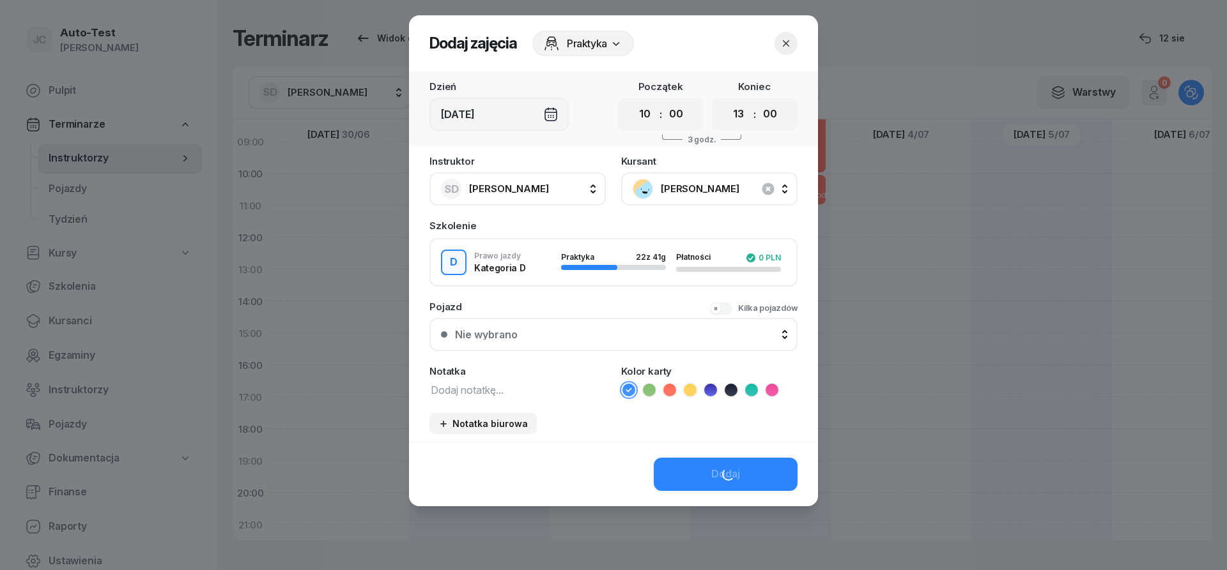
click at [547, 330] on div "Nie wybrano" at bounding box center [620, 335] width 331 height 10
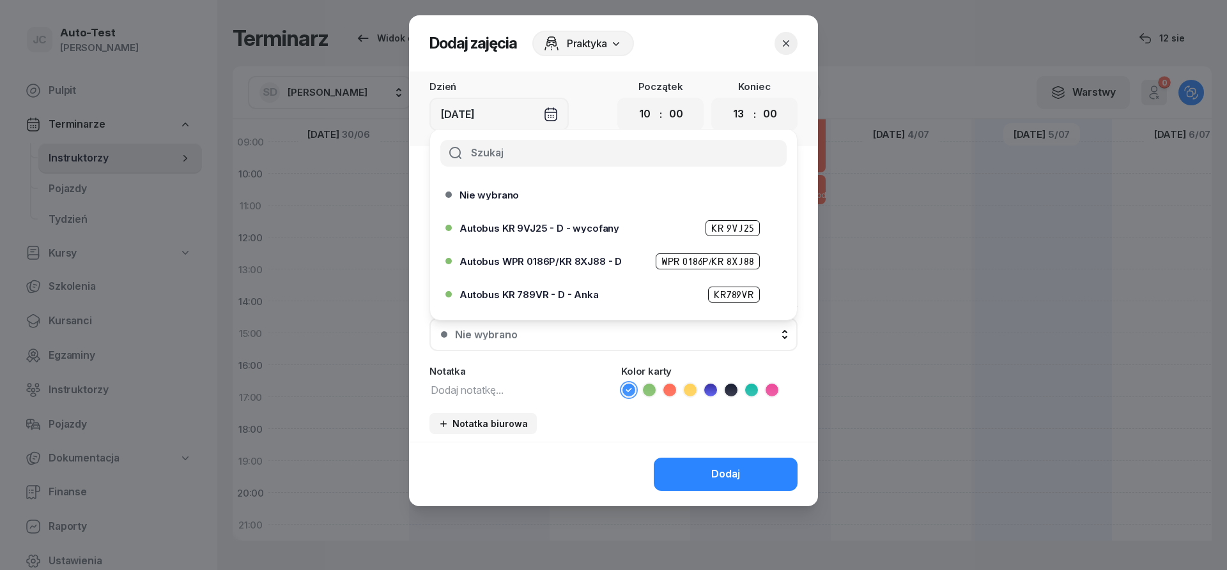
click at [593, 263] on span "Autobus WPR 0186P/KR 8XJ88 - D" at bounding box center [540, 262] width 162 height 10
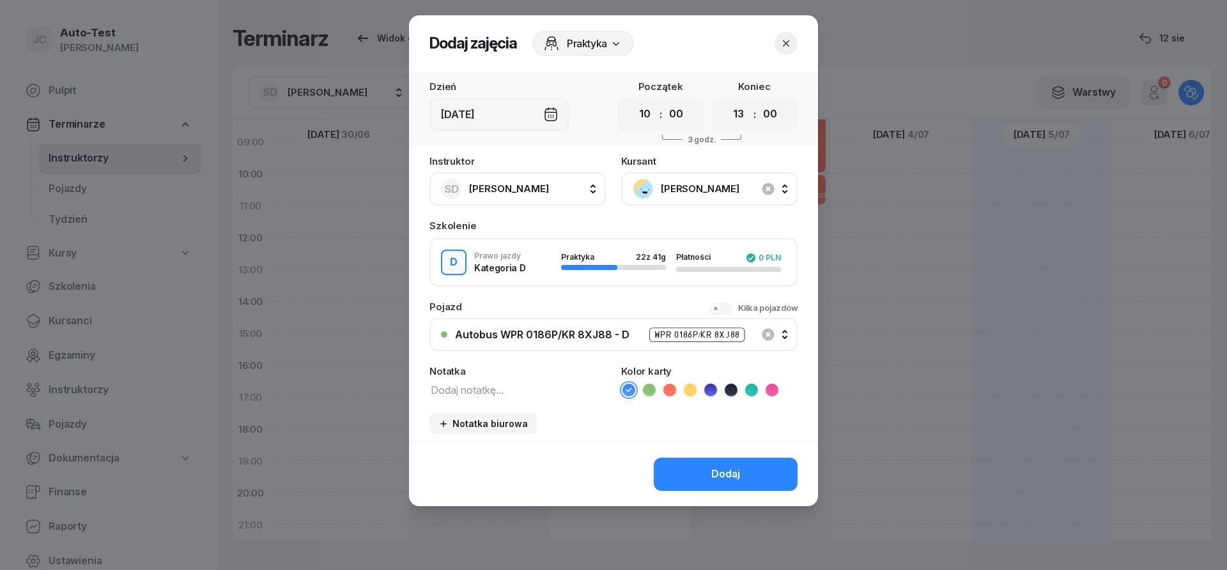
click at [668, 389] on icon at bounding box center [669, 390] width 13 height 13
click at [697, 461] on button "Dodaj" at bounding box center [726, 474] width 144 height 33
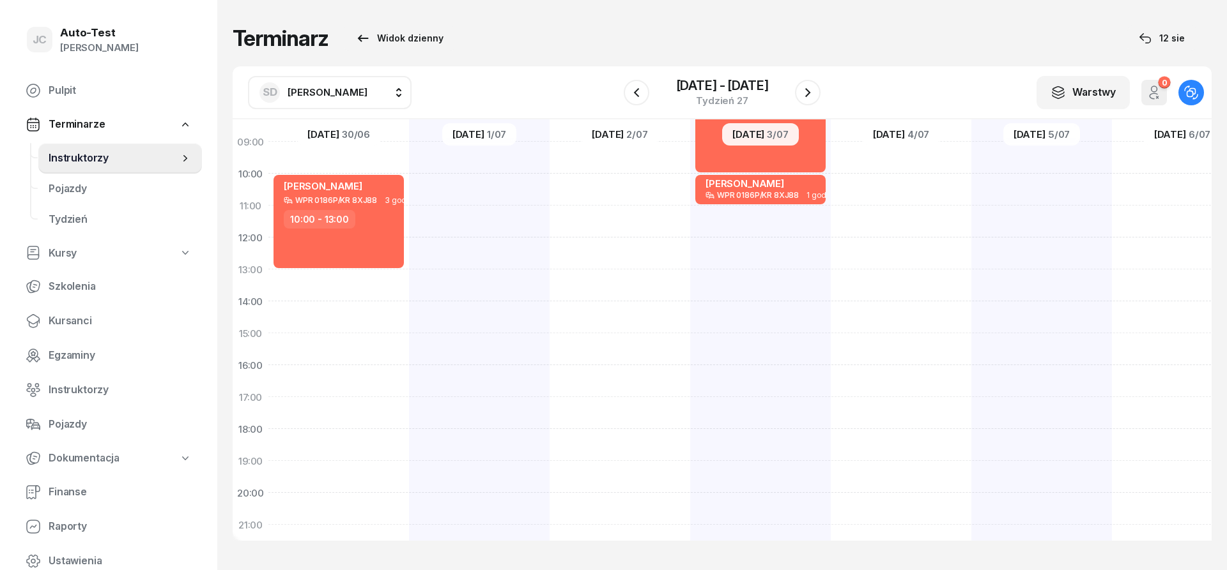
click at [549, 217] on div "[PERSON_NAME] WPR 0186P/KR 8XJ88 3 godz. 05:00 - 08:00" at bounding box center [619, 317] width 141 height 639
select select "11"
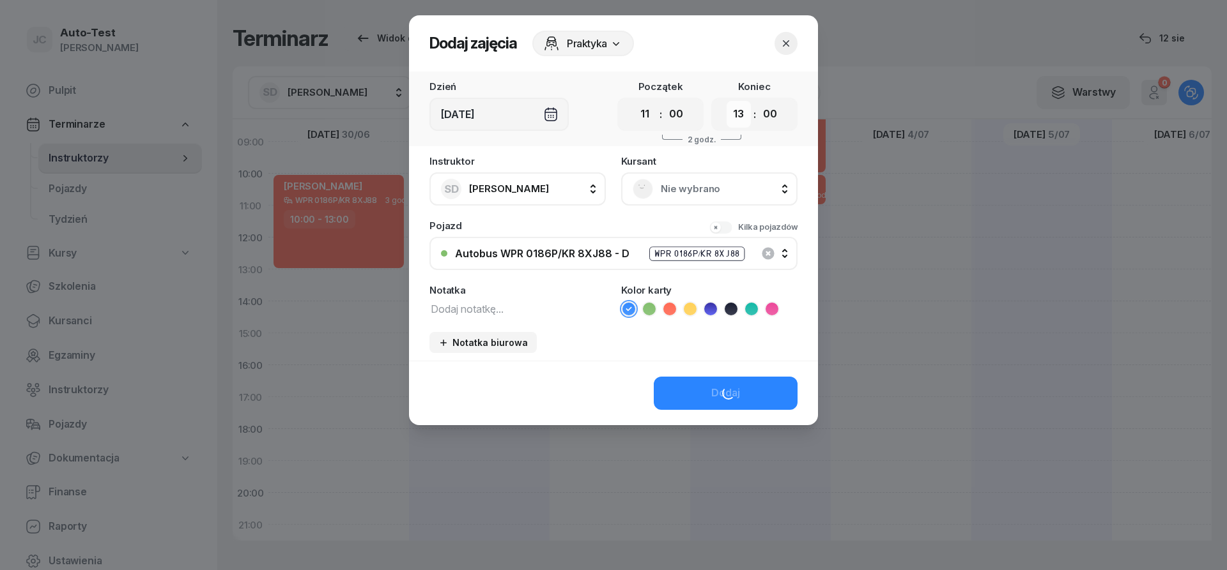
click at [726, 101] on select "00 01 02 03 04 05 06 07 08 09 10 11 12 13 14 15 16 17 18 19 20 21 22 23" at bounding box center [738, 114] width 24 height 27
select select "15"
click option "15" at bounding box center [0, 0] width 0 height 0
click at [666, 187] on span "Nie wybrano" at bounding box center [723, 189] width 125 height 17
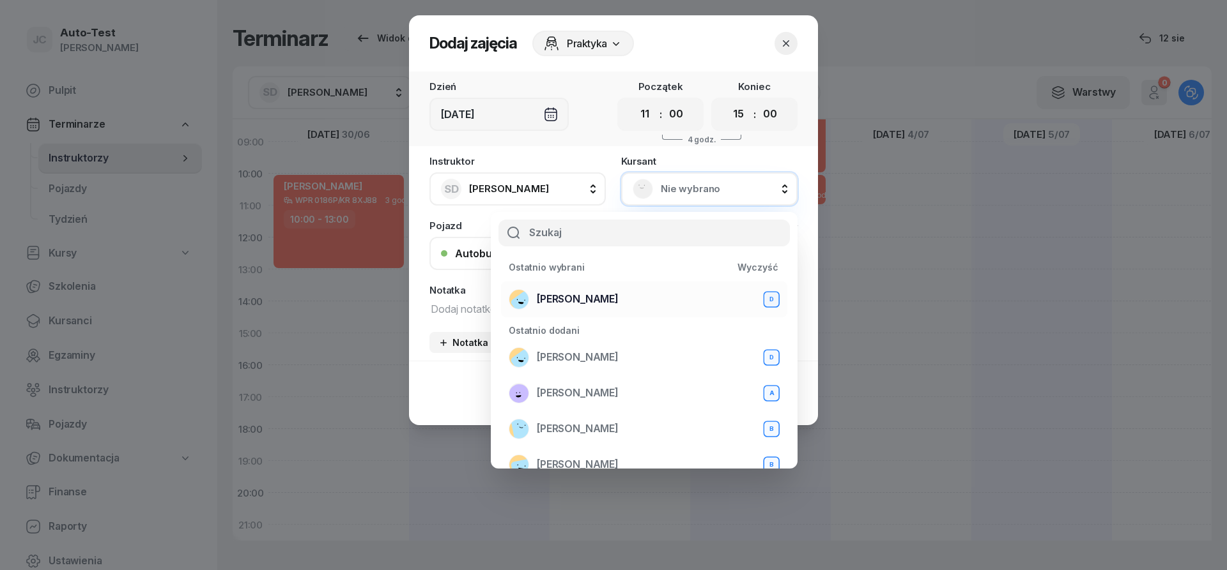
click at [620, 302] on div "[PERSON_NAME] D" at bounding box center [643, 299] width 271 height 20
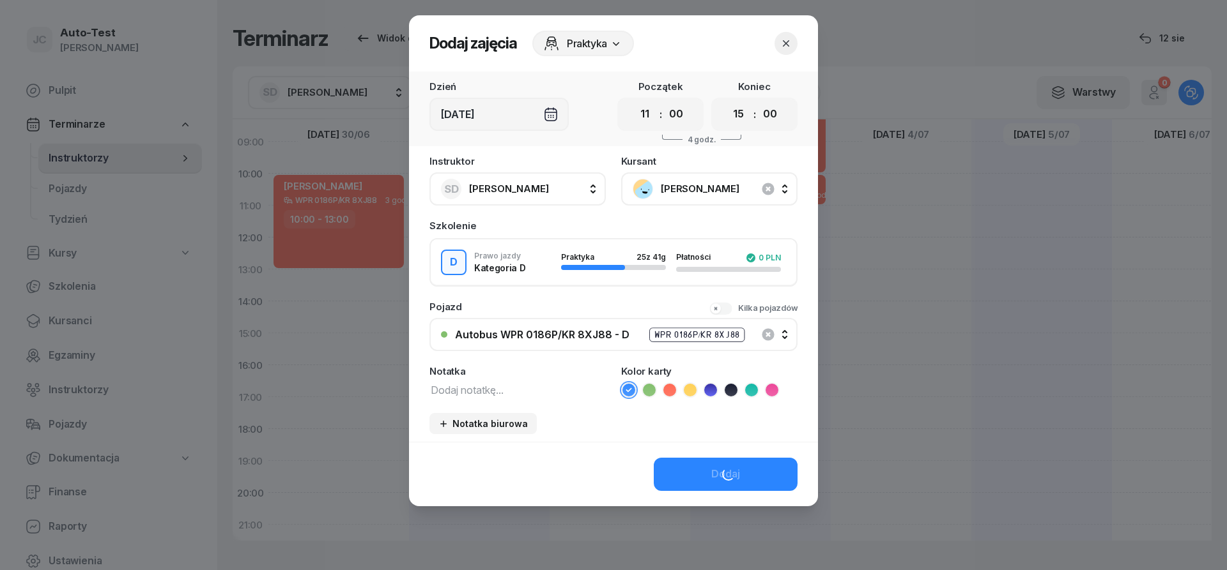
click at [670, 316] on div "Pojazd Kilka pojazdów Autobus WPR 0186P/KR 8XJ88 - D WPR 0186P/KR 8XJ88 Nie wyb…" at bounding box center [613, 326] width 368 height 49
click at [667, 386] on icon at bounding box center [669, 390] width 13 height 13
click at [715, 485] on button "Dodaj" at bounding box center [726, 474] width 144 height 33
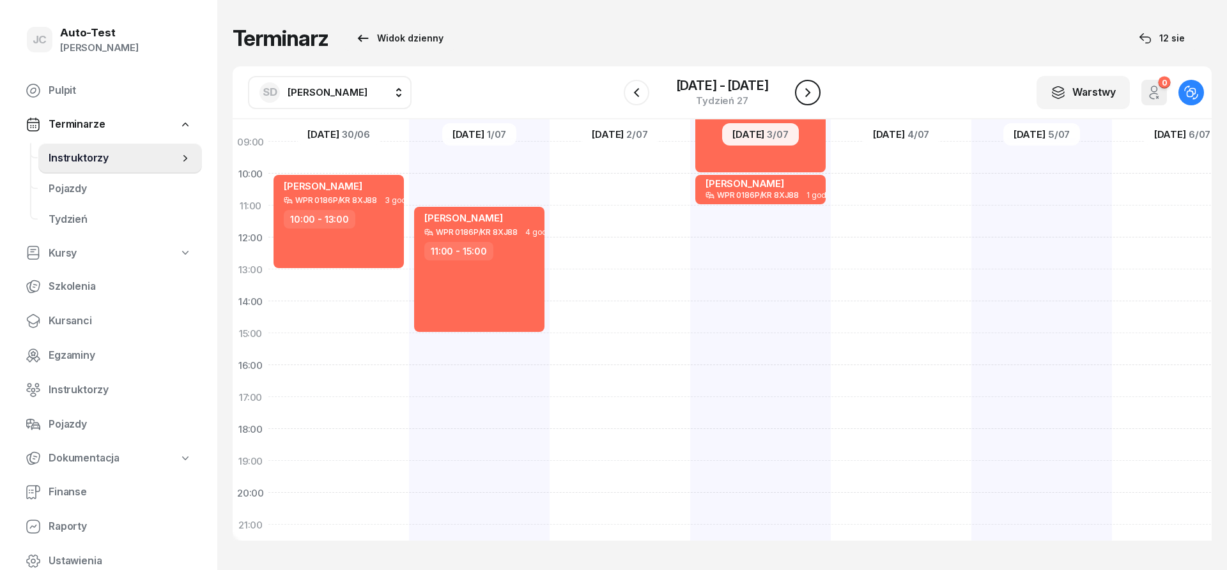
click at [805, 96] on icon "button" at bounding box center [807, 92] width 15 height 15
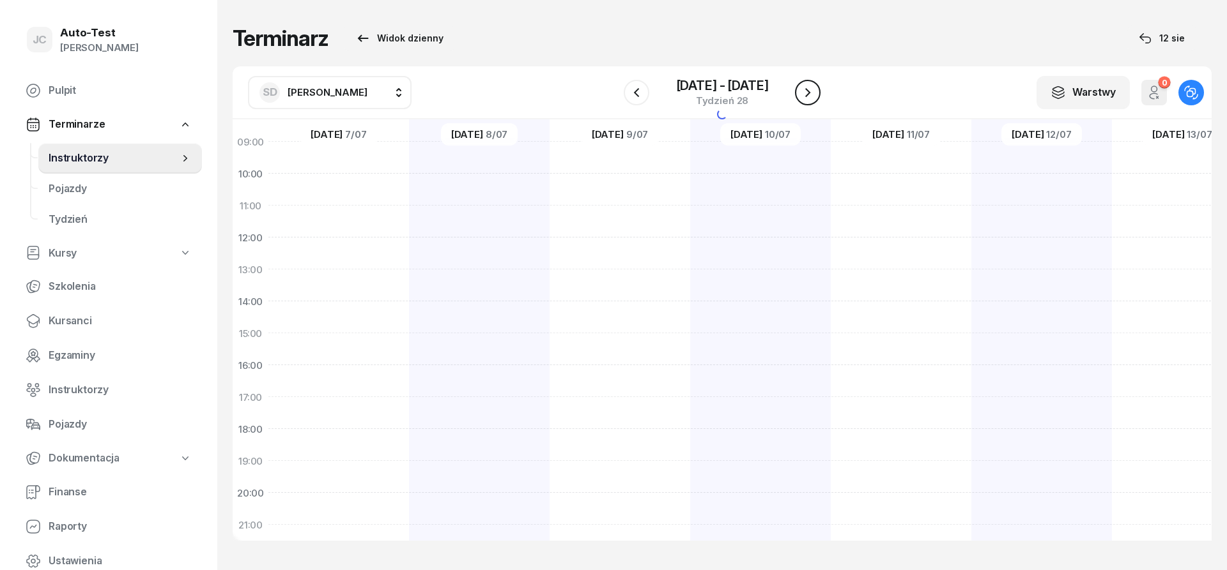
click at [805, 96] on icon "button" at bounding box center [807, 92] width 15 height 15
click at [1112, 275] on div at bounding box center [1182, 317] width 141 height 639
select select "13"
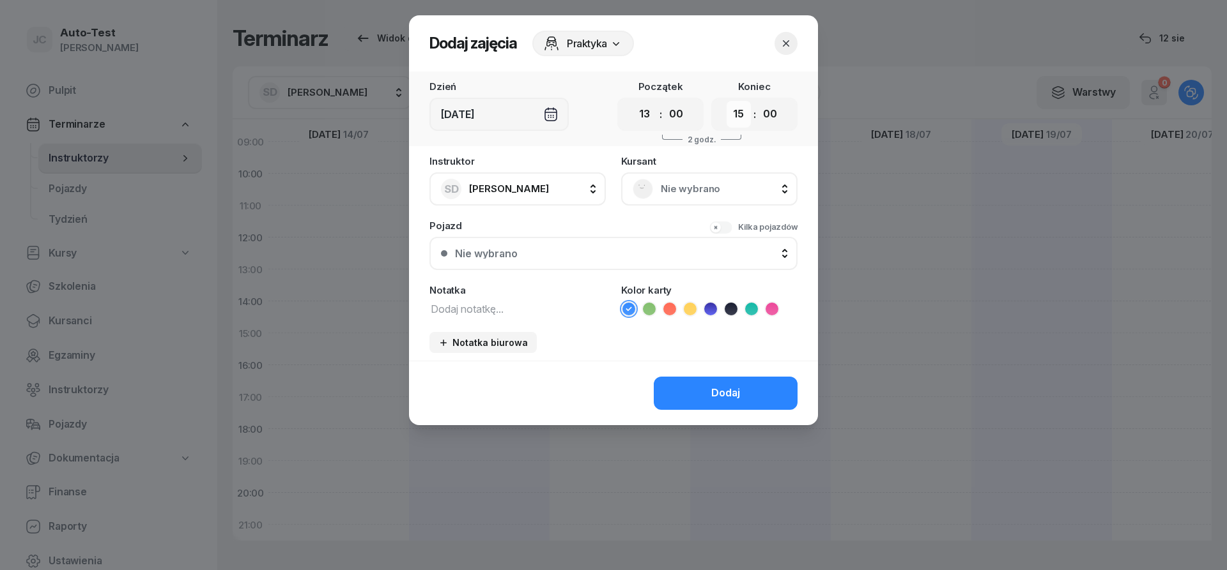
click at [726, 101] on select "00 01 02 03 04 05 06 07 08 09 10 11 12 13 14 15 16 17 18 19 20 21 22 23" at bounding box center [738, 114] width 24 height 27
select select "17"
click option "17" at bounding box center [0, 0] width 0 height 0
click at [671, 184] on span "Nie wybrano" at bounding box center [723, 189] width 125 height 17
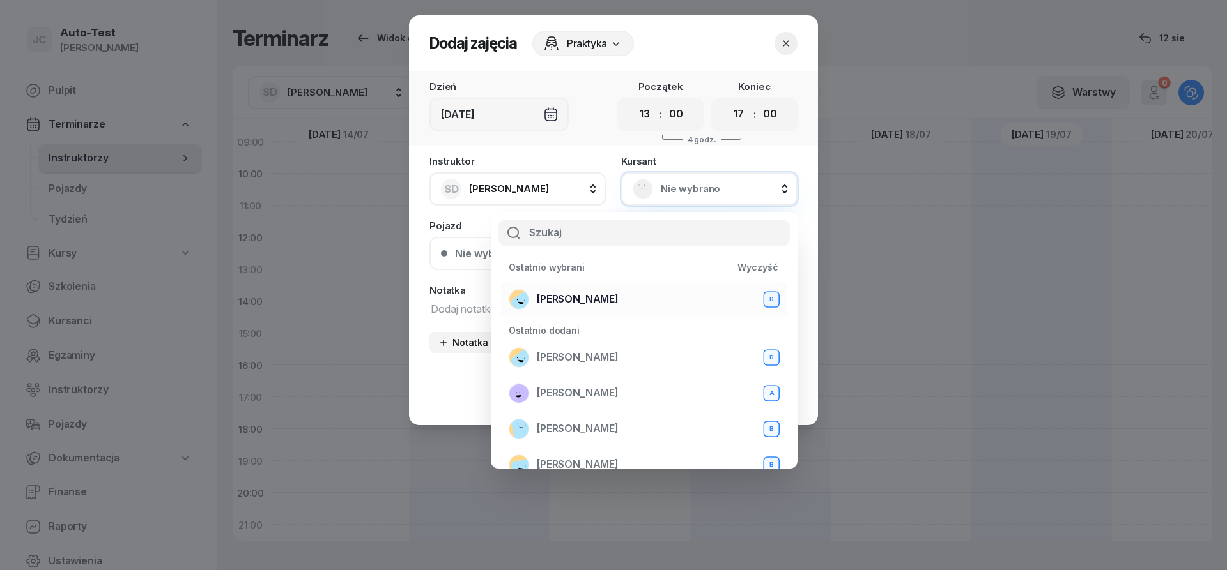
click at [613, 304] on span "[PERSON_NAME]" at bounding box center [578, 299] width 82 height 17
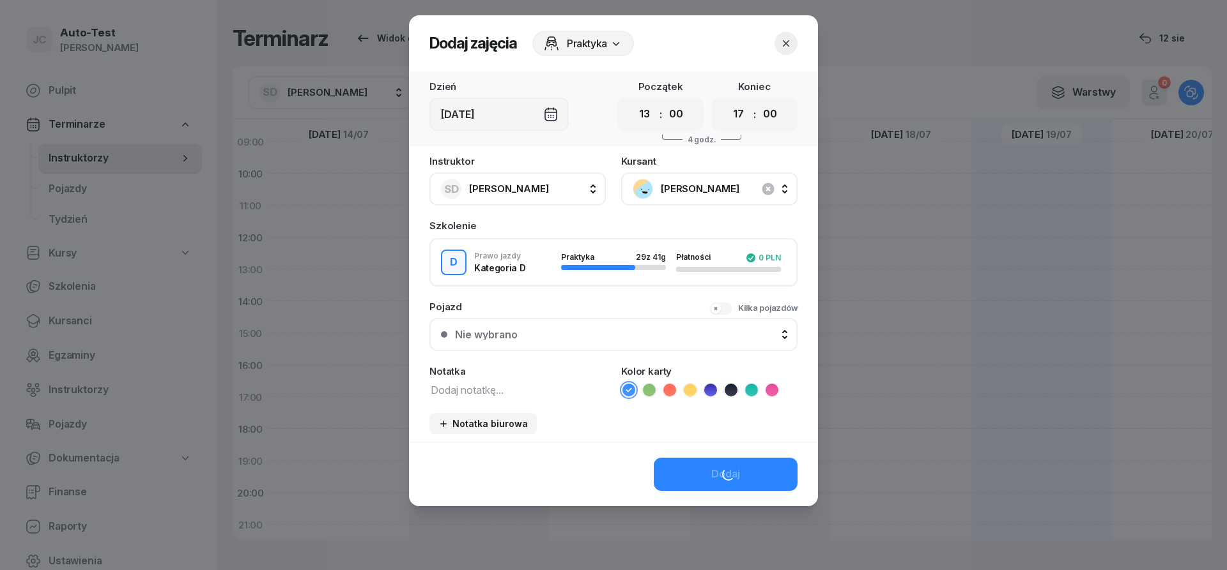
click at [578, 337] on div "Nie wybrano" at bounding box center [620, 335] width 331 height 10
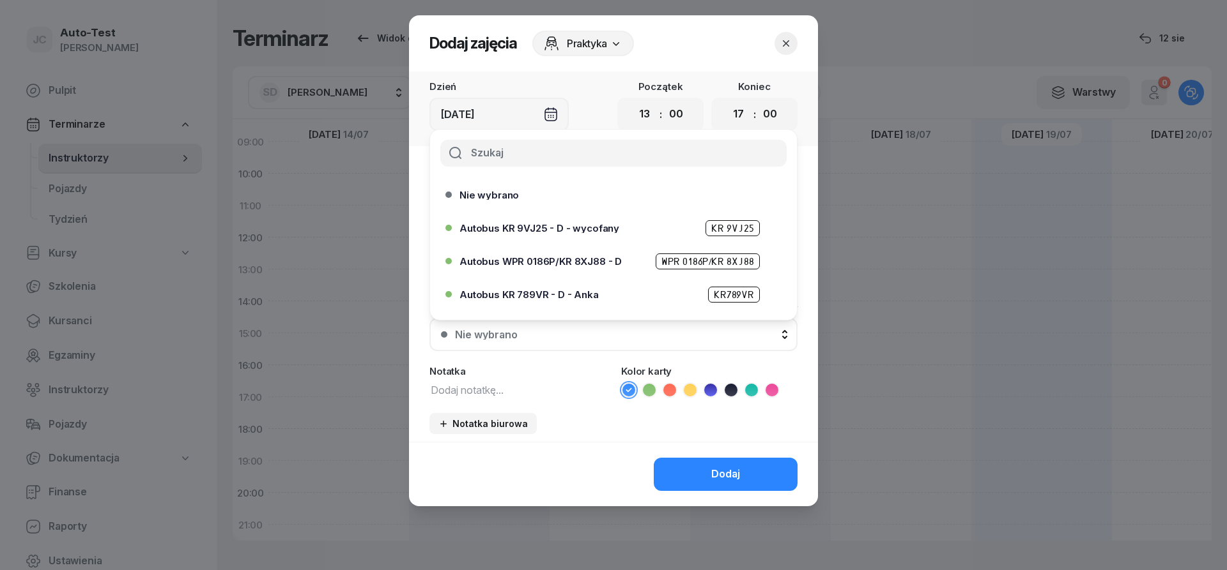
click at [578, 263] on span "Autobus WPR 0186P/KR 8XJ88 - D" at bounding box center [540, 262] width 162 height 10
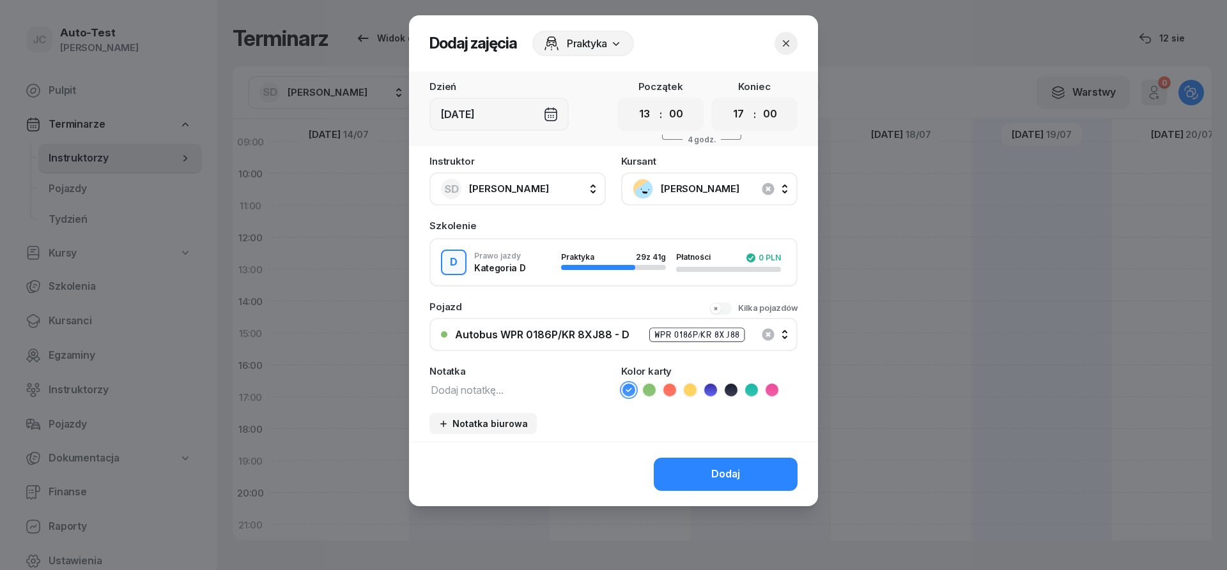
click at [673, 393] on icon at bounding box center [669, 390] width 13 height 13
click at [686, 484] on button "Dodaj" at bounding box center [726, 474] width 144 height 33
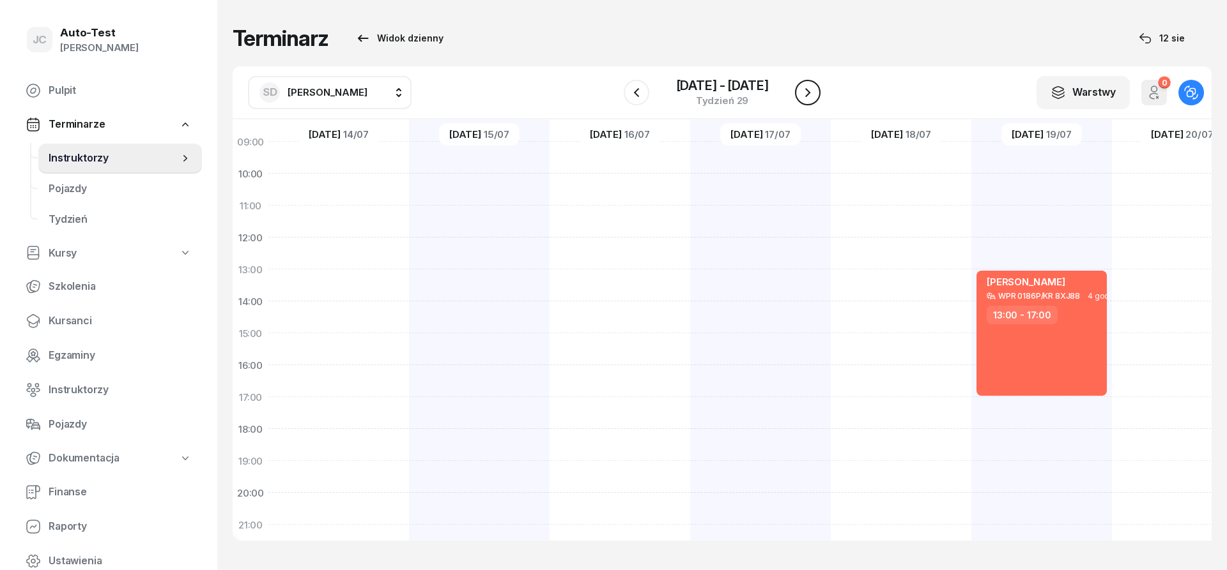
click at [812, 100] on button "button" at bounding box center [808, 93] width 26 height 26
click at [809, 96] on icon "button" at bounding box center [807, 92] width 15 height 15
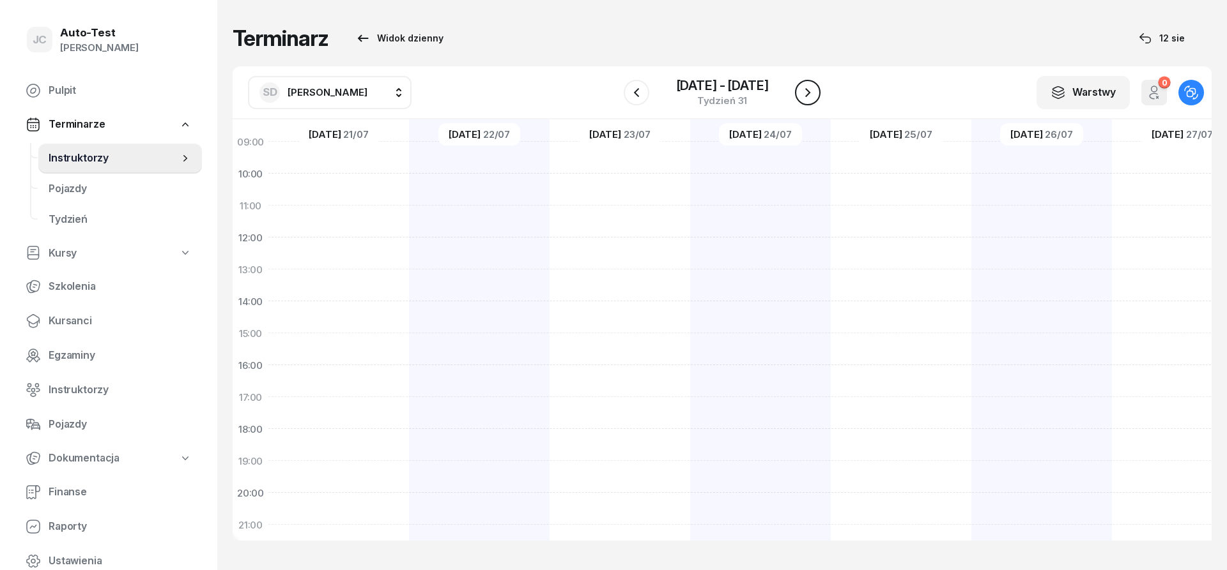
click at [809, 96] on icon "button" at bounding box center [807, 92] width 15 height 15
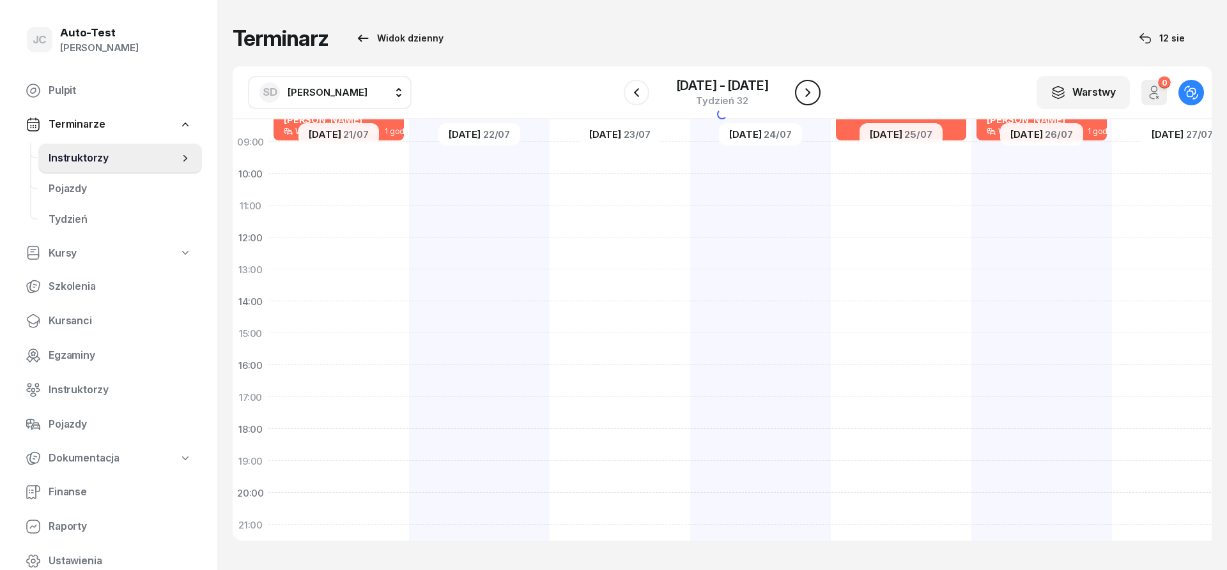
click at [809, 96] on icon "button" at bounding box center [807, 92] width 15 height 15
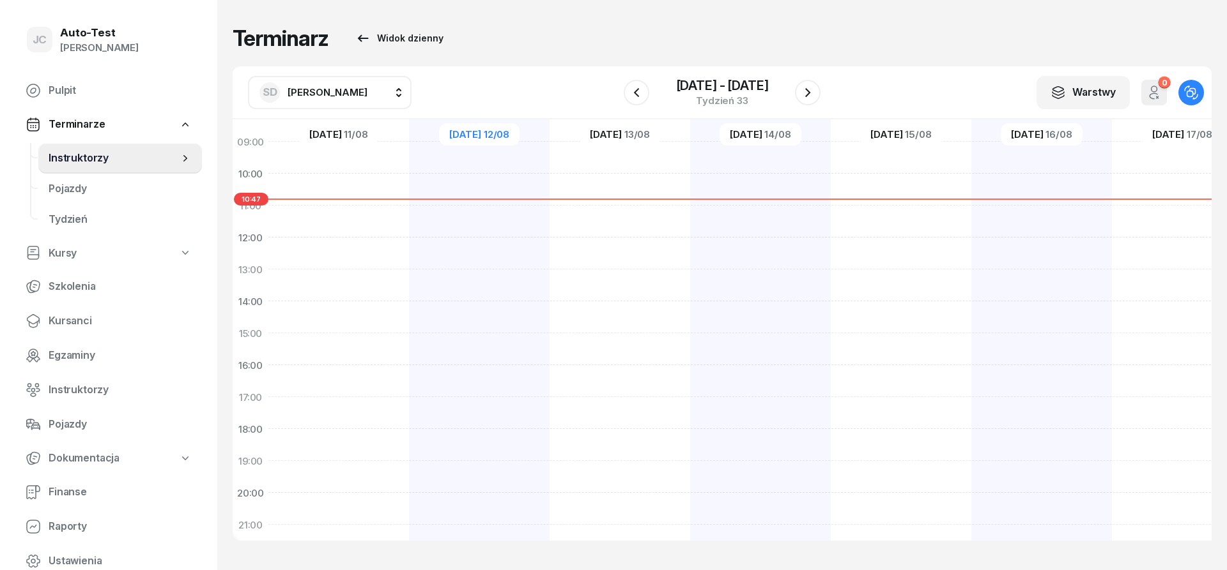
click at [830, 344] on div at bounding box center [900, 317] width 141 height 639
select select "15"
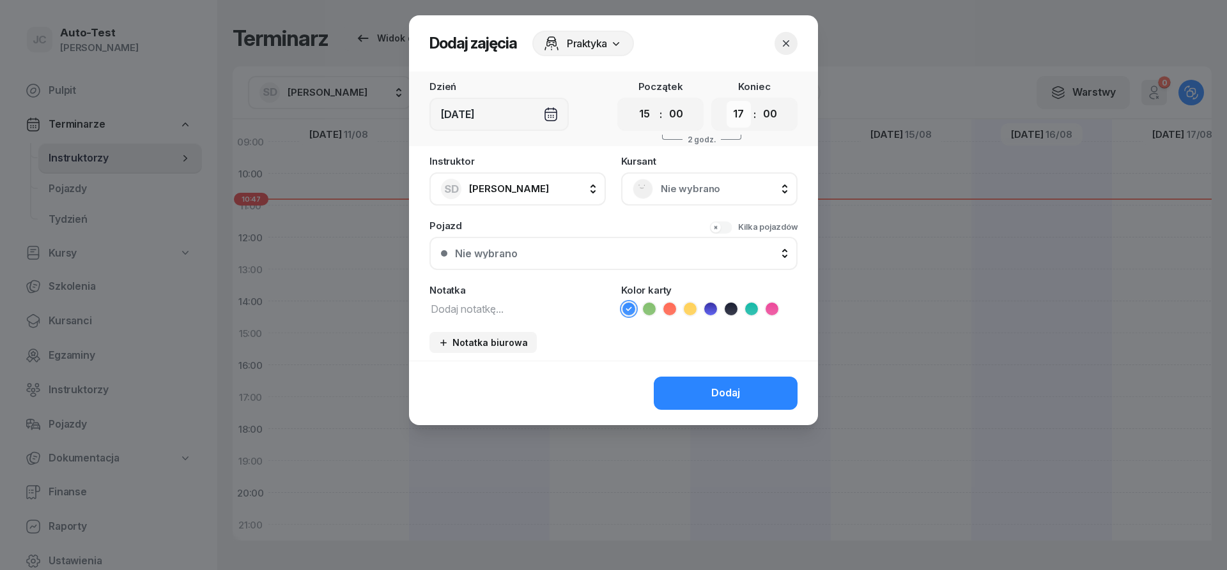
click at [726, 101] on select "00 01 02 03 04 05 06 07 08 09 10 11 12 13 14 15 16 17 18 19 20 21 22 23" at bounding box center [738, 114] width 24 height 27
select select "18"
click option "18" at bounding box center [0, 0] width 0 height 0
click at [663, 189] on span "Nie wybrano" at bounding box center [723, 189] width 125 height 17
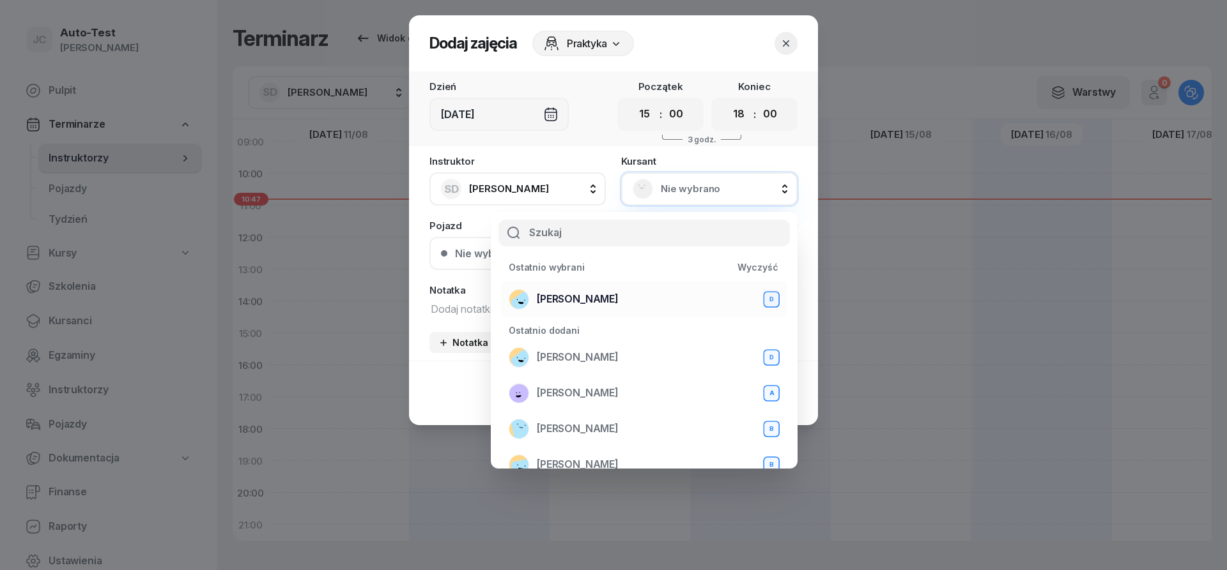
click at [618, 300] on div "[PERSON_NAME] D" at bounding box center [643, 299] width 271 height 20
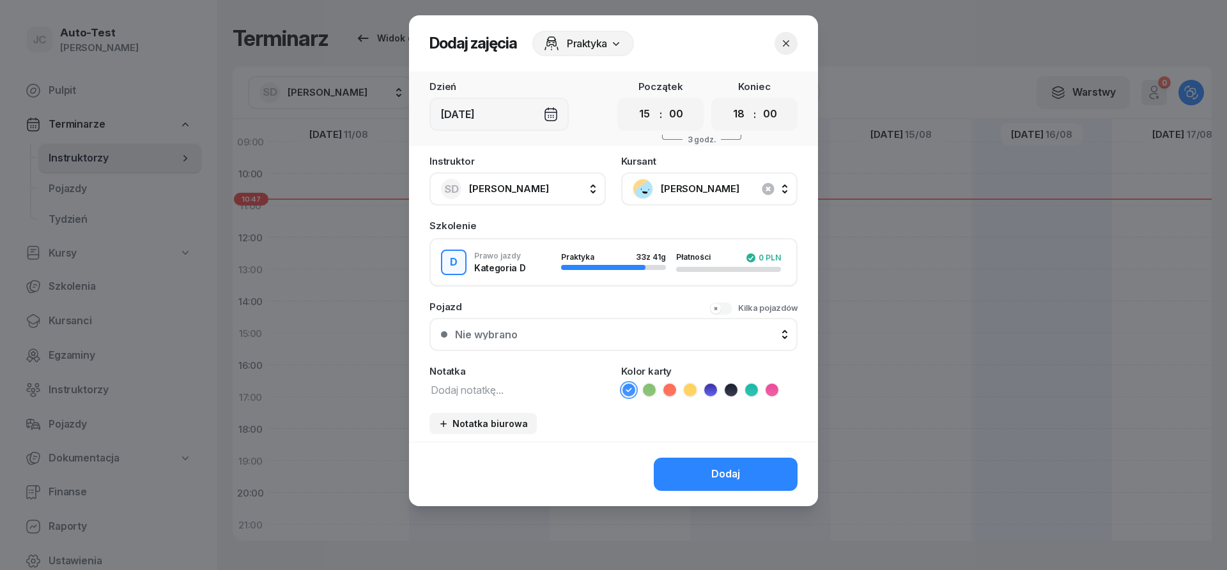
click at [593, 339] on div "Nie wybrano" at bounding box center [620, 335] width 331 height 10
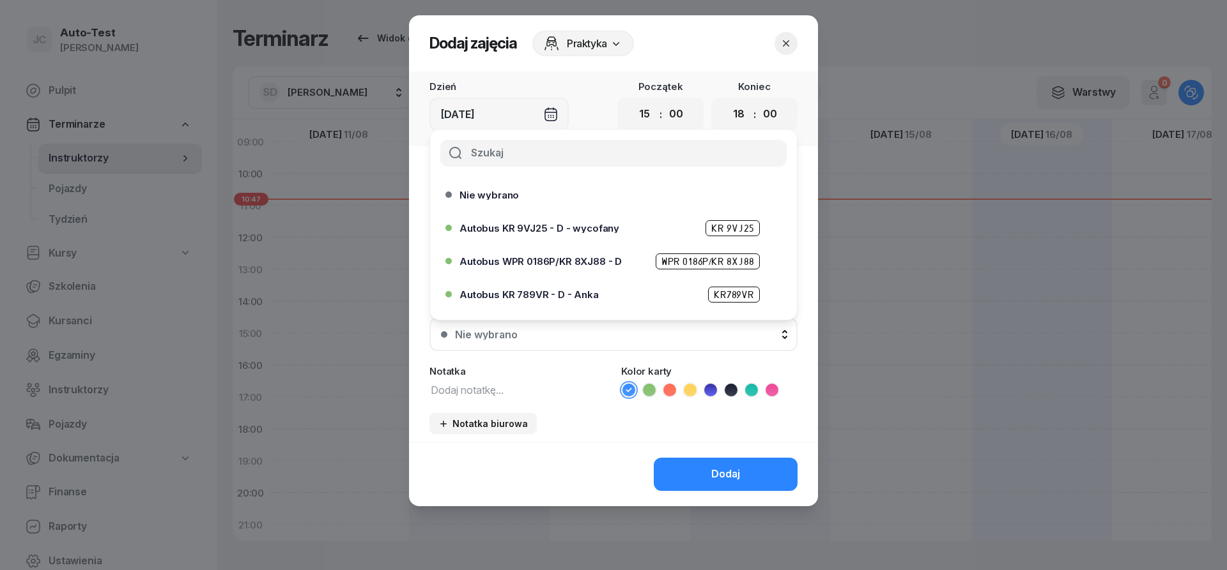
click at [592, 263] on span "Autobus WPR 0186P/KR 8XJ88 - D" at bounding box center [540, 262] width 162 height 10
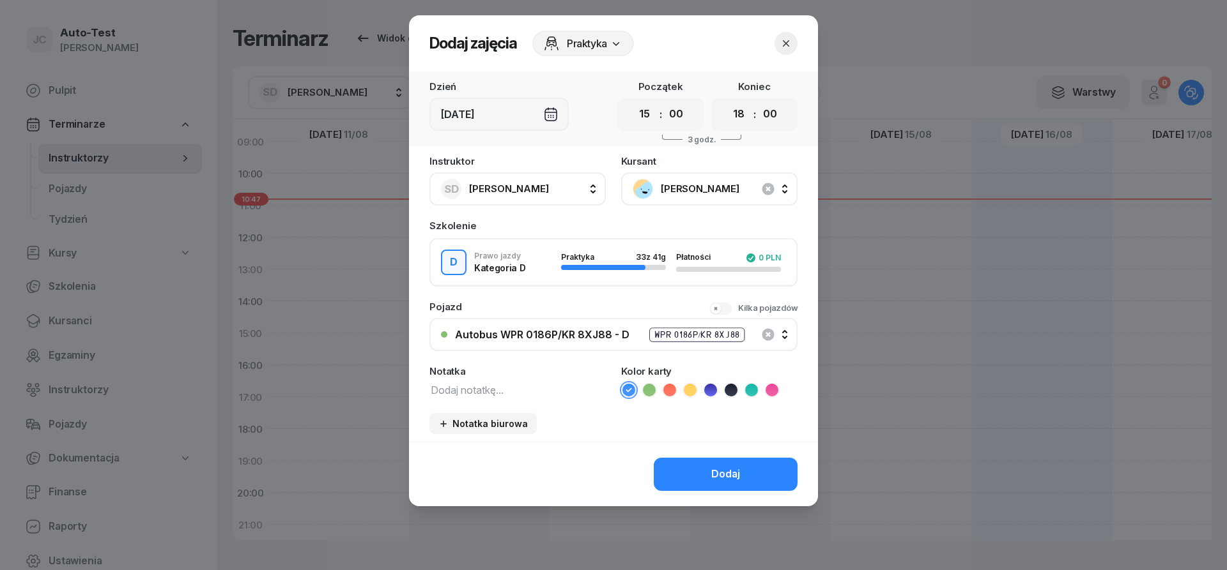
click at [668, 389] on icon at bounding box center [669, 390] width 13 height 13
click at [688, 482] on button "Dodaj" at bounding box center [726, 474] width 144 height 33
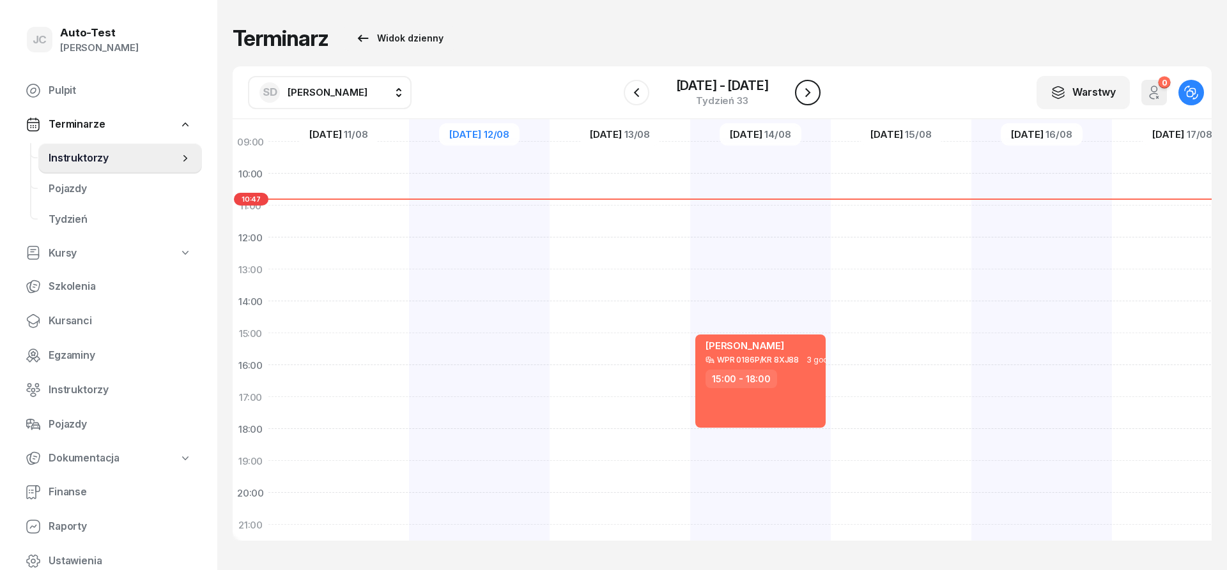
click at [803, 92] on icon "button" at bounding box center [807, 92] width 15 height 15
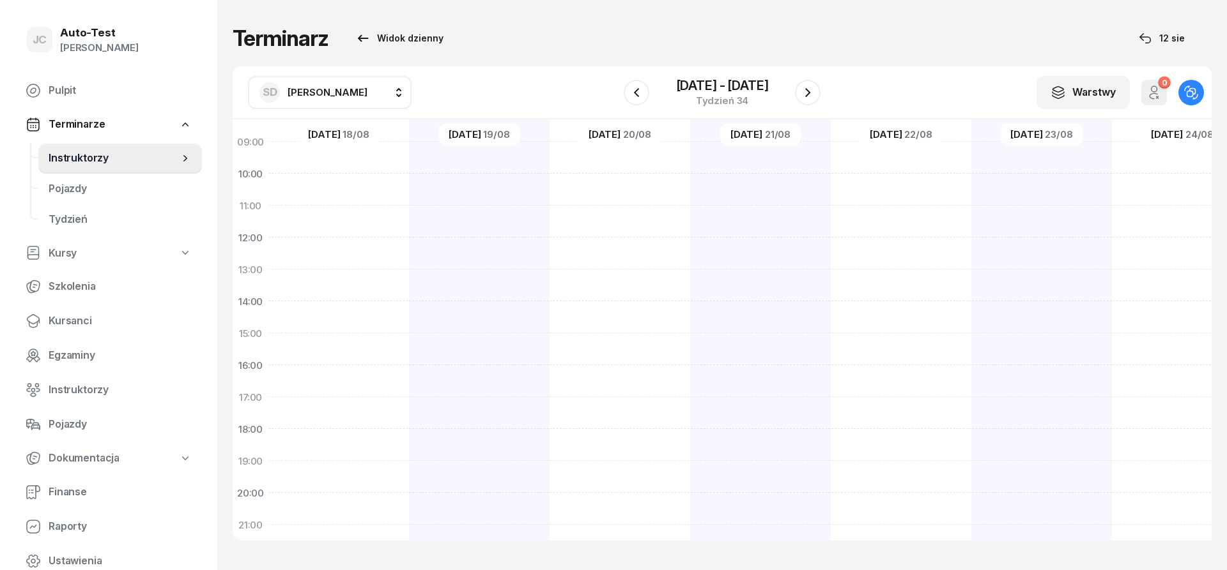
click at [409, 351] on div at bounding box center [479, 317] width 141 height 639
select select "15"
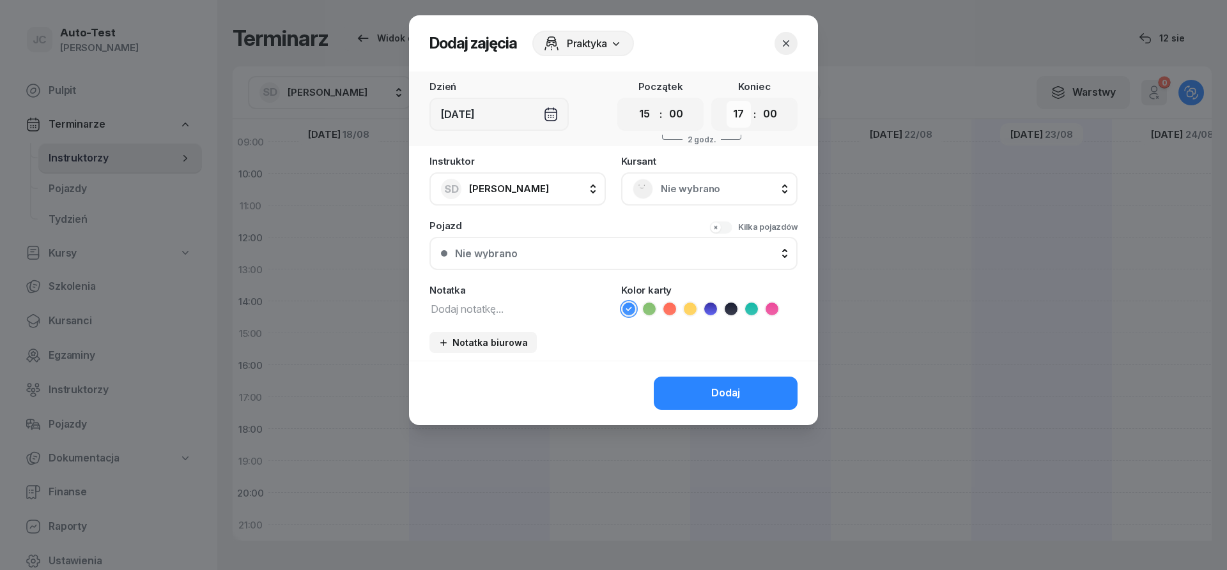
click at [726, 101] on select "00 01 02 03 04 05 06 07 08 09 10 11 12 13 14 15 16 17 18 19 20 21 22 23" at bounding box center [738, 114] width 24 height 27
select select "19"
click option "19" at bounding box center [0, 0] width 0 height 0
click at [669, 190] on span "Nie wybrano" at bounding box center [723, 189] width 125 height 17
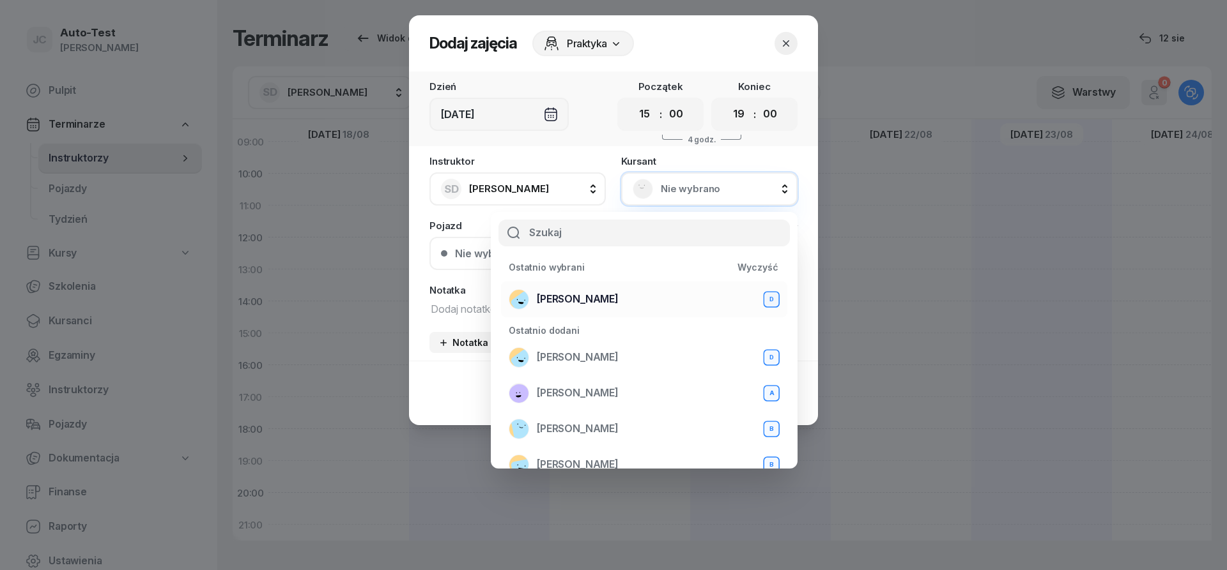
click at [622, 299] on div "[PERSON_NAME] D" at bounding box center [643, 299] width 271 height 20
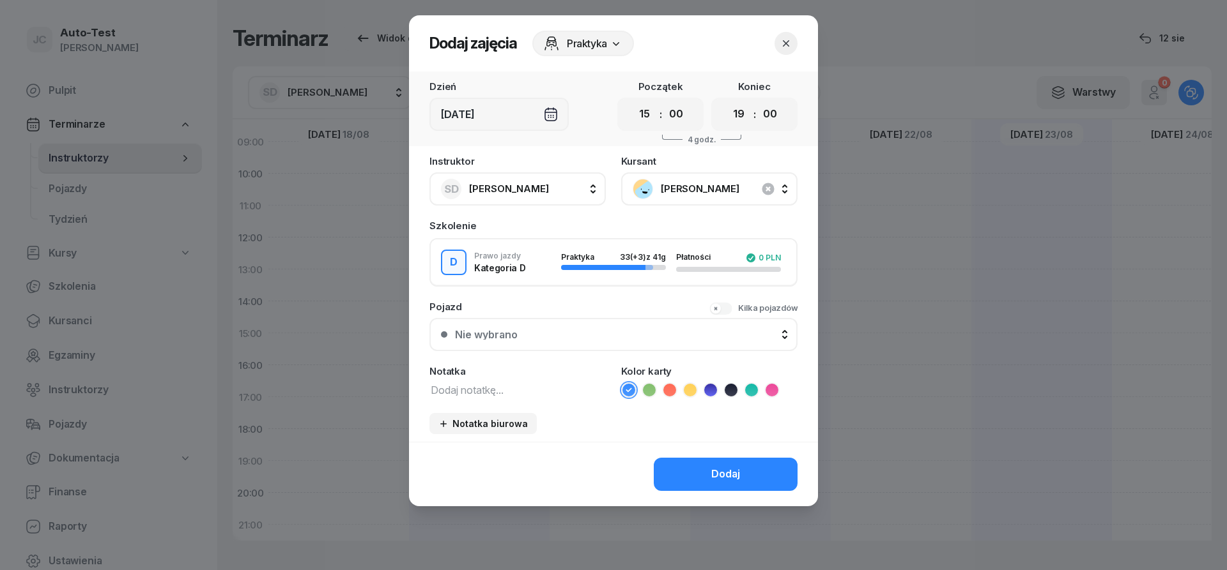
click at [576, 339] on div "Nie wybrano" at bounding box center [620, 335] width 331 height 10
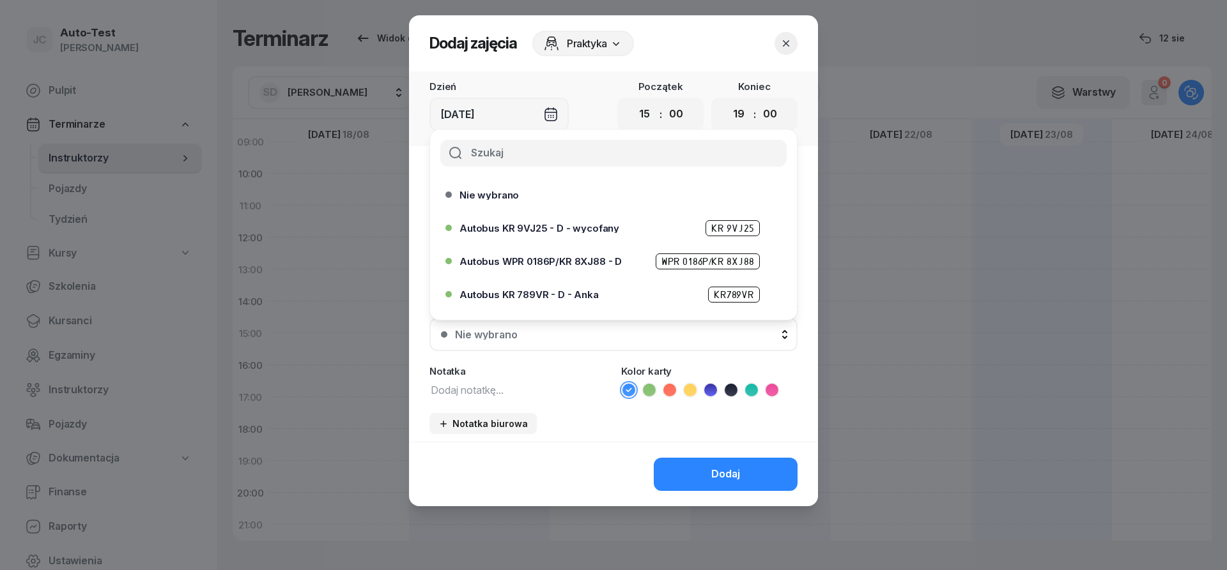
click at [586, 257] on span "Autobus WPR 0186P/KR 8XJ88 - D" at bounding box center [540, 262] width 162 height 10
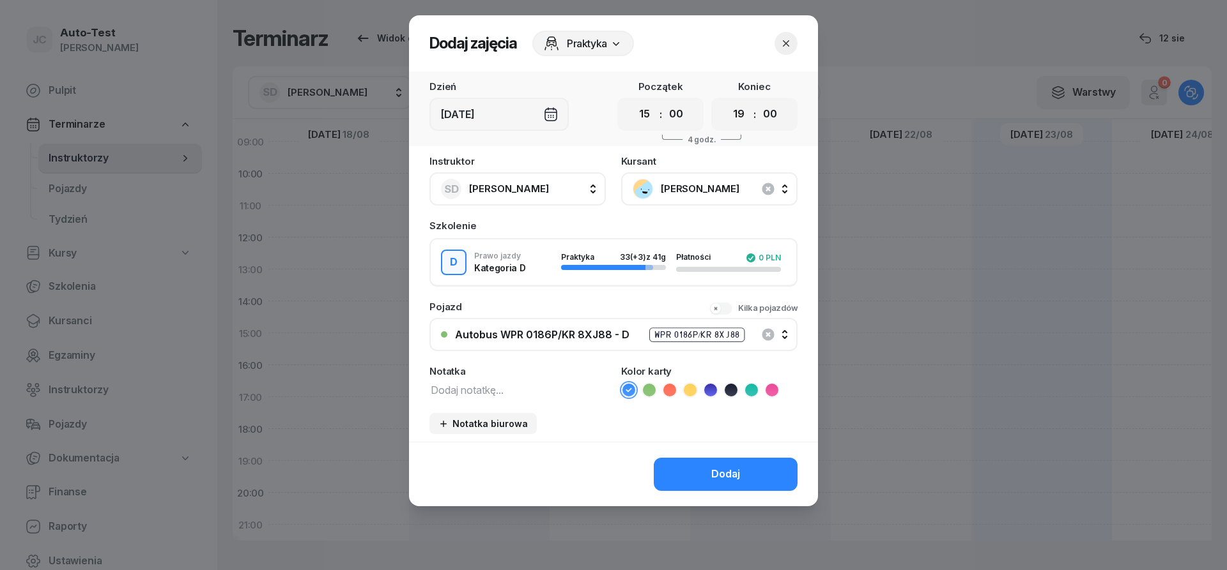
click at [667, 388] on icon at bounding box center [669, 390] width 13 height 13
click at [673, 467] on button "Dodaj" at bounding box center [726, 474] width 144 height 33
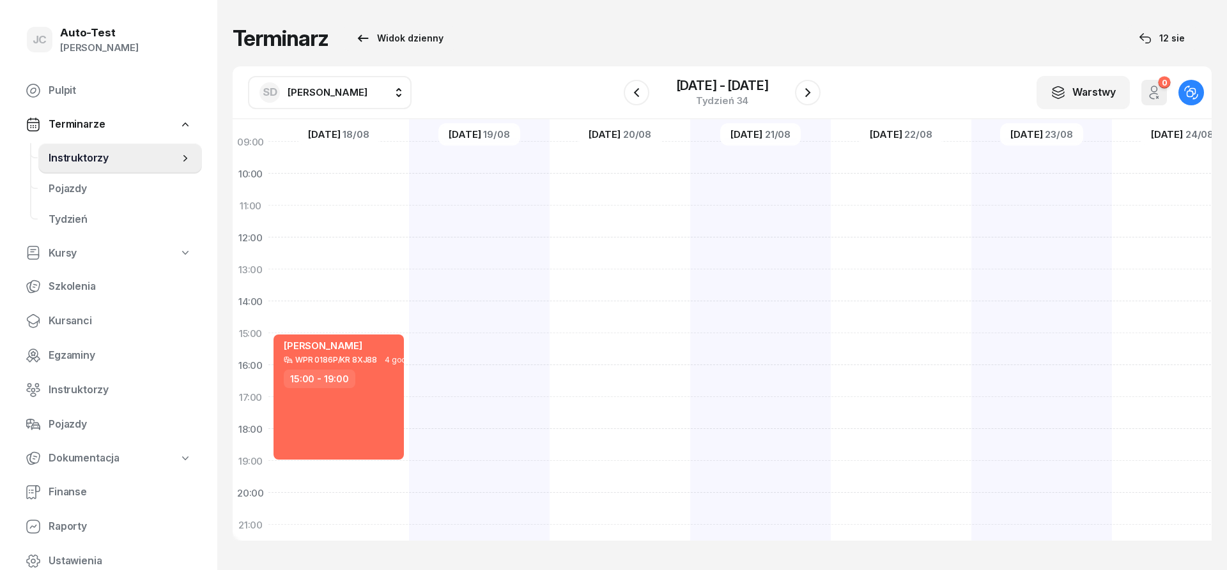
click at [340, 92] on span "[PERSON_NAME]" at bounding box center [327, 92] width 80 height 12
type input "jerz"
click at [336, 179] on span "[PERSON_NAME]" at bounding box center [333, 177] width 79 height 17
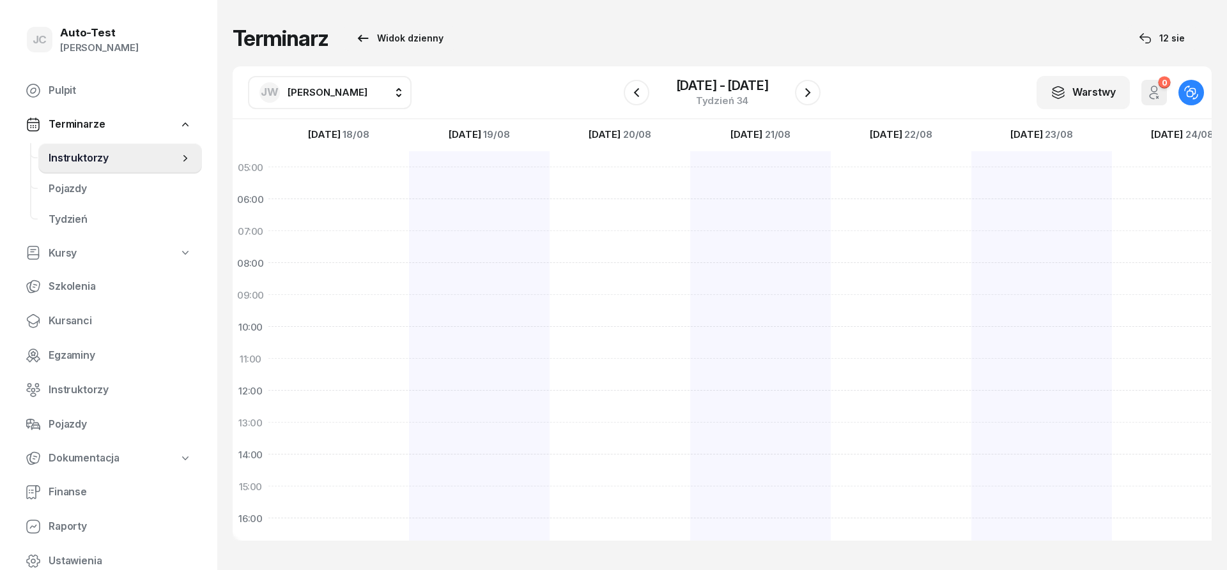
click at [549, 174] on div at bounding box center [619, 470] width 141 height 639
select select "05"
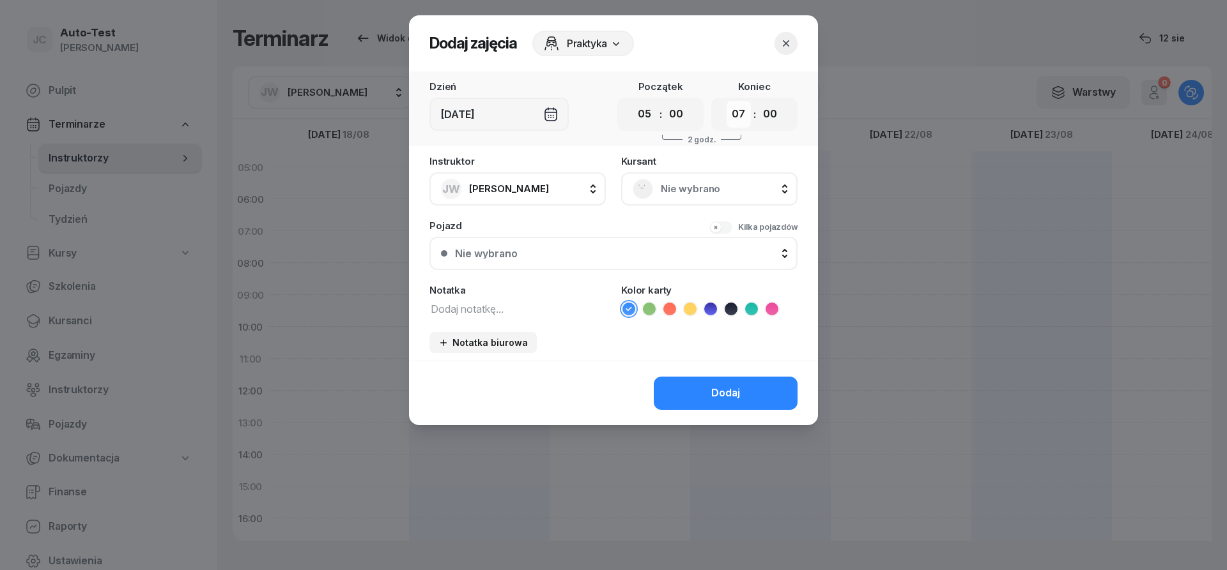
click at [726, 101] on select "00 01 02 03 04 05 06 07 08 09 10 11 12 13 14 15 16 17 18 19 20 21 22 23" at bounding box center [738, 114] width 24 height 27
select select "06"
click option "06" at bounding box center [0, 0] width 0 height 0
drag, startPoint x: 629, startPoint y: 192, endPoint x: 638, endPoint y: 198, distance: 10.6
click at [631, 192] on div "Nie wybrano" at bounding box center [709, 188] width 176 height 33
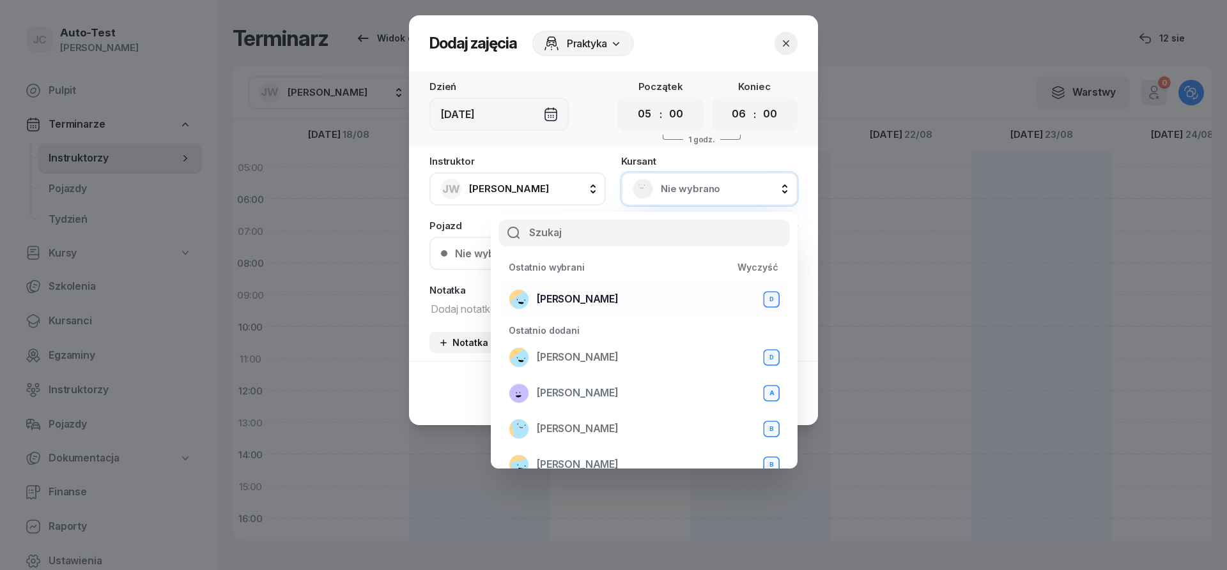
click at [613, 291] on div "[PERSON_NAME] D" at bounding box center [643, 299] width 271 height 20
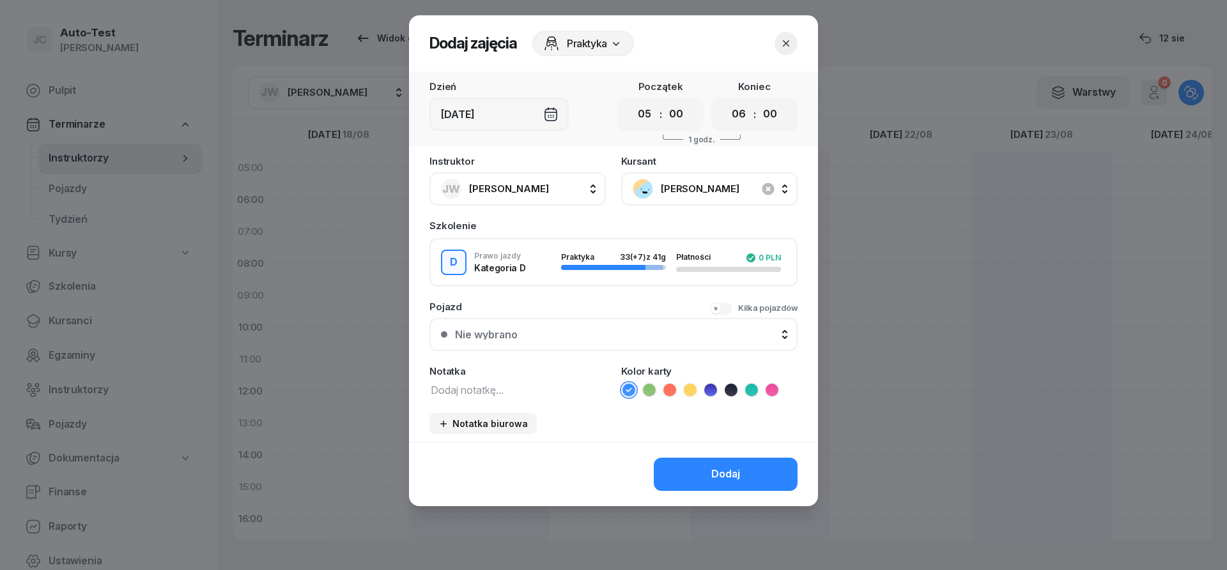
click at [578, 334] on div "Nie wybrano" at bounding box center [620, 335] width 331 height 10
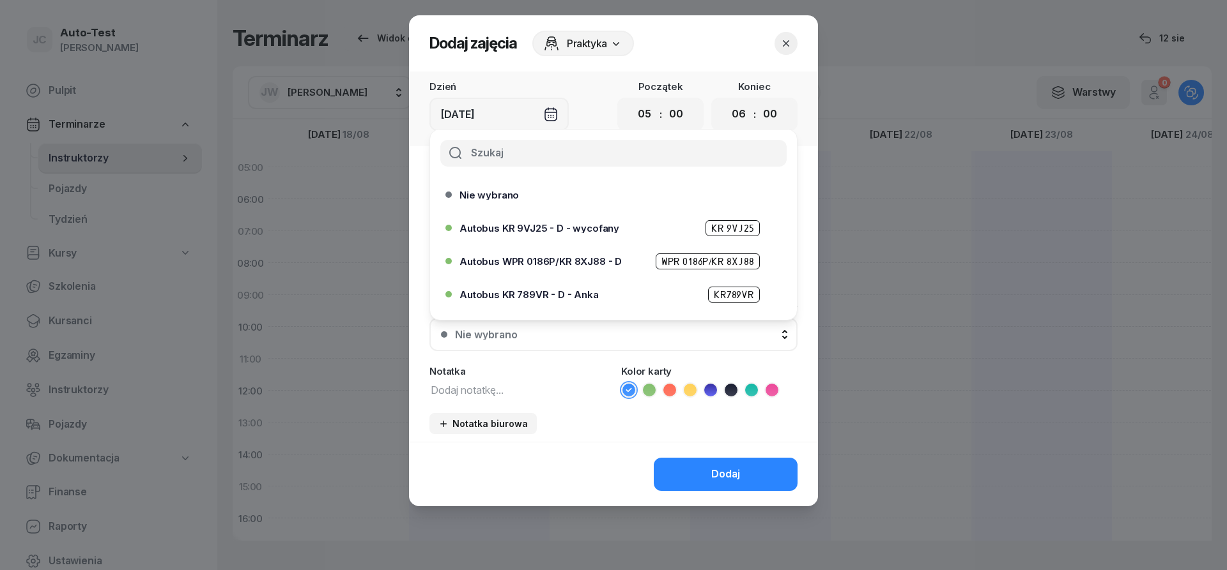
click at [591, 263] on span "Autobus WPR 0186P/KR 8XJ88 - D" at bounding box center [540, 262] width 162 height 10
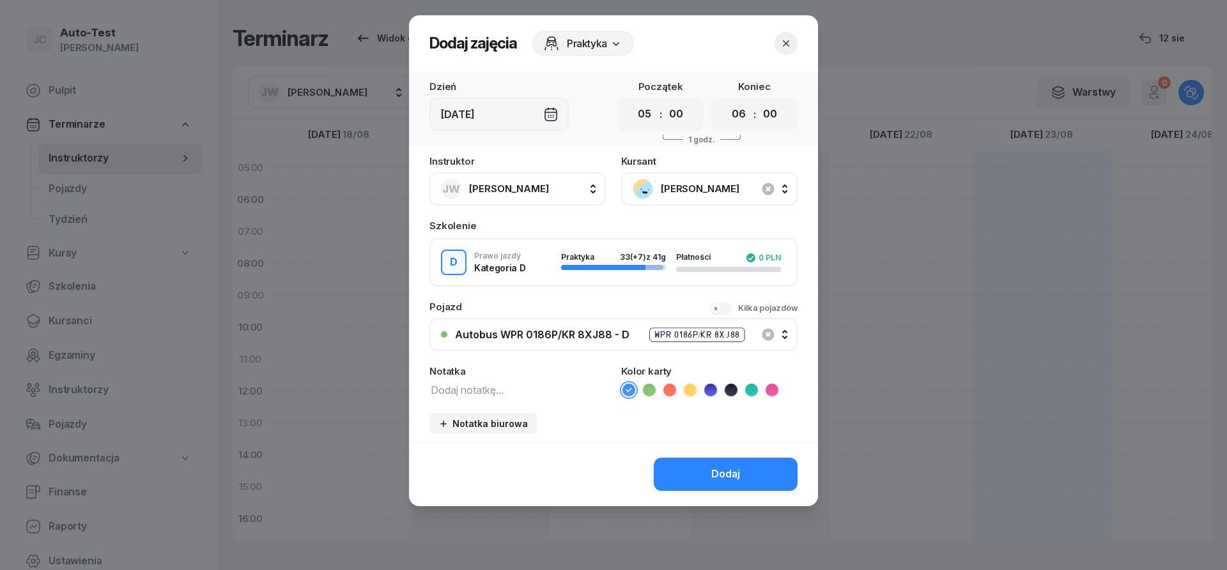
click at [671, 394] on icon at bounding box center [669, 390] width 13 height 13
click at [696, 489] on button "Dodaj" at bounding box center [726, 474] width 144 height 33
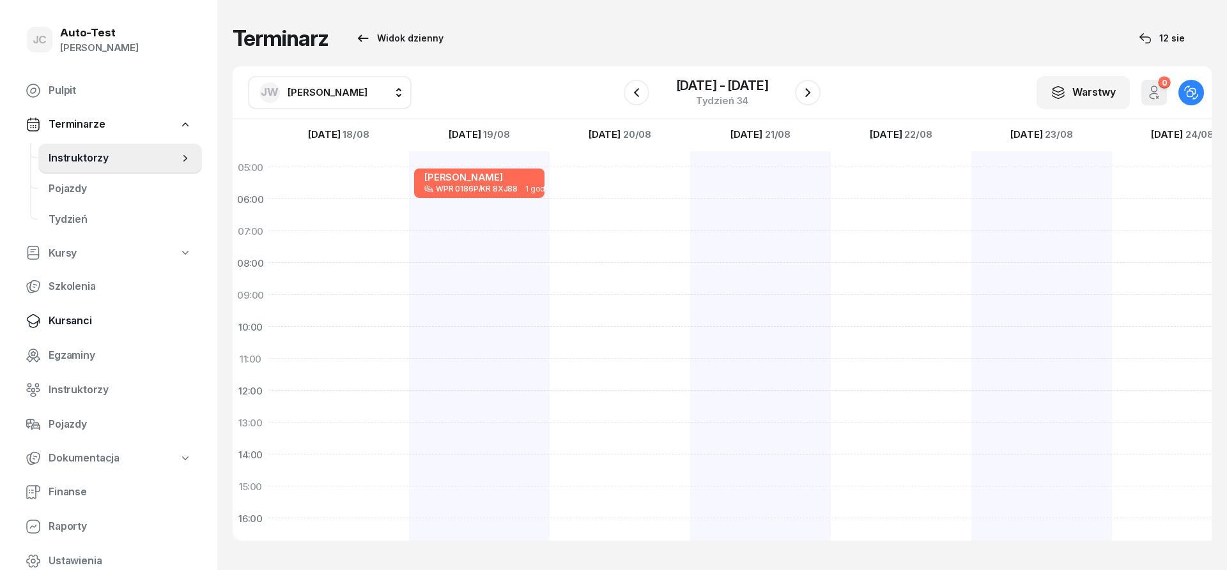
click at [102, 317] on span "Kursanci" at bounding box center [120, 321] width 143 height 17
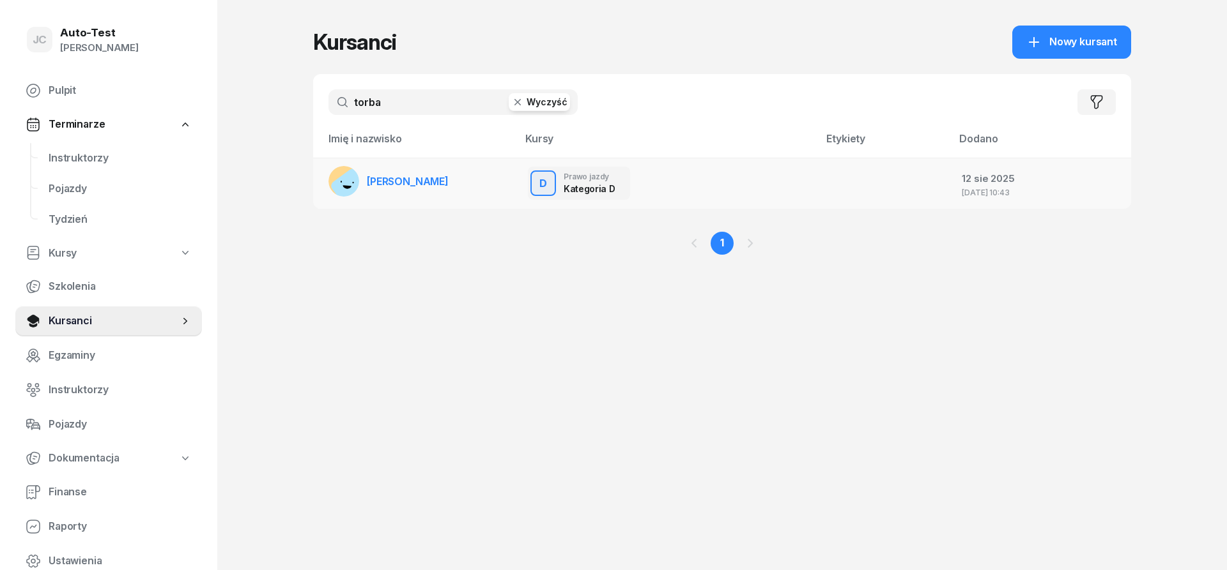
click at [433, 176] on span "[PERSON_NAME]" at bounding box center [408, 181] width 82 height 13
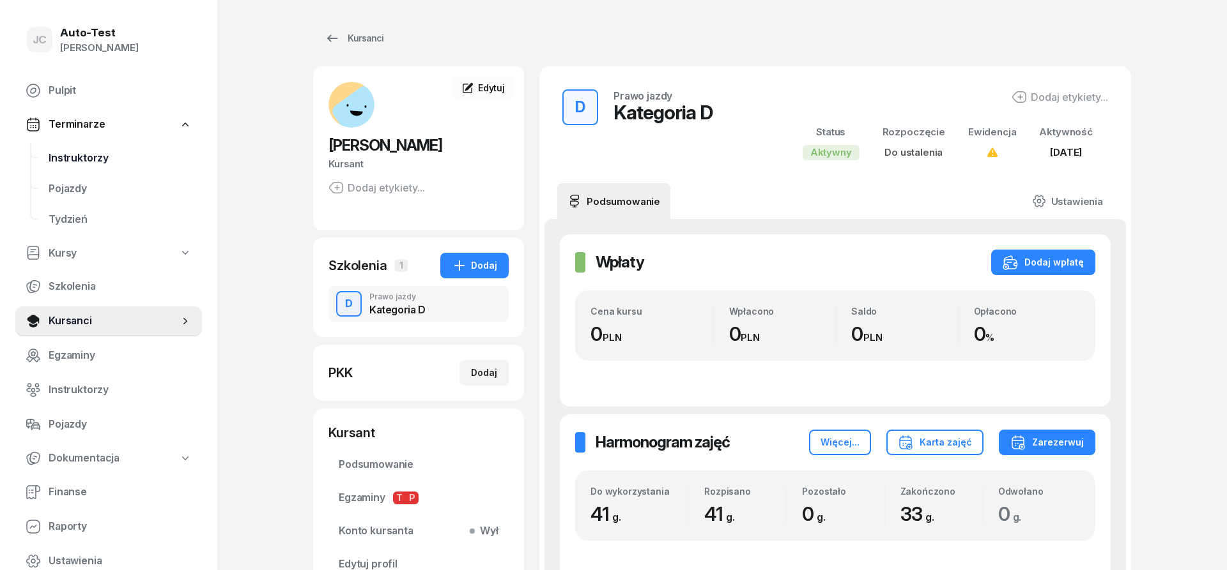
click at [130, 162] on span "Instruktorzy" at bounding box center [120, 158] width 143 height 17
